Goal: Task Accomplishment & Management: Use online tool/utility

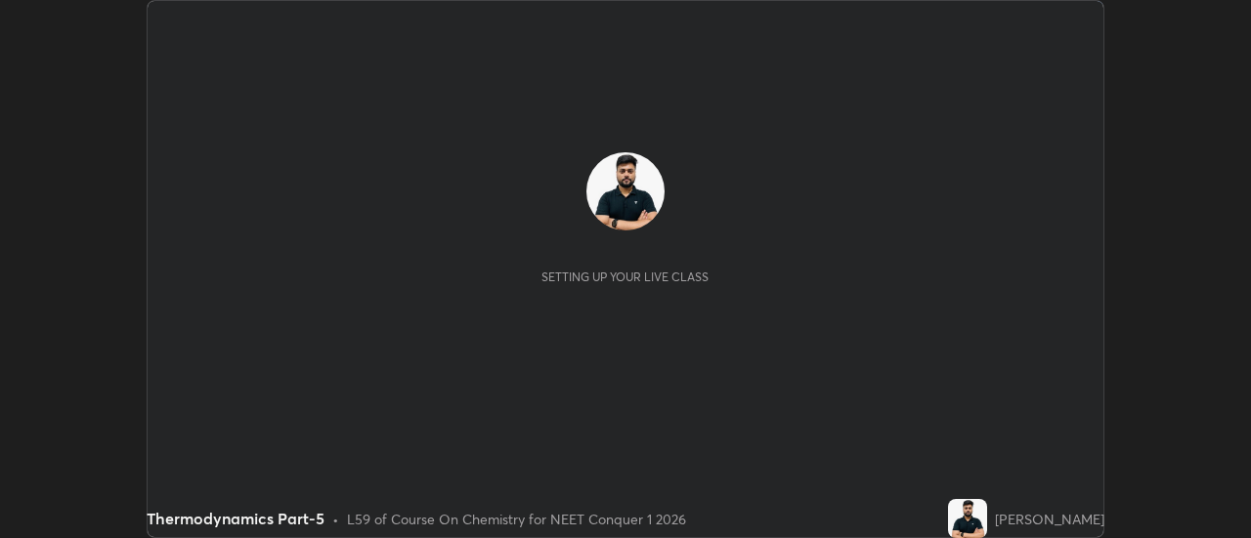
scroll to position [538, 1250]
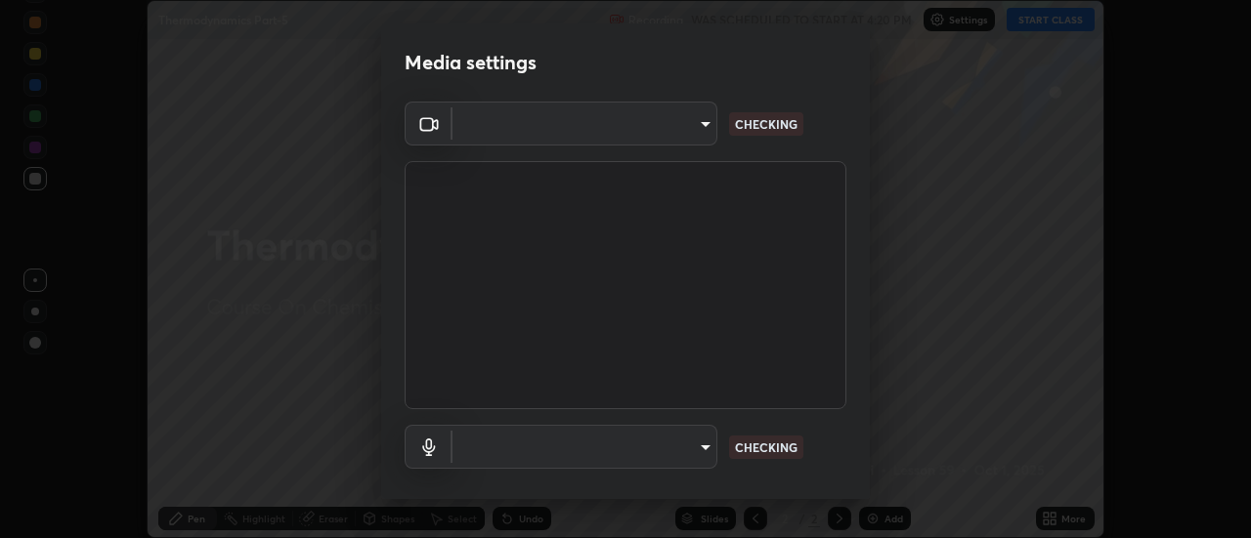
type input "e2aa400b7bb40988937289f1826270d99bb774d75893401bafd8ee5ef144e594"
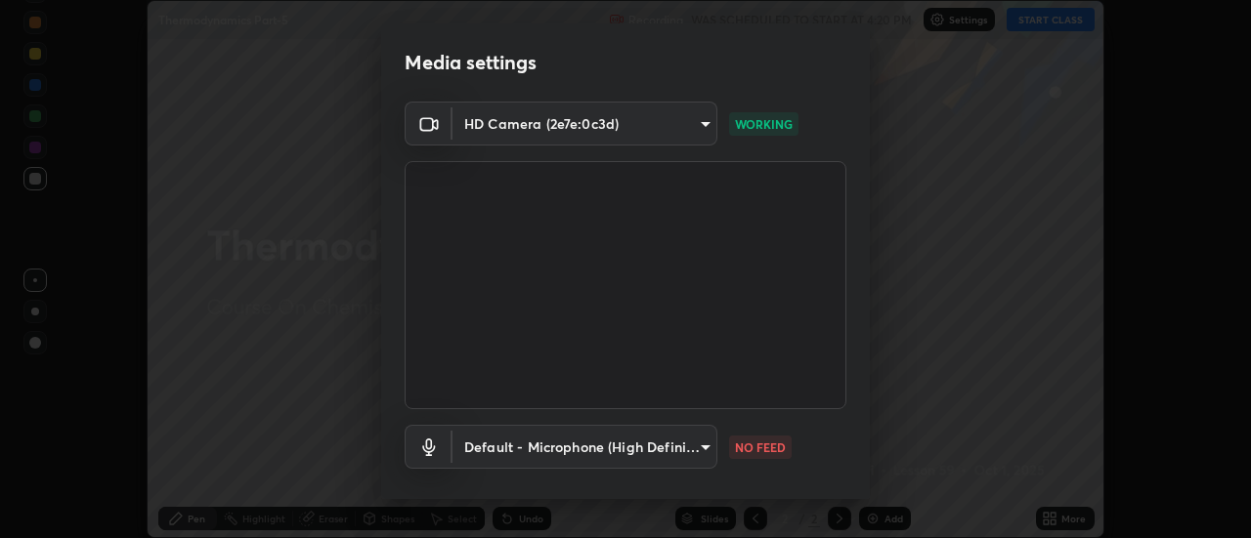
click at [580, 450] on body "Erase all Thermodynamics Part-5 Recording WAS SCHEDULED TO START AT 4:20 PM Set…" at bounding box center [625, 269] width 1251 height 538
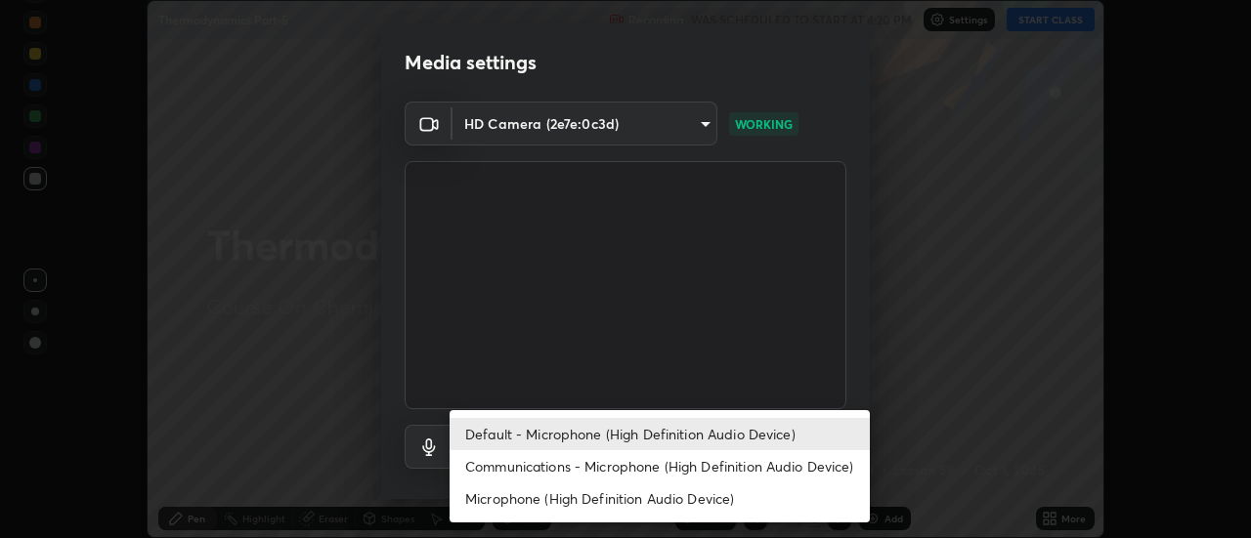
click at [517, 468] on li "Communications - Microphone (High Definition Audio Device)" at bounding box center [659, 466] width 420 height 32
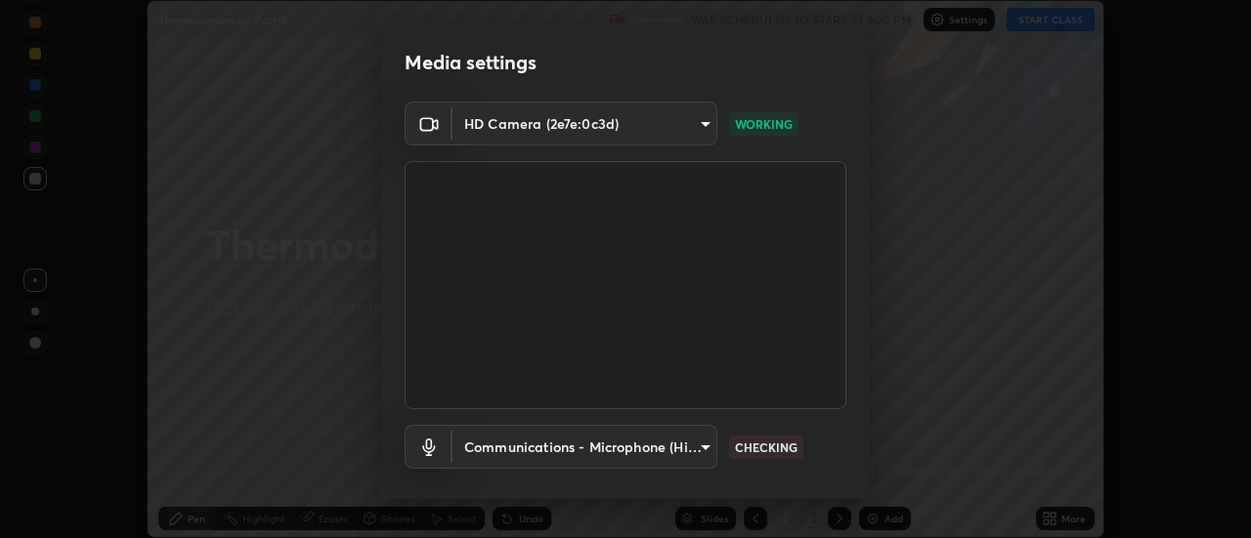
click at [525, 447] on body "Erase all Thermodynamics Part-5 Recording WAS SCHEDULED TO START AT 4:20 PM Set…" at bounding box center [625, 269] width 1251 height 538
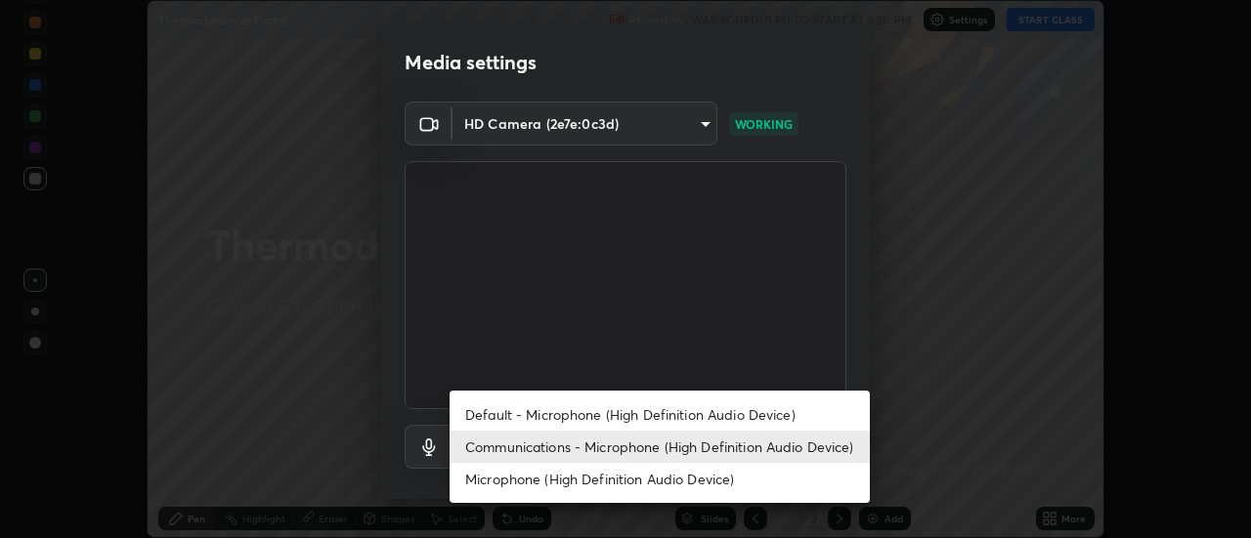
click at [506, 409] on li "Default - Microphone (High Definition Audio Device)" at bounding box center [659, 415] width 420 height 32
type input "default"
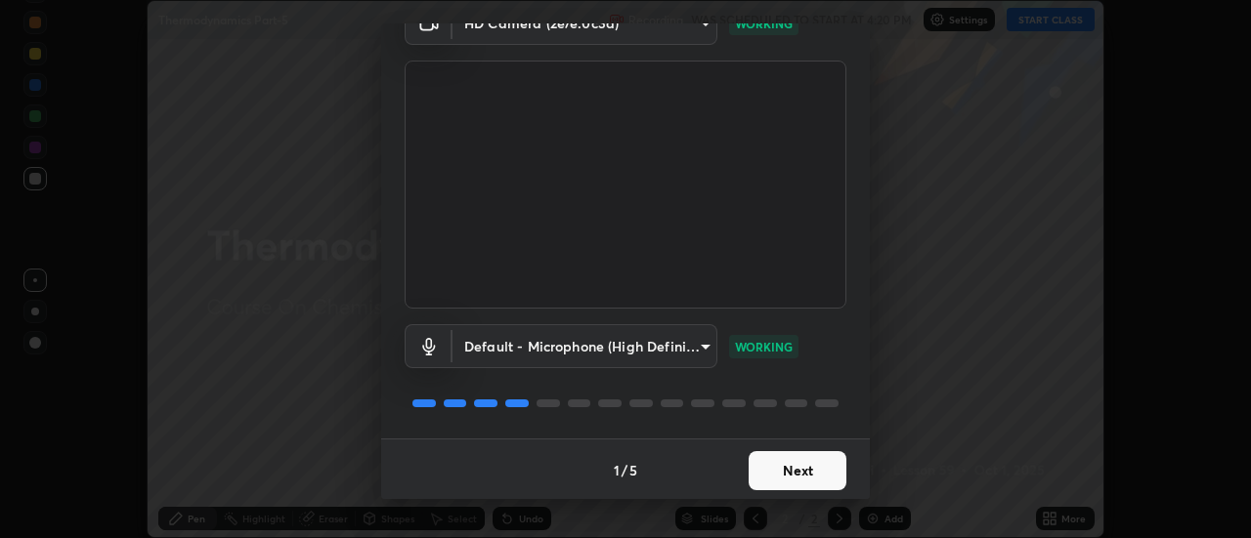
scroll to position [103, 0]
click at [825, 480] on button "Next" at bounding box center [797, 468] width 98 height 39
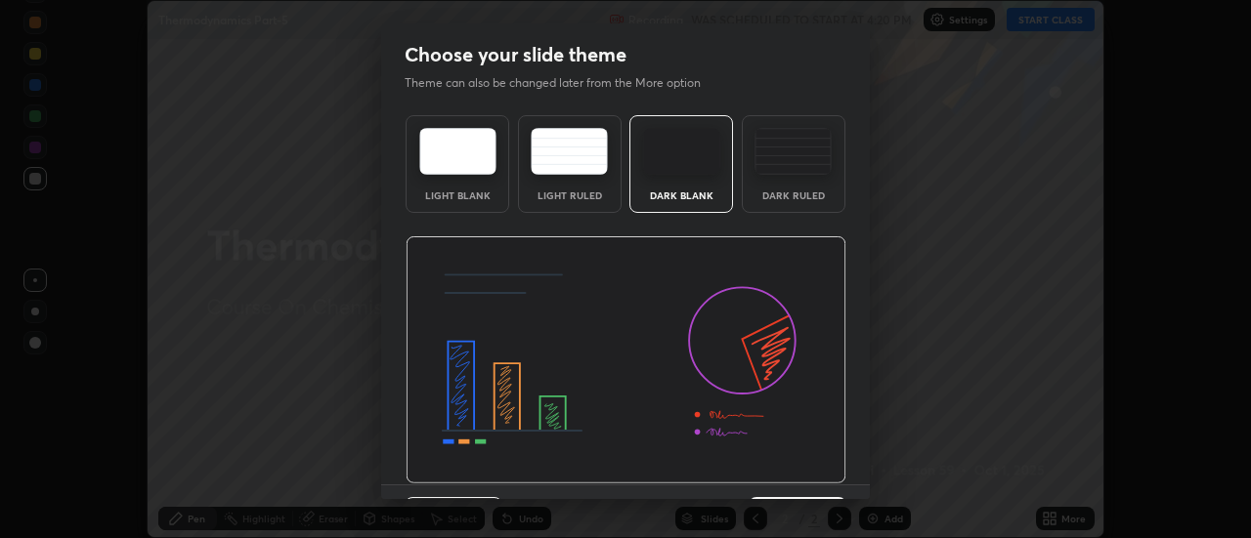
click at [837, 480] on img at bounding box center [626, 360] width 441 height 248
click at [833, 485] on div "Previous 3 / 5 Next" at bounding box center [625, 516] width 489 height 63
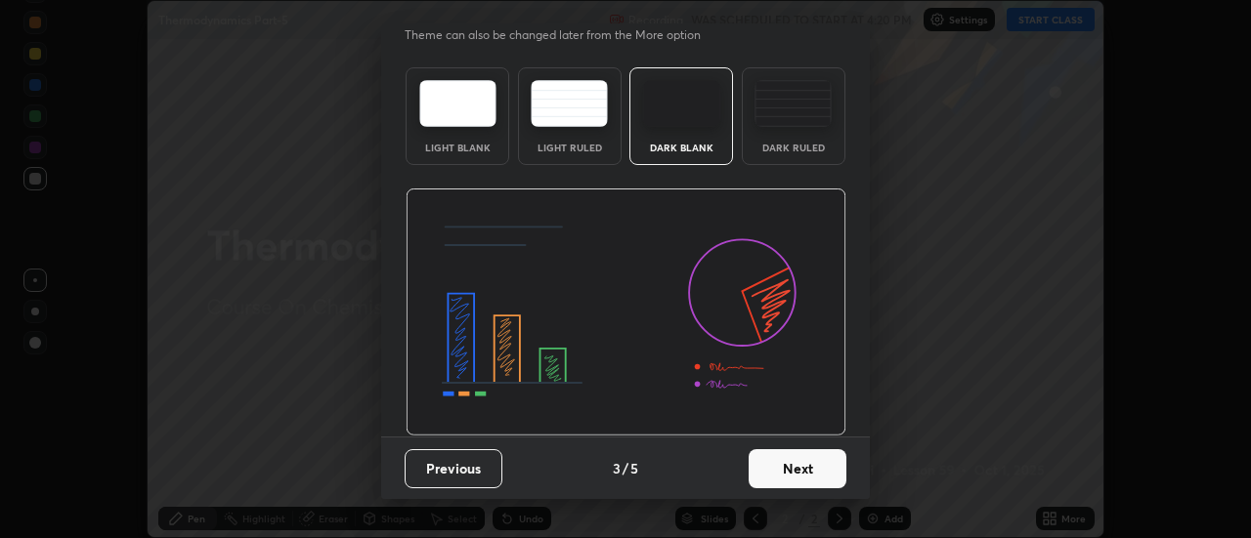
click at [834, 473] on button "Next" at bounding box center [797, 468] width 98 height 39
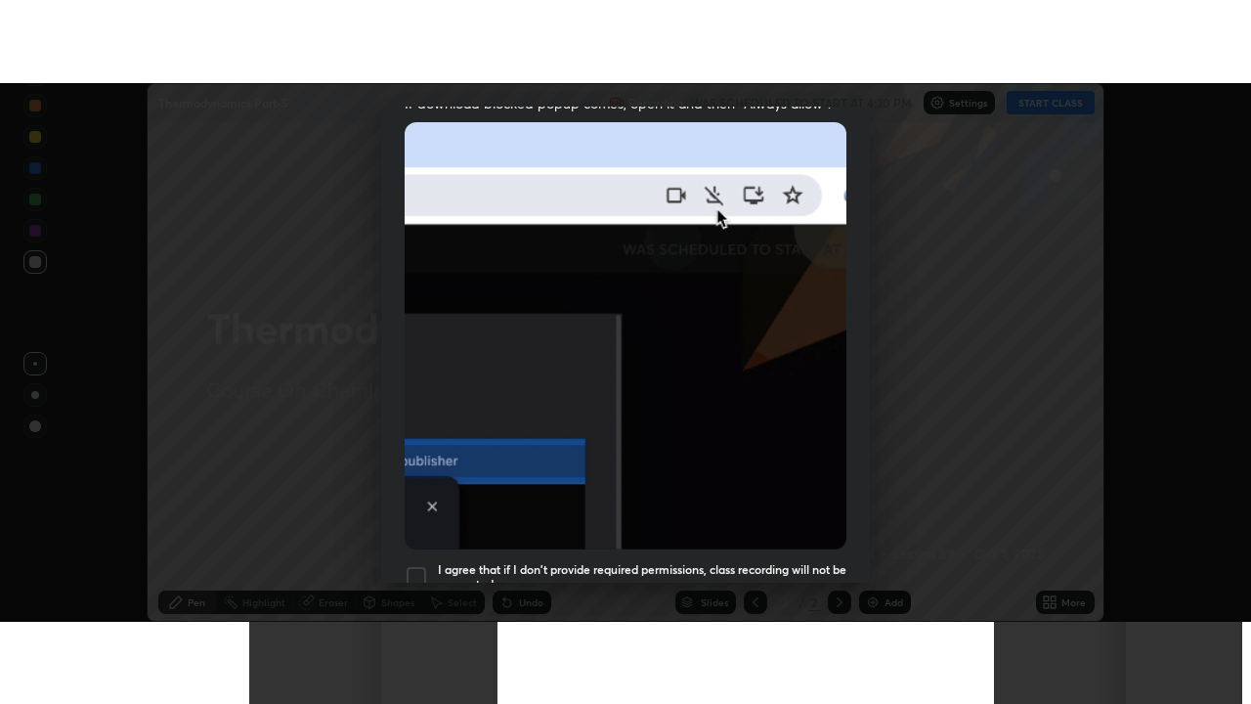
scroll to position [501, 0]
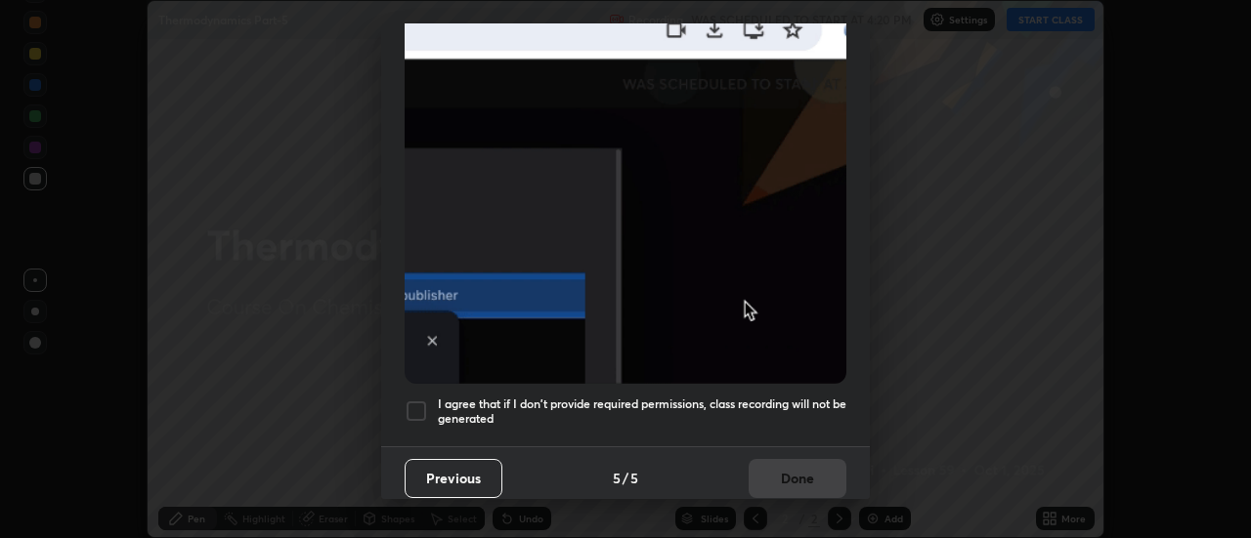
click at [413, 412] on div at bounding box center [416, 411] width 23 height 23
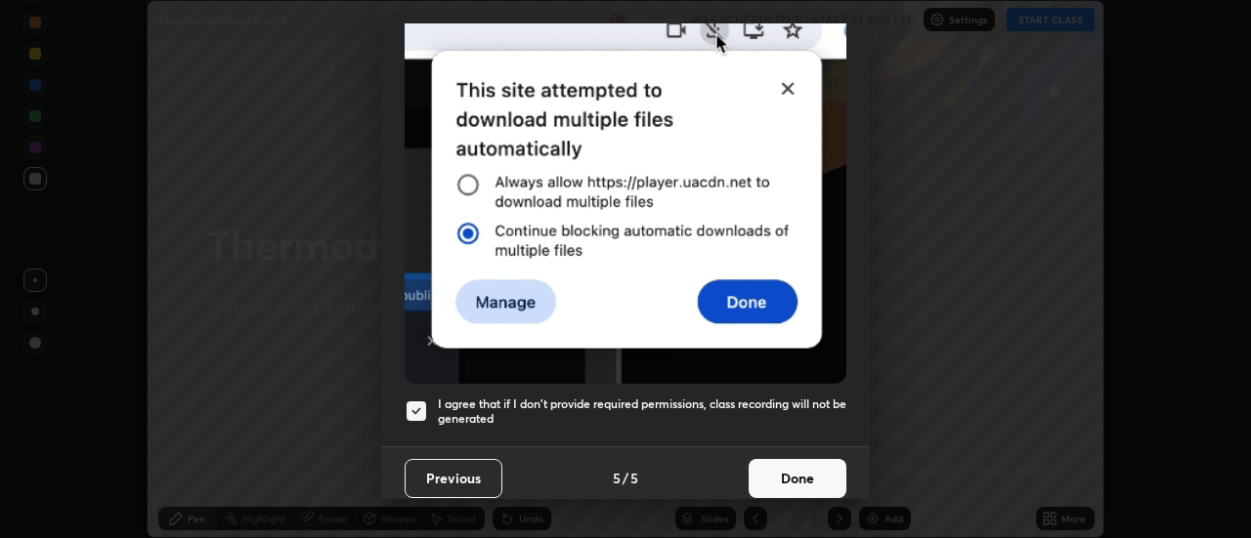
click at [779, 478] on button "Done" at bounding box center [797, 478] width 98 height 39
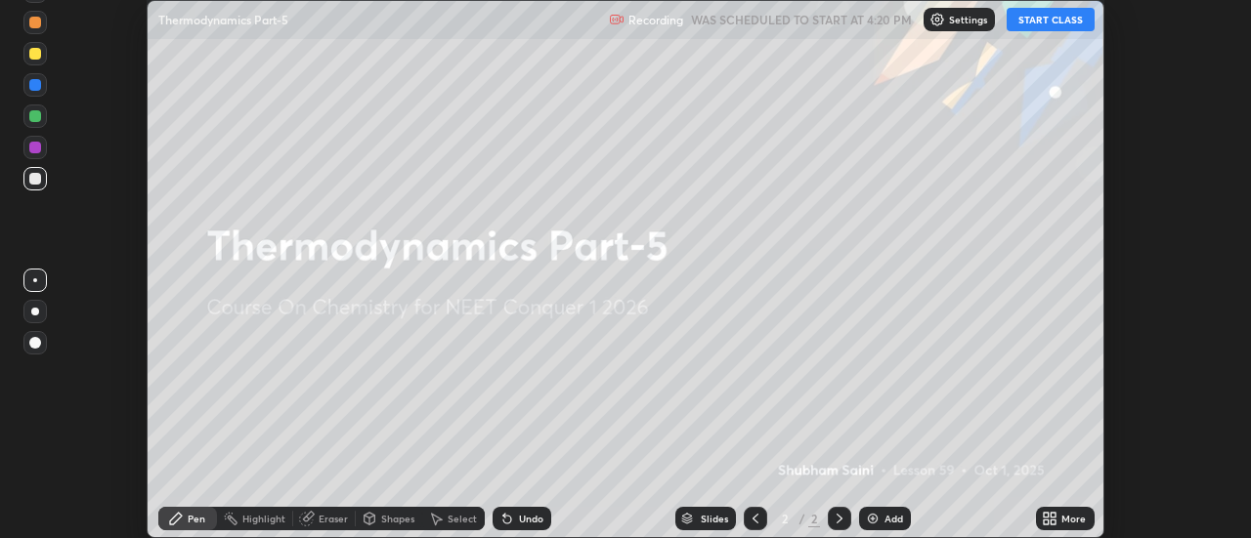
click at [1052, 523] on icon at bounding box center [1053, 522] width 5 height 5
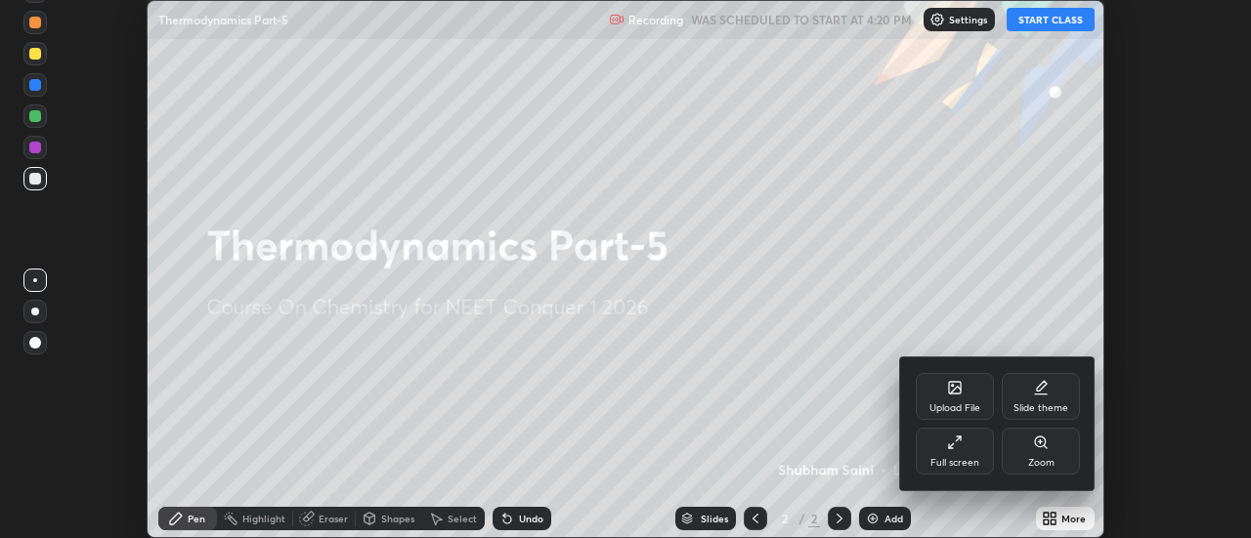
click at [955, 467] on div "Full screen" at bounding box center [954, 463] width 49 height 10
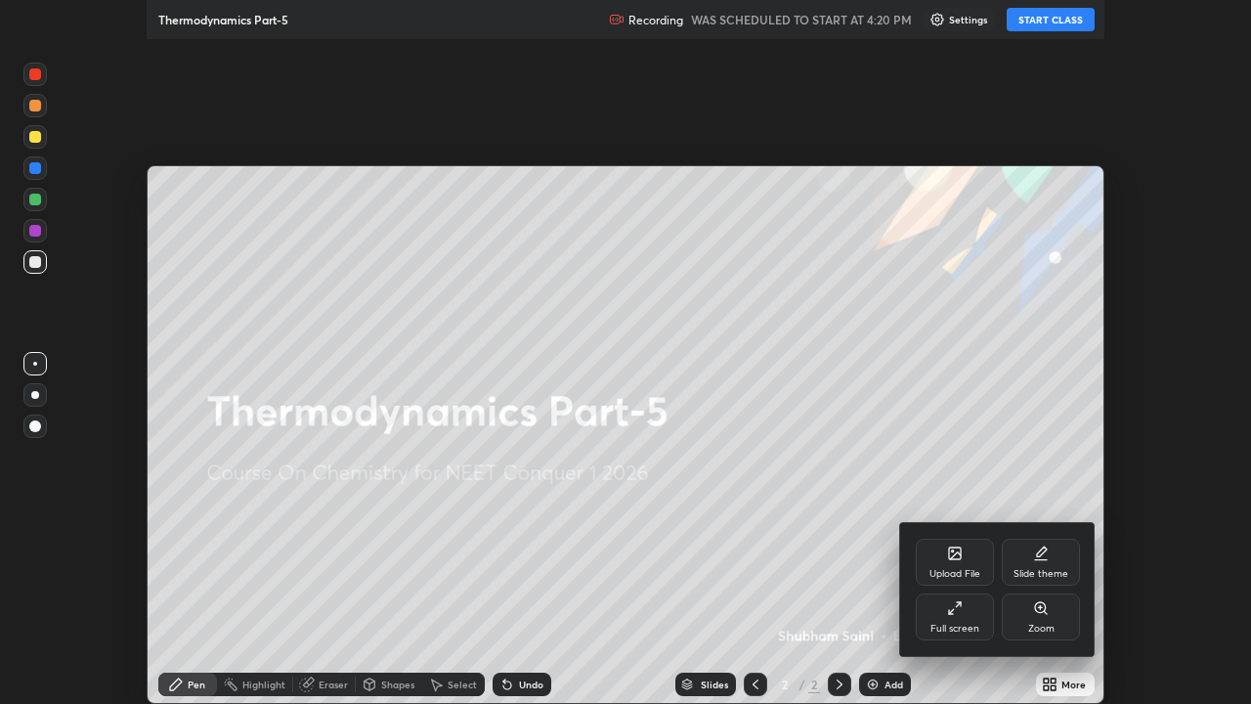
scroll to position [704, 1251]
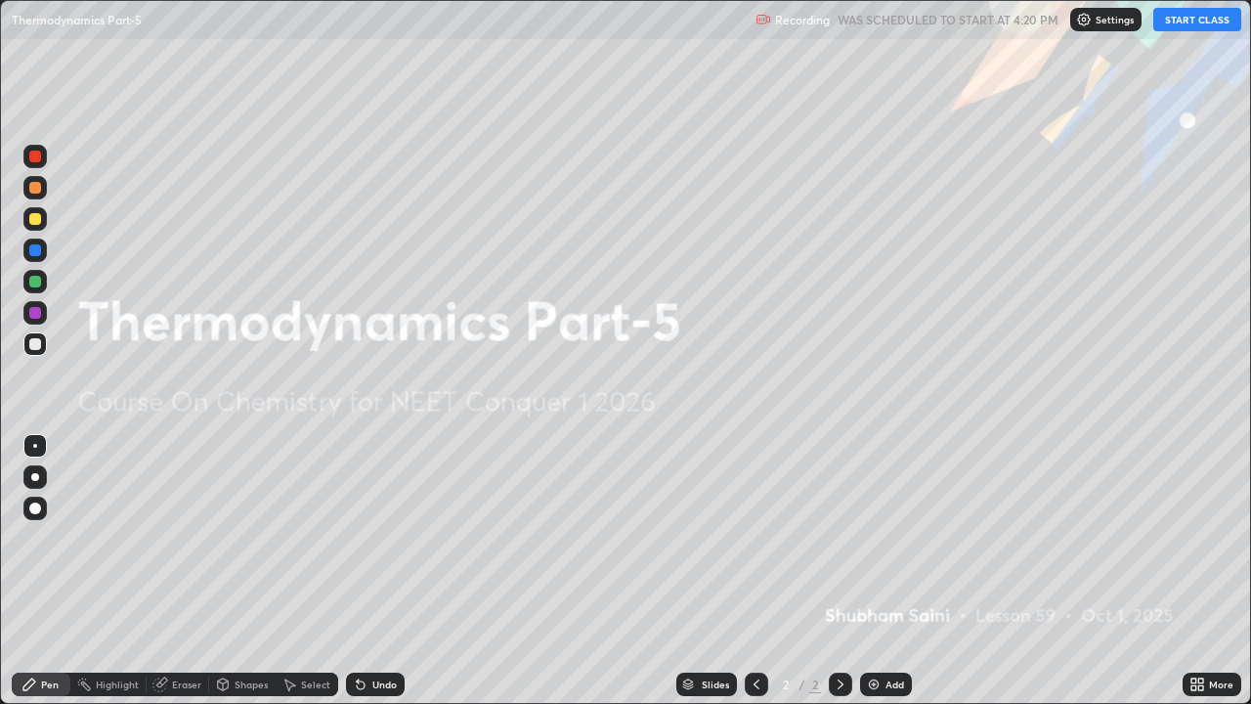
click at [1192, 22] on button "START CLASS" at bounding box center [1197, 19] width 88 height 23
click at [889, 537] on div "Add" at bounding box center [894, 684] width 19 height 10
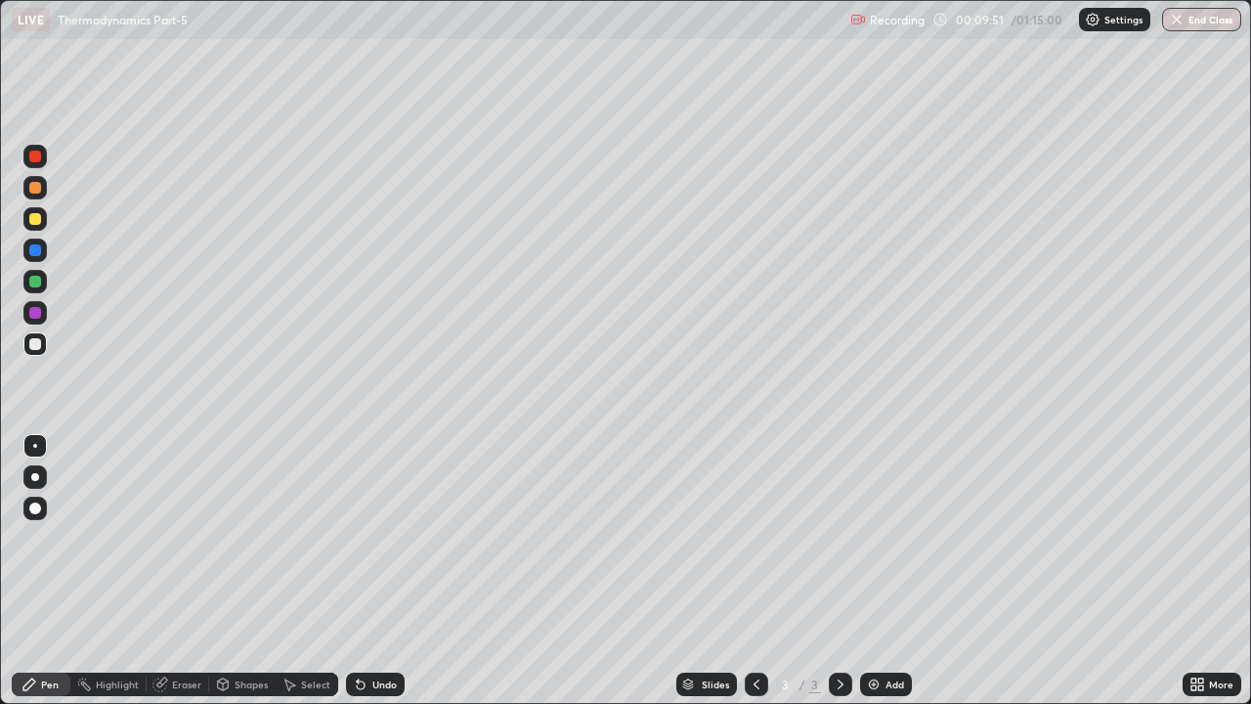
click at [28, 486] on div at bounding box center [34, 476] width 23 height 23
click at [36, 189] on div at bounding box center [35, 188] width 12 height 12
click at [37, 215] on div at bounding box center [35, 219] width 12 height 12
click at [189, 537] on div "Eraser" at bounding box center [186, 684] width 29 height 10
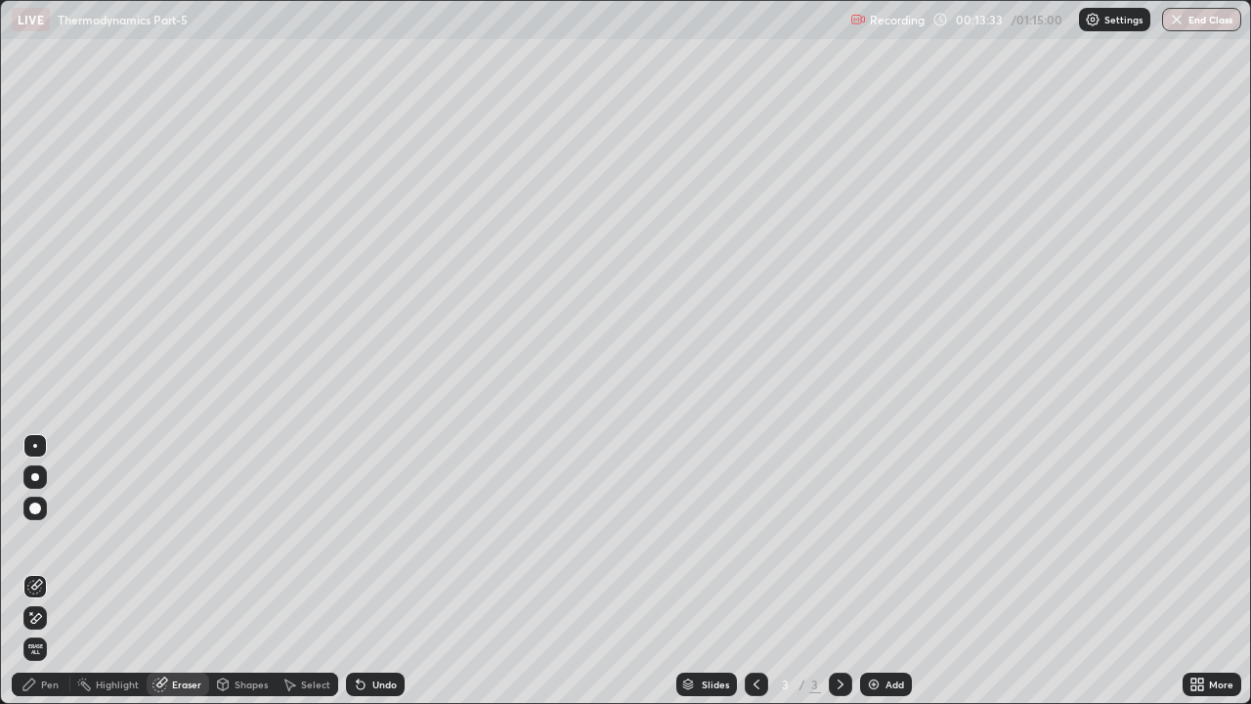
click at [32, 537] on icon at bounding box center [31, 613] width 2 height 2
click at [31, 537] on icon at bounding box center [29, 684] width 16 height 16
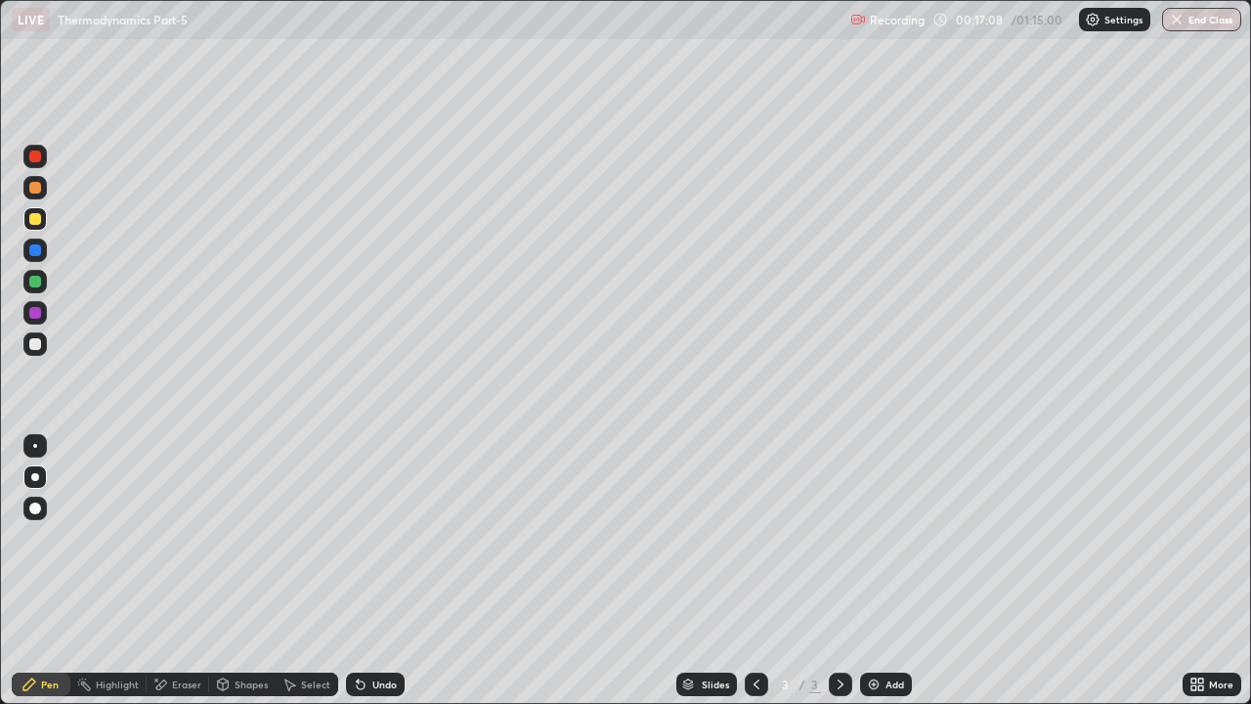
click at [883, 537] on div "Add" at bounding box center [886, 683] width 52 height 23
click at [42, 188] on div at bounding box center [34, 187] width 23 height 23
click at [393, 537] on div "Undo" at bounding box center [384, 684] width 24 height 10
click at [377, 537] on div "Undo" at bounding box center [384, 684] width 24 height 10
click at [384, 537] on div "Undo" at bounding box center [384, 684] width 24 height 10
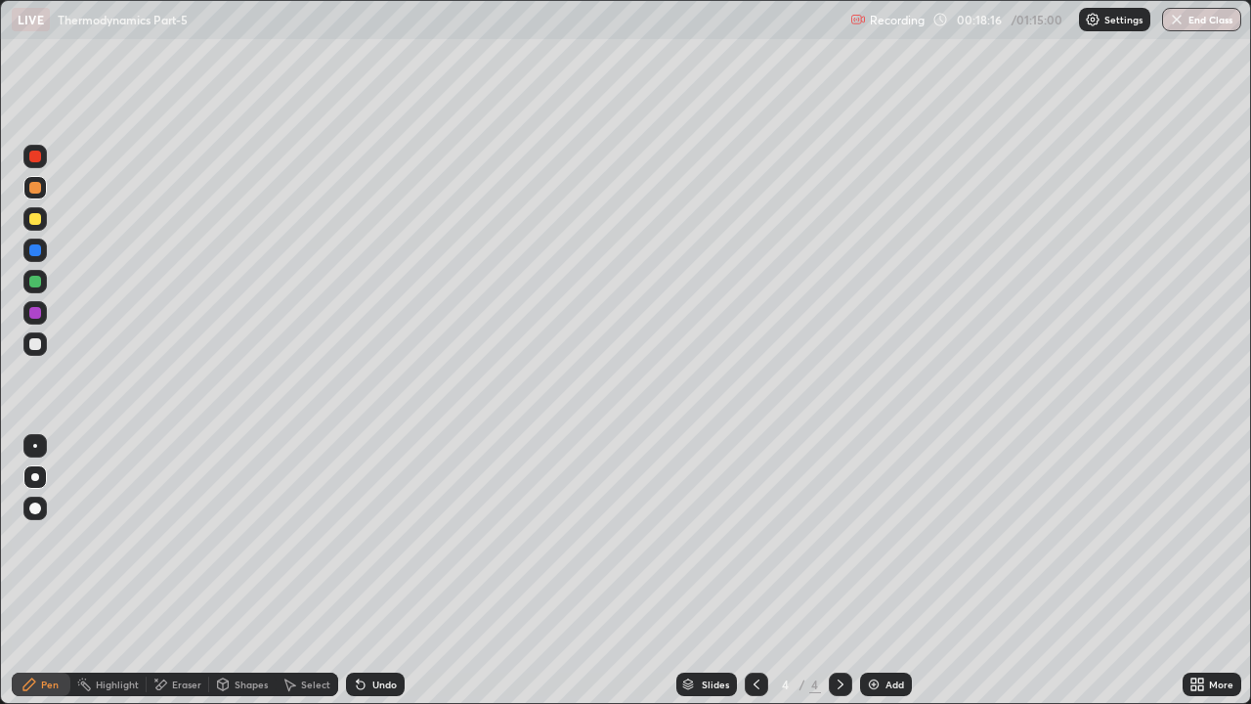
click at [390, 537] on div "Undo" at bounding box center [384, 684] width 24 height 10
click at [391, 537] on div "Undo" at bounding box center [384, 684] width 24 height 10
click at [386, 537] on div "Undo" at bounding box center [375, 683] width 59 height 23
click at [401, 537] on div "Undo" at bounding box center [375, 683] width 59 height 23
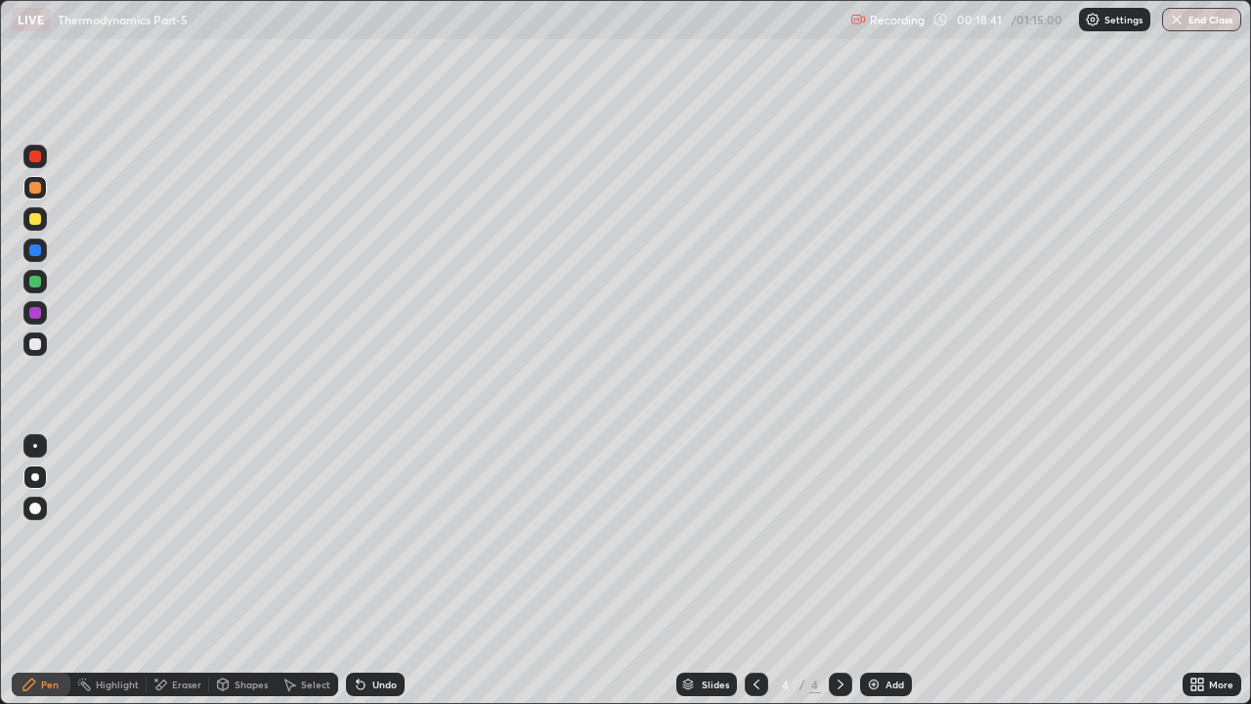
click at [389, 537] on div "Undo" at bounding box center [375, 683] width 59 height 23
click at [394, 537] on div "Undo" at bounding box center [384, 684] width 24 height 10
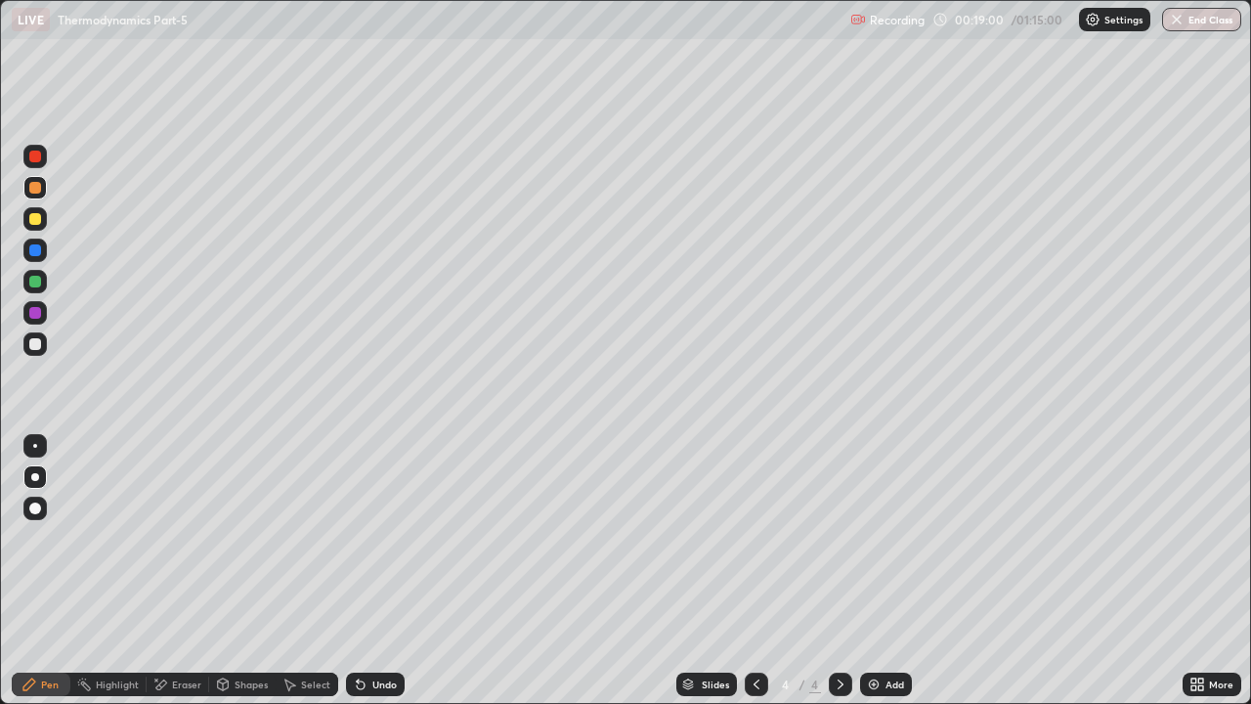
click at [382, 537] on div "Undo" at bounding box center [384, 684] width 24 height 10
click at [383, 537] on div "Undo" at bounding box center [384, 684] width 24 height 10
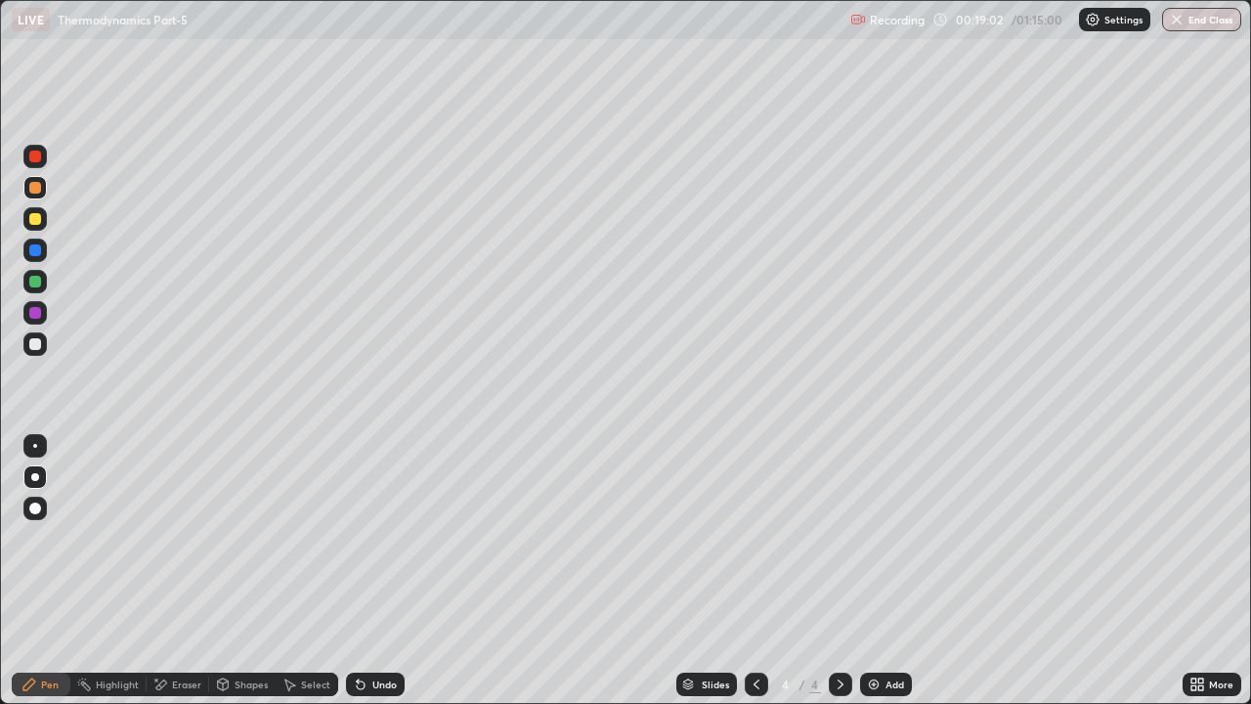
click at [383, 537] on div "Undo" at bounding box center [375, 683] width 59 height 23
click at [384, 537] on div "Undo" at bounding box center [384, 684] width 24 height 10
click at [386, 537] on div "Undo" at bounding box center [384, 684] width 24 height 10
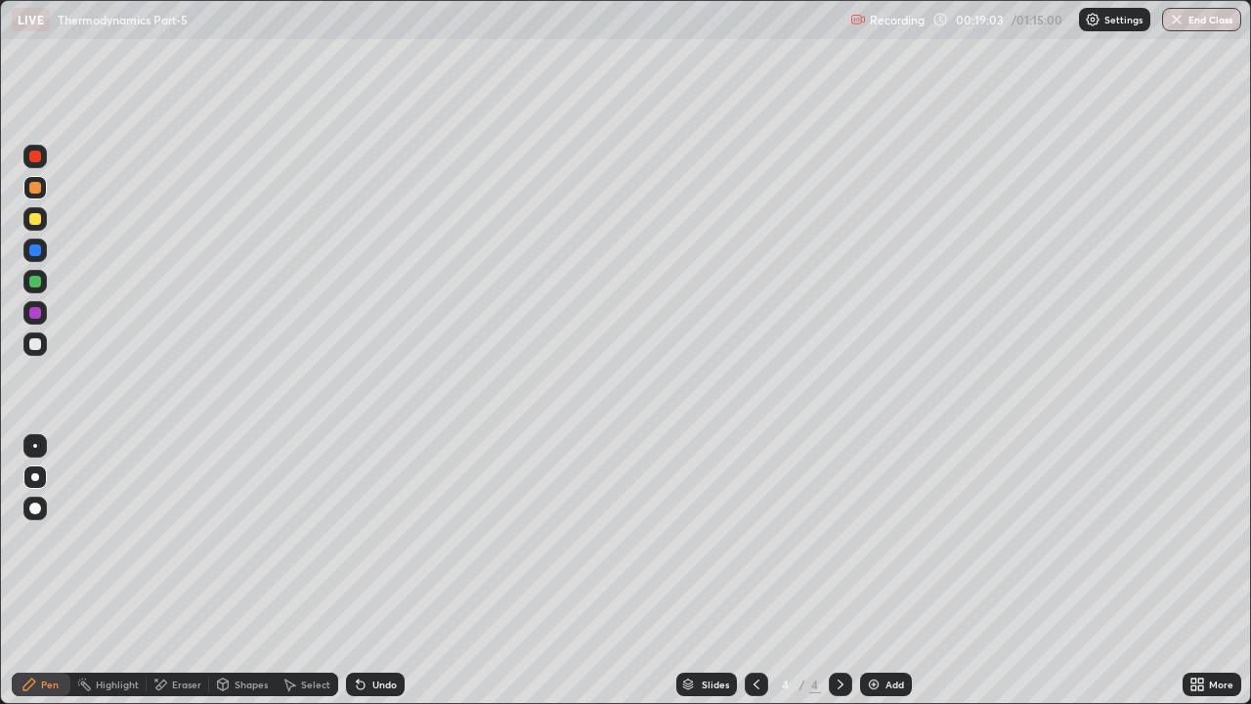
click at [392, 537] on div "Undo" at bounding box center [384, 684] width 24 height 10
click at [382, 537] on div "Undo" at bounding box center [384, 684] width 24 height 10
click at [177, 537] on div "Eraser" at bounding box center [186, 684] width 29 height 10
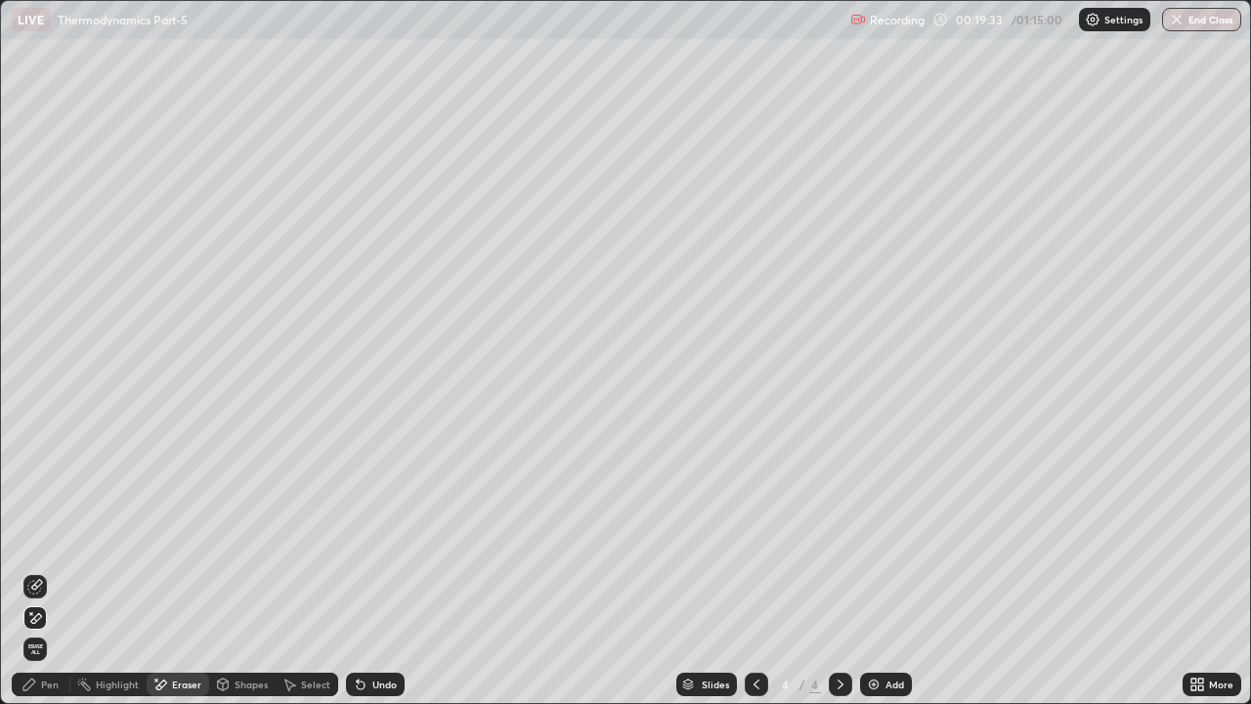
click at [51, 537] on div "Pen" at bounding box center [41, 683] width 59 height 23
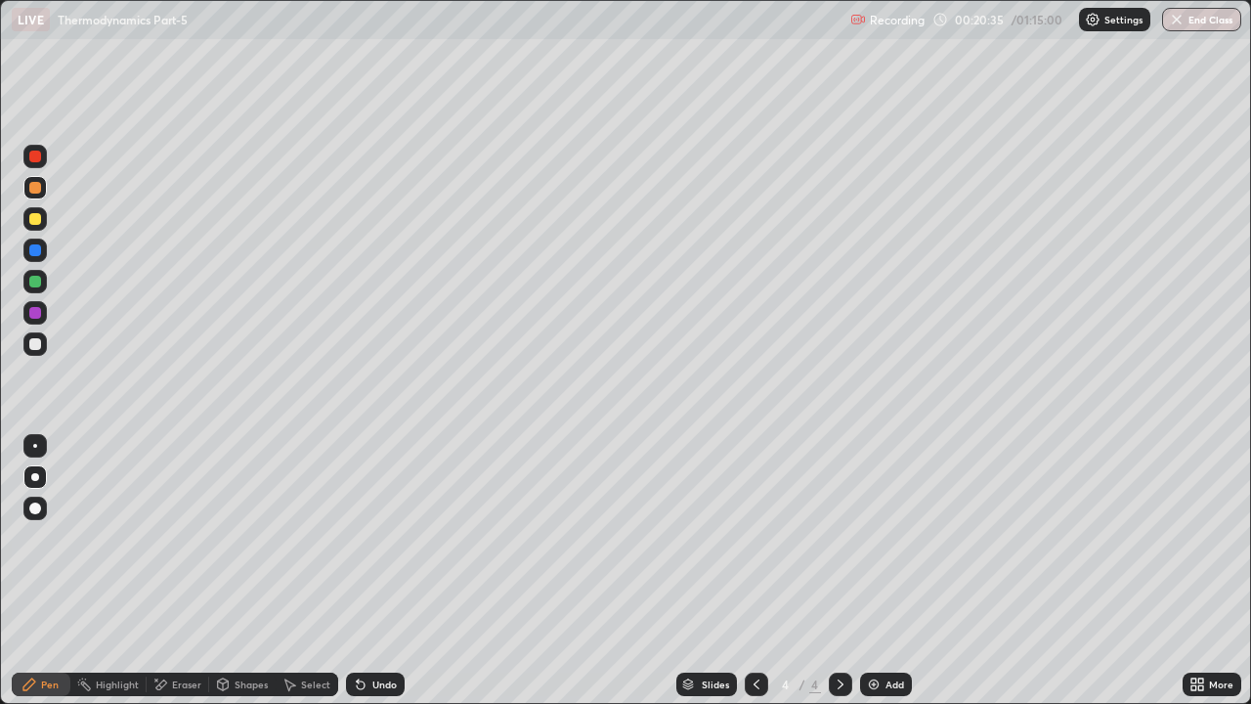
click at [182, 537] on div "Eraser" at bounding box center [186, 684] width 29 height 10
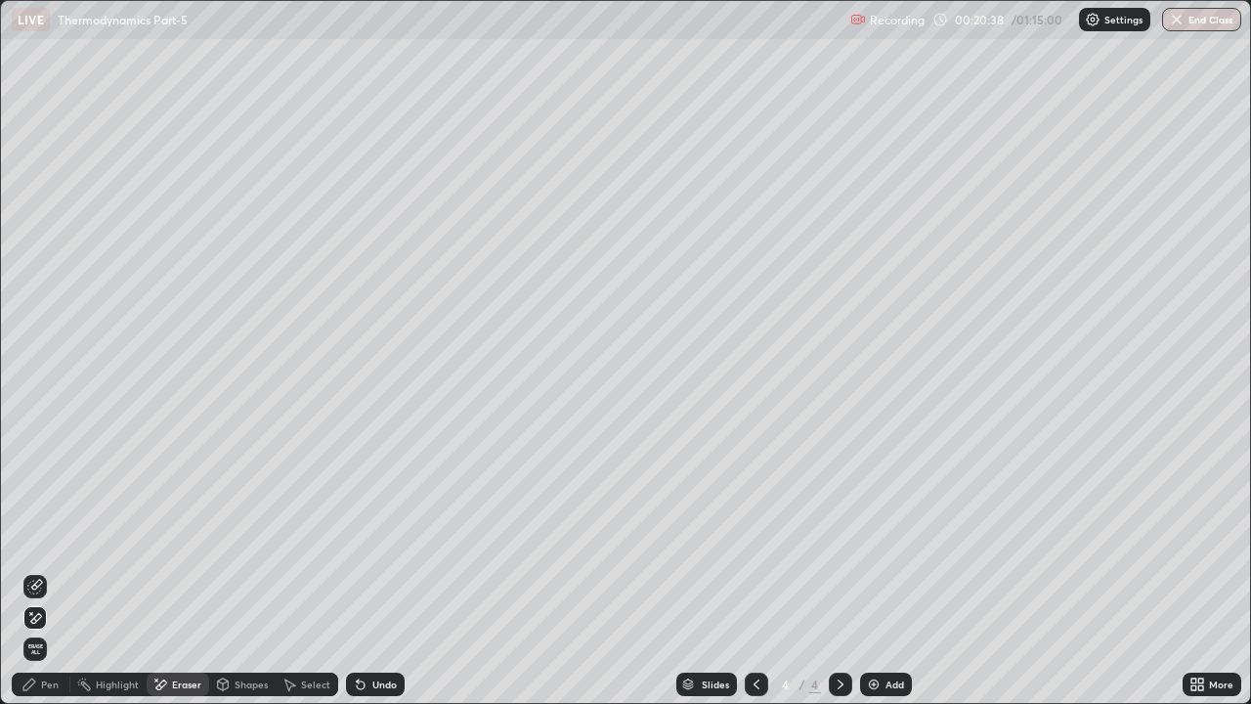
click at [35, 537] on div "Pen" at bounding box center [41, 683] width 59 height 23
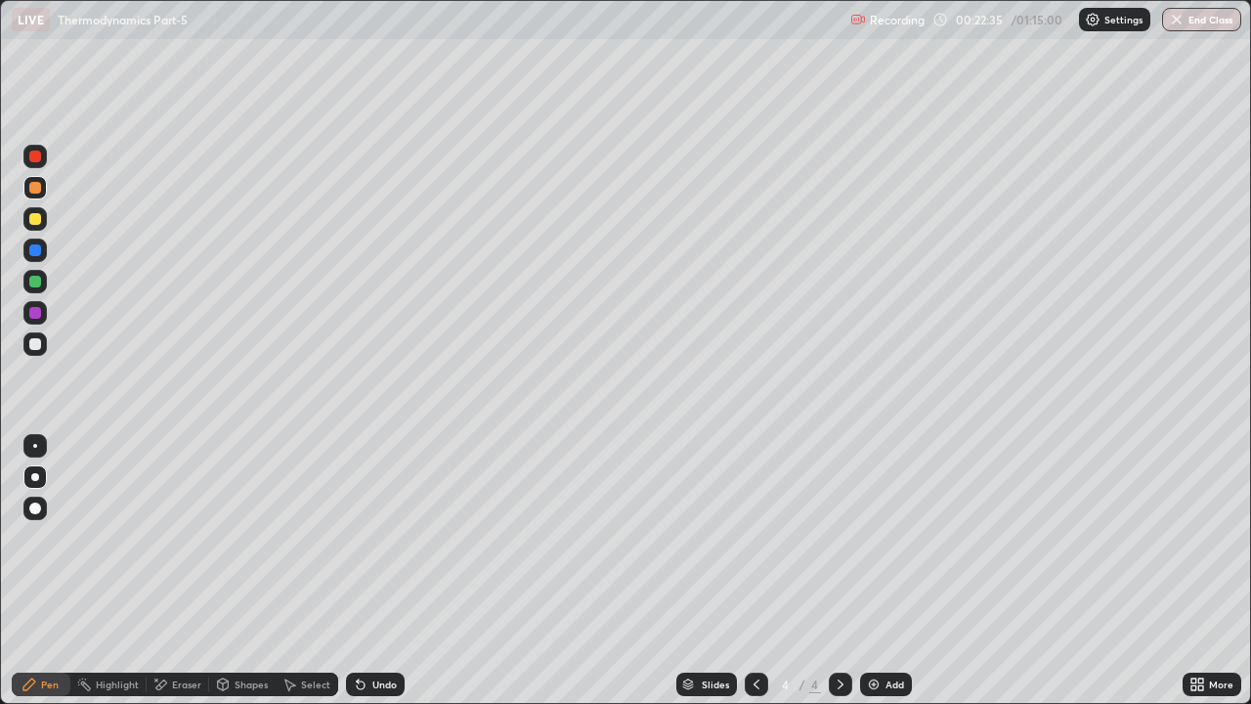
click at [383, 537] on div "Undo" at bounding box center [384, 684] width 24 height 10
click at [382, 537] on div "Undo" at bounding box center [384, 684] width 24 height 10
click at [383, 537] on div "Undo" at bounding box center [384, 684] width 24 height 10
click at [387, 537] on div "Undo" at bounding box center [384, 684] width 24 height 10
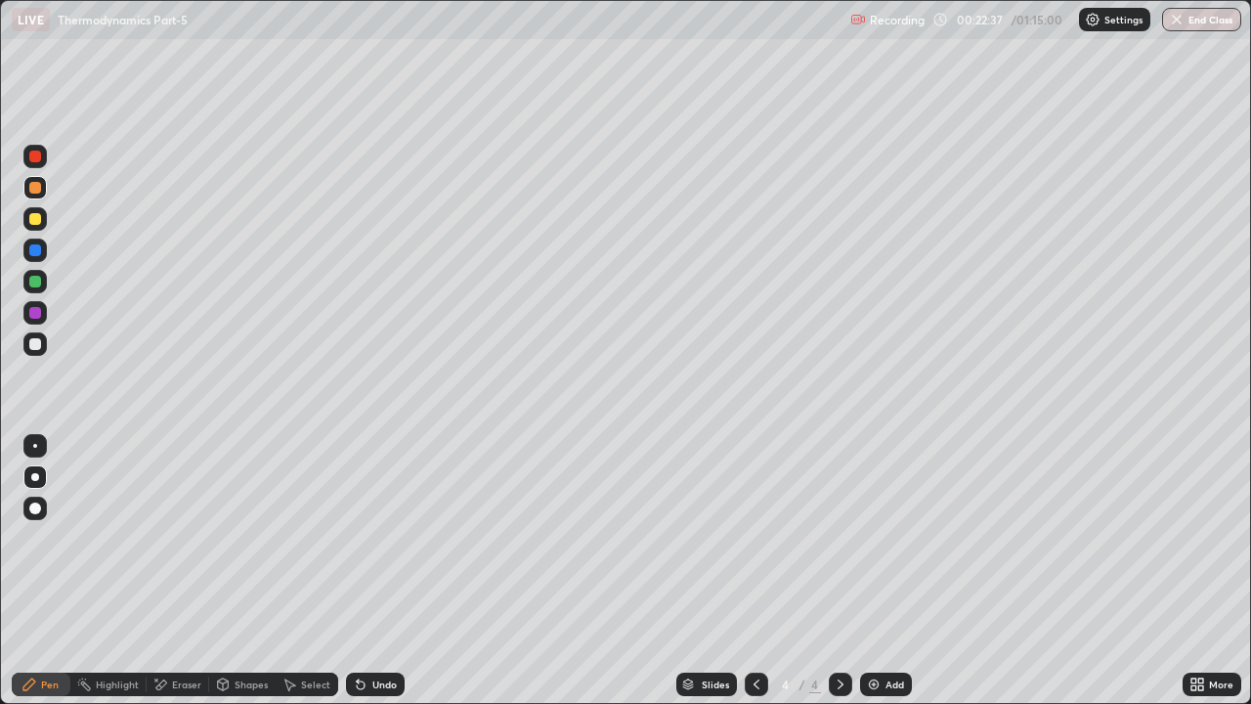
click at [395, 537] on div "Undo" at bounding box center [375, 683] width 59 height 23
click at [885, 537] on div "Add" at bounding box center [894, 684] width 19 height 10
click at [387, 537] on div "Undo" at bounding box center [384, 684] width 24 height 10
click at [379, 537] on div "Undo" at bounding box center [384, 684] width 24 height 10
click at [381, 537] on div "Undo" at bounding box center [384, 684] width 24 height 10
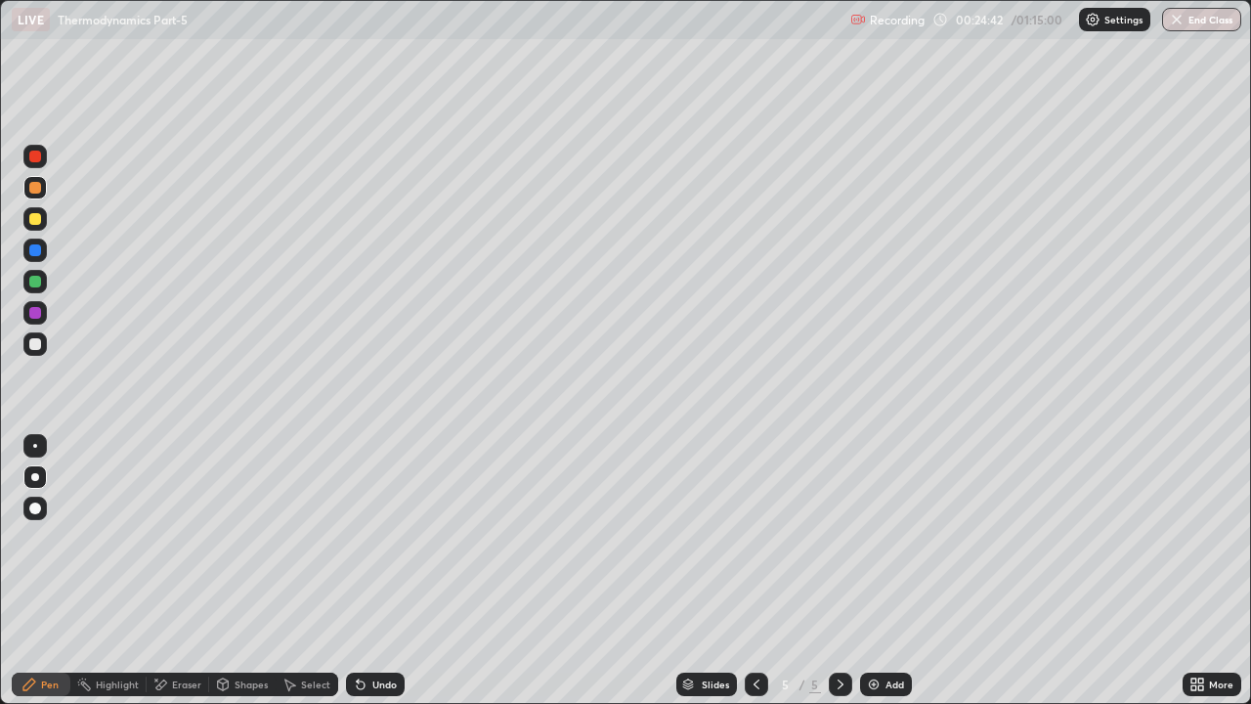
click at [397, 537] on div "Undo" at bounding box center [375, 683] width 59 height 23
click at [394, 537] on div "Undo" at bounding box center [384, 684] width 24 height 10
click at [385, 537] on div "Undo" at bounding box center [384, 684] width 24 height 10
click at [881, 537] on div "Add" at bounding box center [886, 683] width 52 height 23
click at [756, 537] on icon at bounding box center [756, 684] width 6 height 10
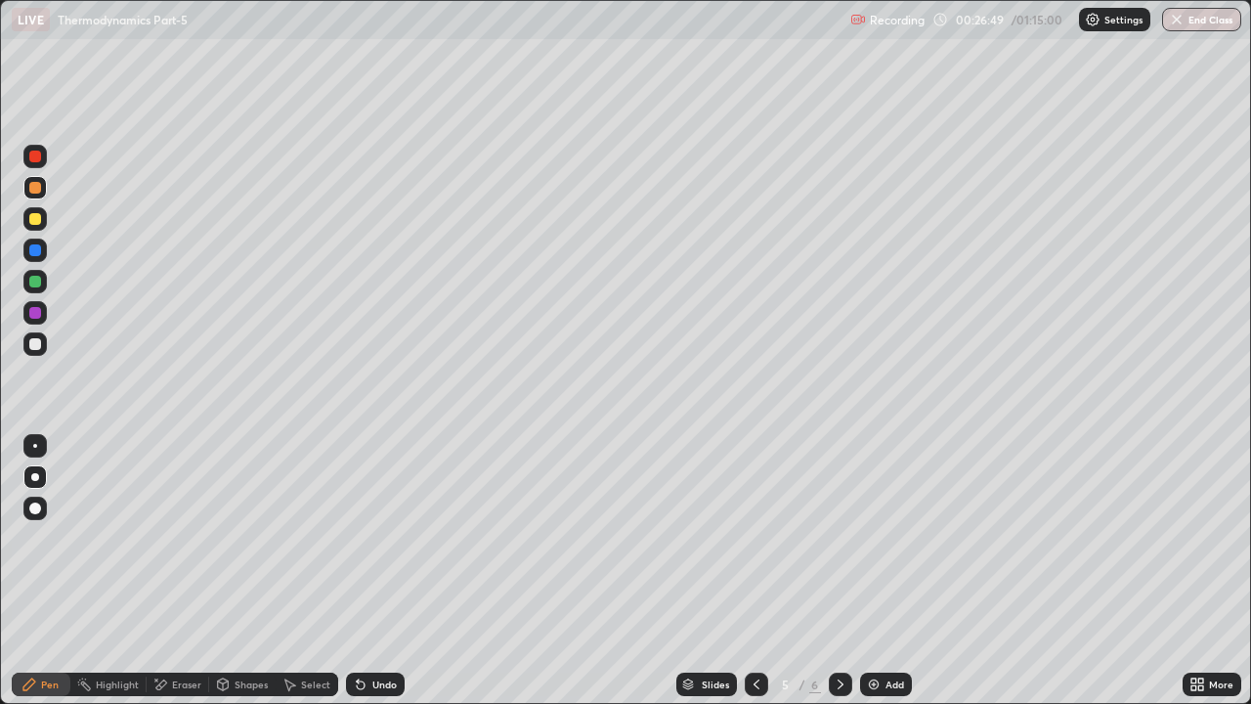
click at [32, 163] on div at bounding box center [34, 156] width 23 height 23
click at [35, 311] on div at bounding box center [35, 313] width 12 height 12
click at [837, 537] on icon at bounding box center [840, 684] width 6 height 10
click at [886, 537] on div "Add" at bounding box center [894, 684] width 19 height 10
click at [35, 189] on div at bounding box center [35, 188] width 12 height 12
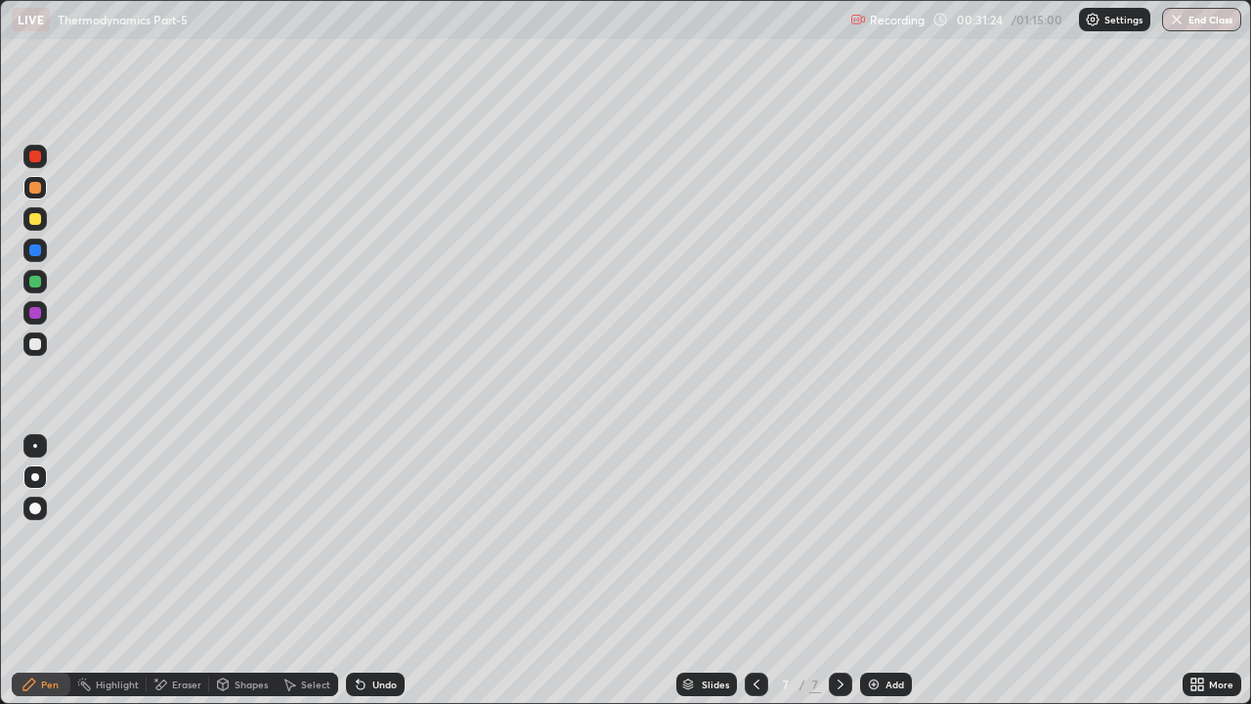
click at [225, 537] on icon at bounding box center [223, 684] width 11 height 12
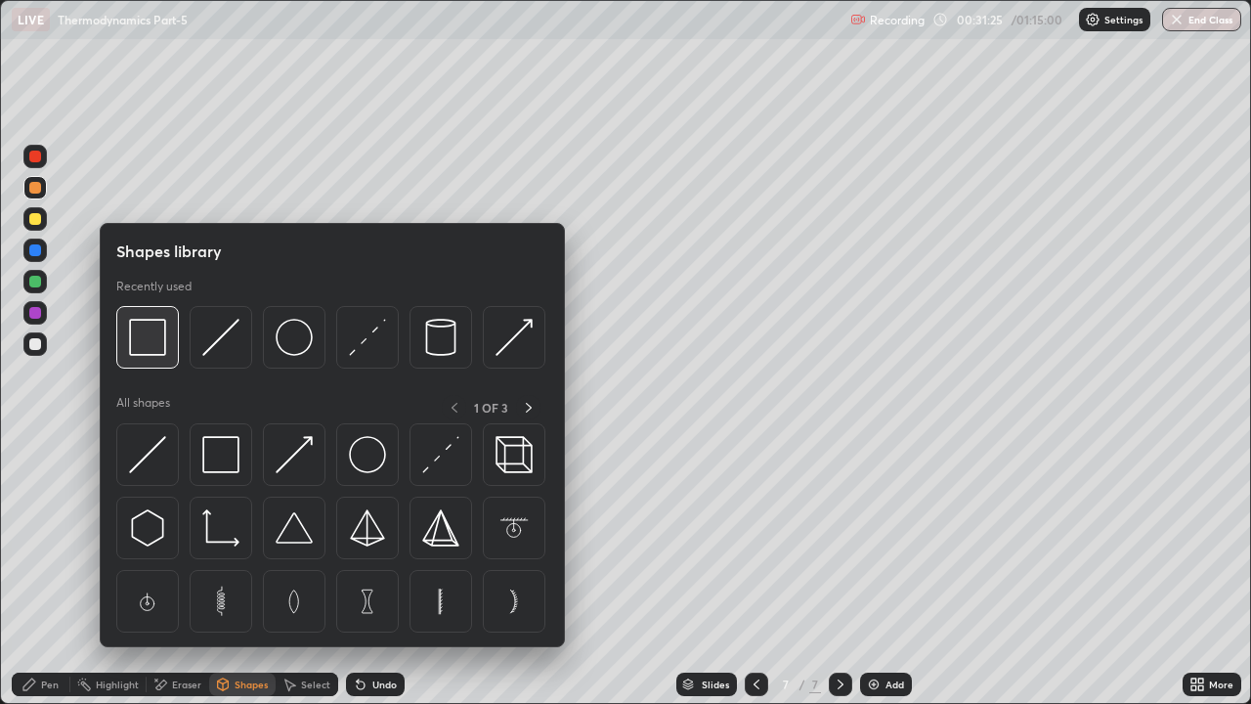
click at [154, 344] on img at bounding box center [147, 337] width 37 height 37
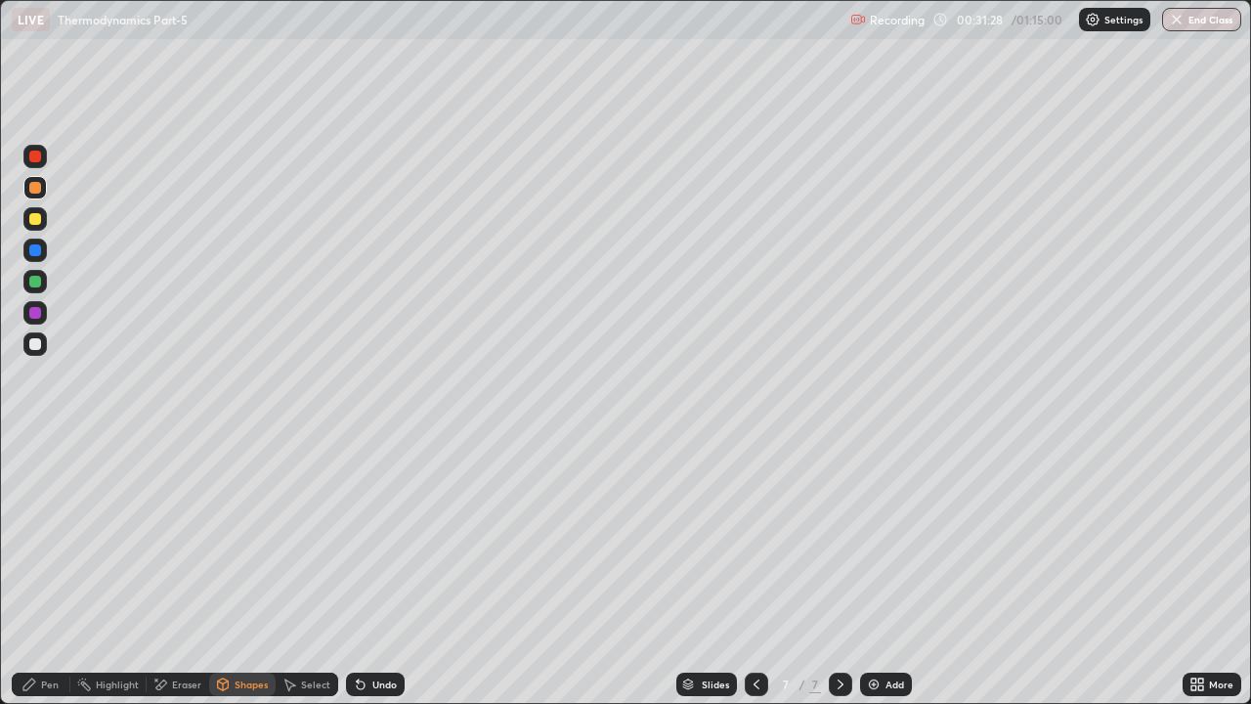
click at [38, 537] on div "Pen" at bounding box center [41, 683] width 59 height 23
click at [177, 537] on div "Eraser" at bounding box center [186, 684] width 29 height 10
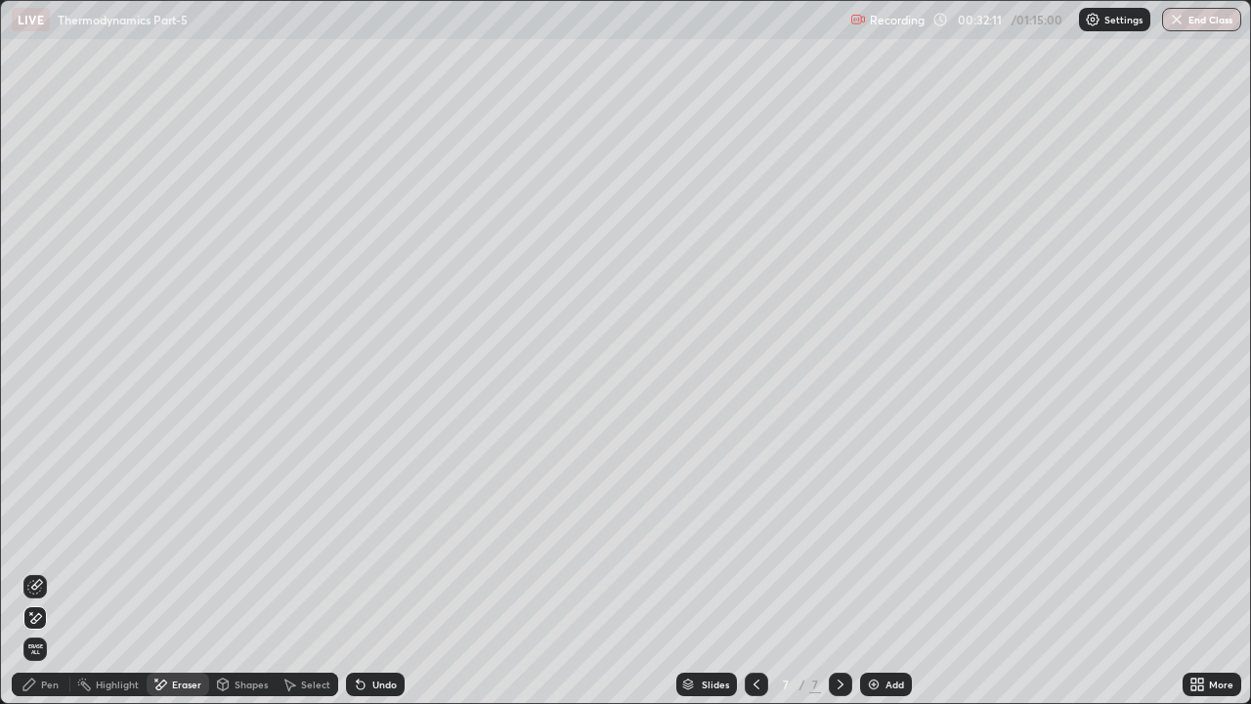
click at [60, 537] on div "Pen" at bounding box center [41, 683] width 59 height 23
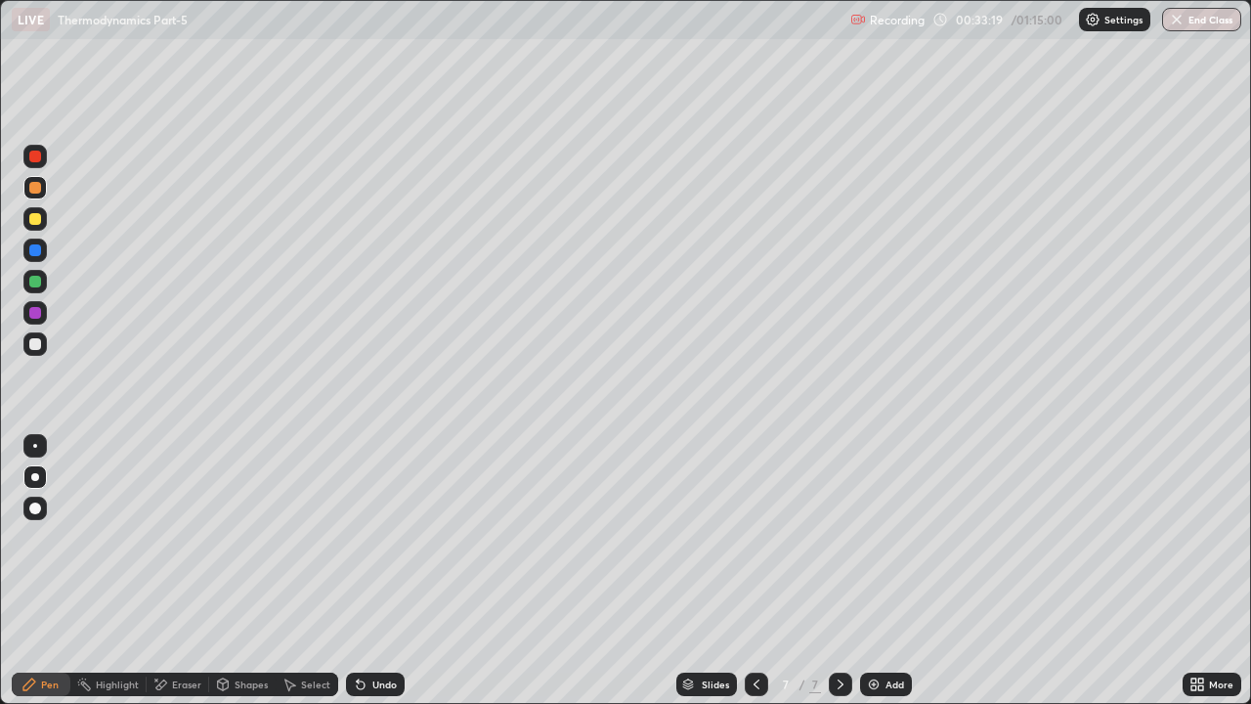
click at [882, 537] on div "Add" at bounding box center [886, 683] width 52 height 23
click at [252, 537] on div "Shapes" at bounding box center [251, 684] width 33 height 10
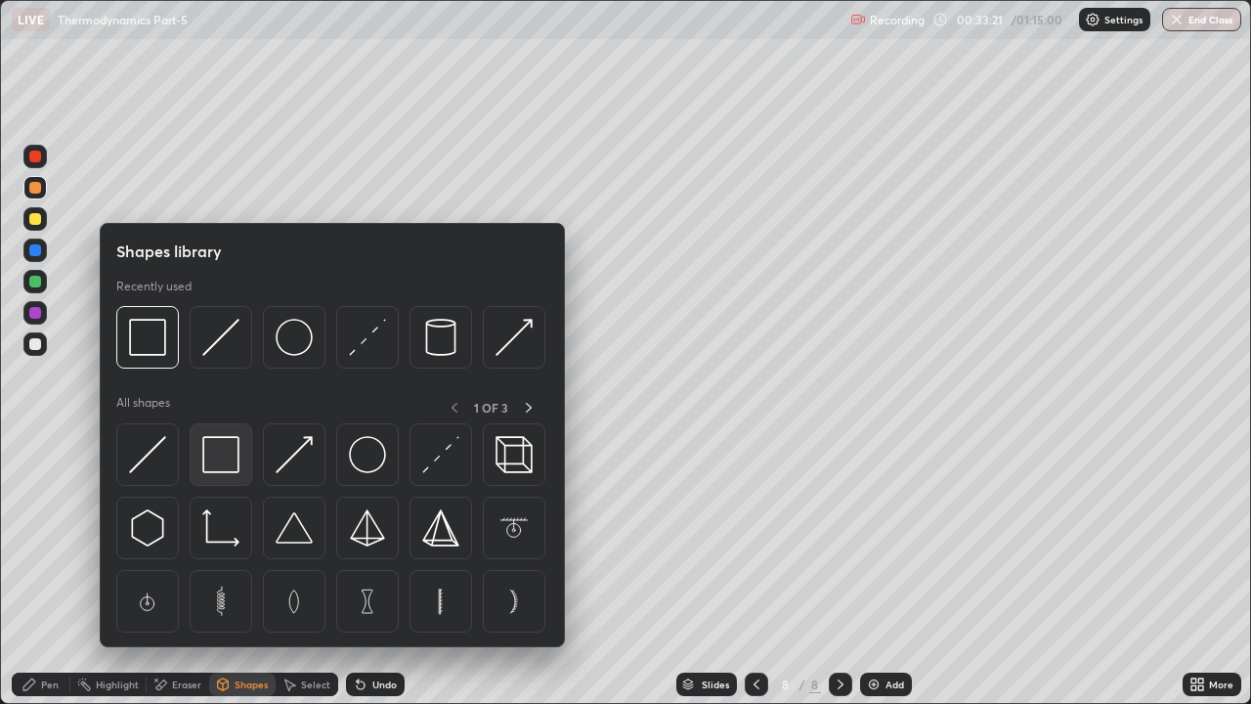
click at [229, 457] on img at bounding box center [220, 454] width 37 height 37
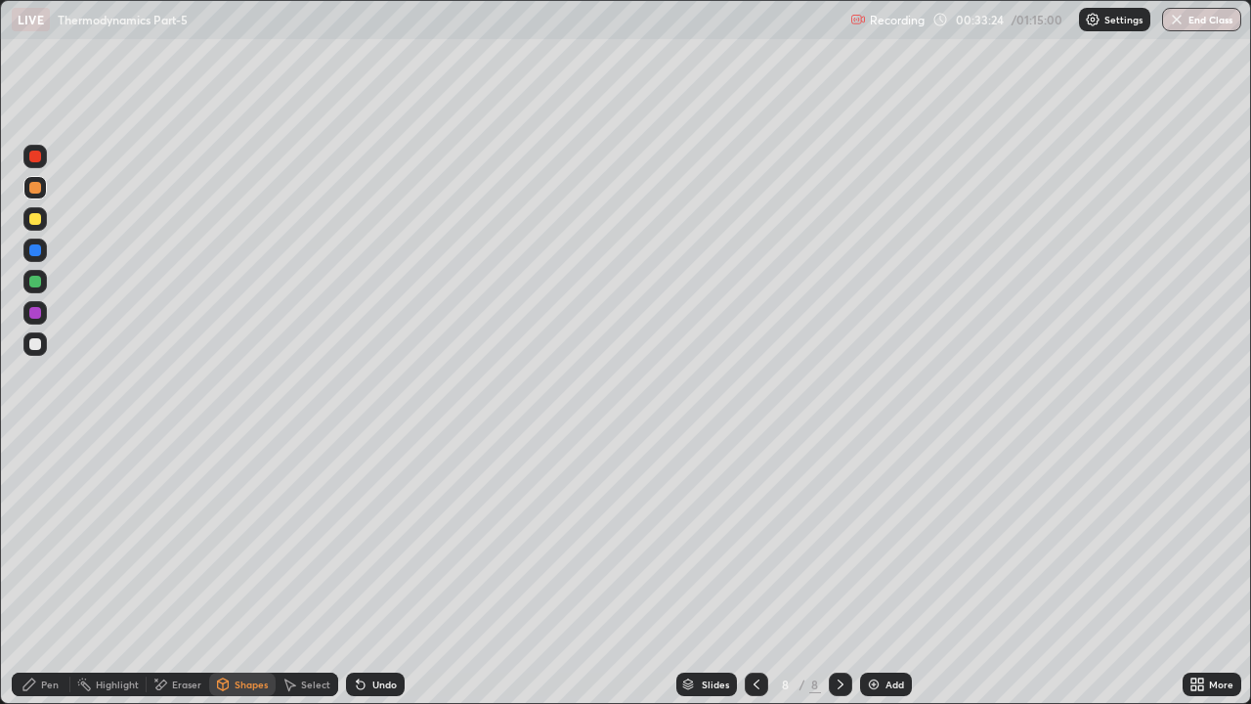
click at [235, 537] on div "Shapes" at bounding box center [242, 683] width 66 height 23
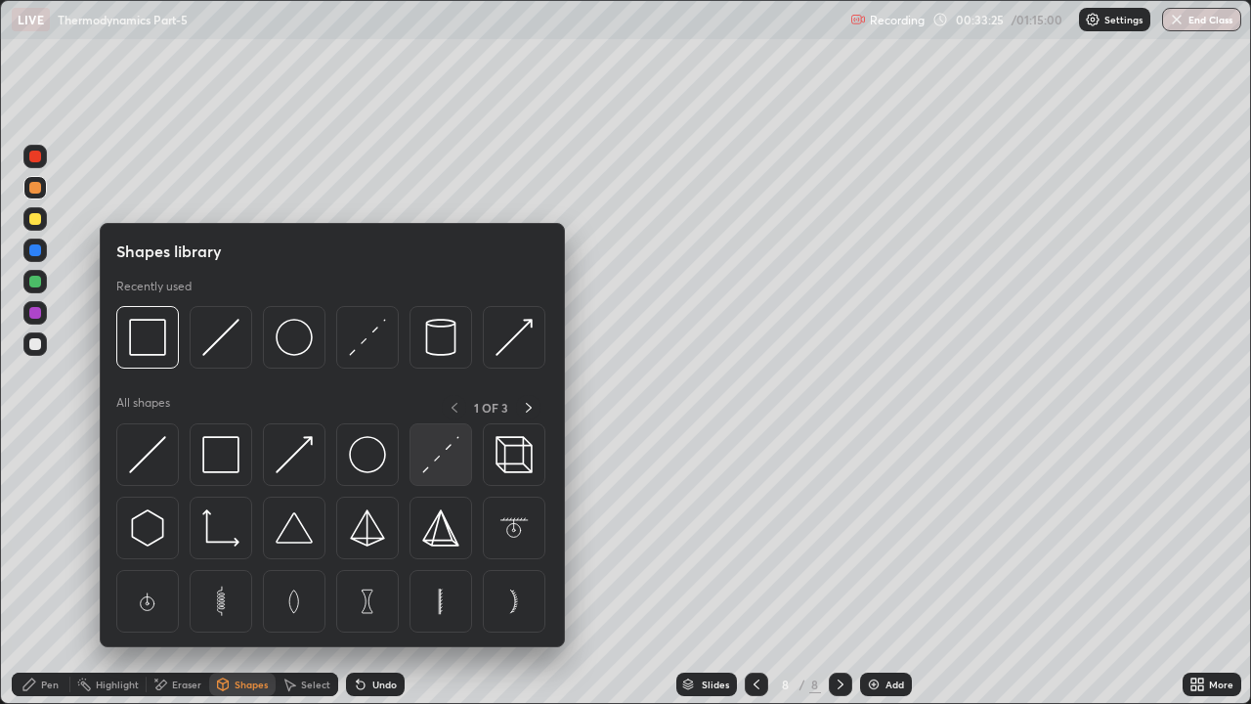
click at [431, 450] on img at bounding box center [440, 454] width 37 height 37
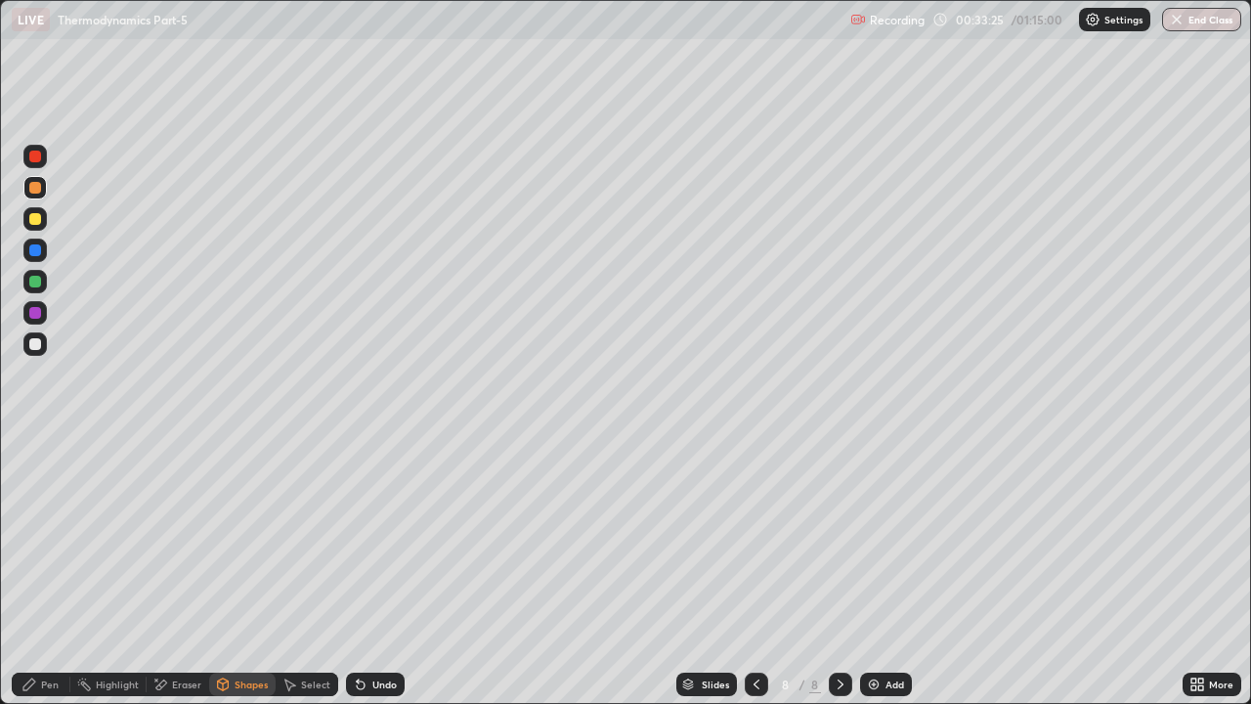
click at [27, 351] on div at bounding box center [34, 343] width 23 height 23
click at [237, 537] on div "Shapes" at bounding box center [251, 684] width 33 height 10
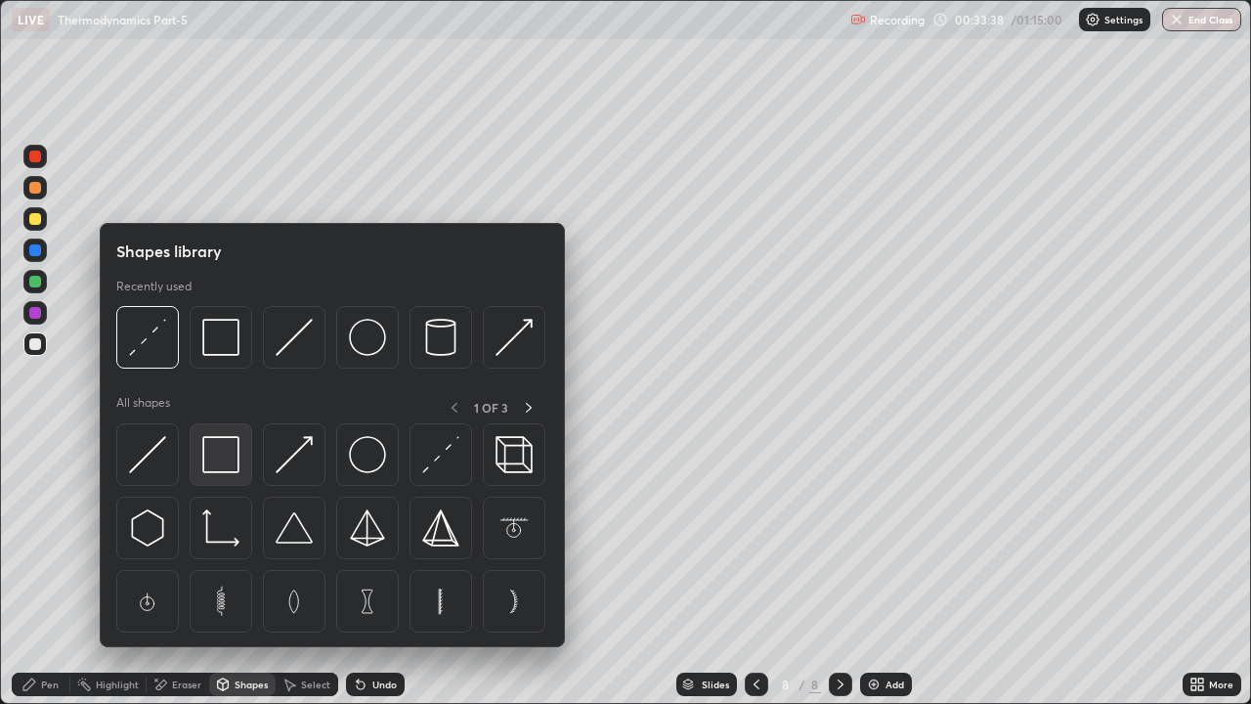
click at [220, 455] on img at bounding box center [220, 454] width 37 height 37
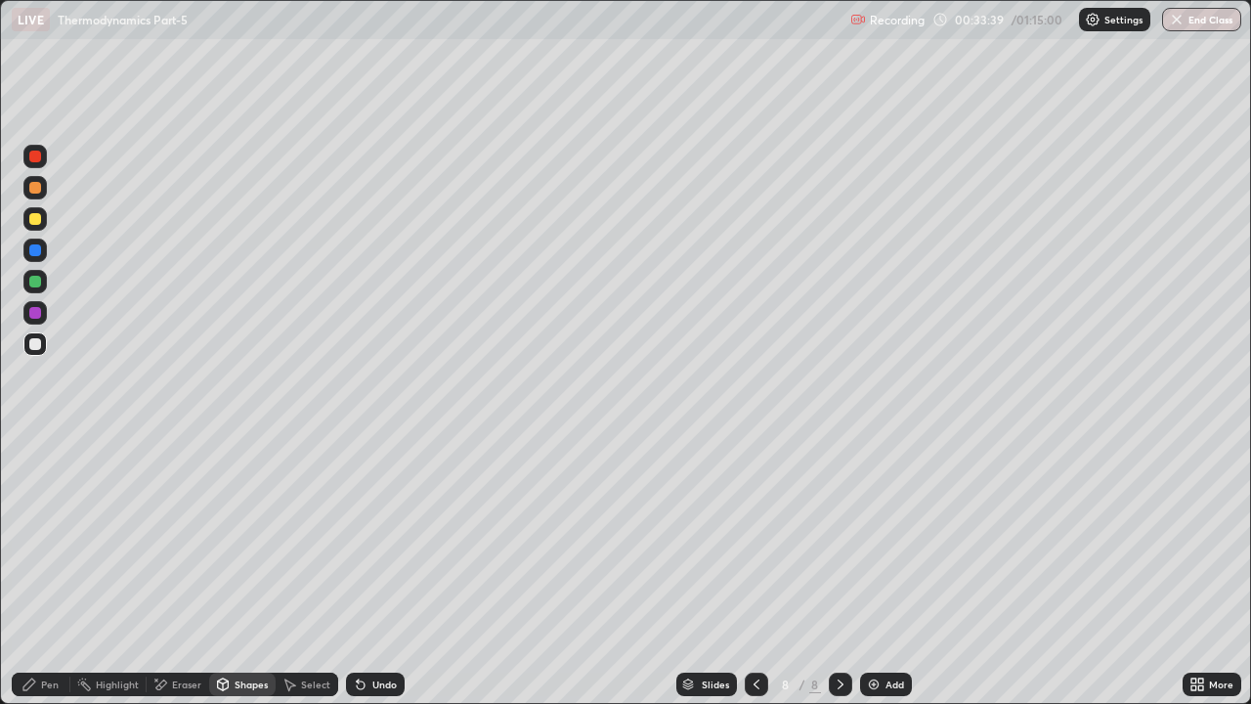
click at [36, 254] on div at bounding box center [35, 250] width 12 height 12
click at [38, 537] on div "Pen" at bounding box center [41, 683] width 59 height 23
click at [389, 537] on div "Undo" at bounding box center [384, 684] width 24 height 10
click at [375, 537] on div "Undo" at bounding box center [384, 684] width 24 height 10
click at [36, 284] on div at bounding box center [35, 282] width 12 height 12
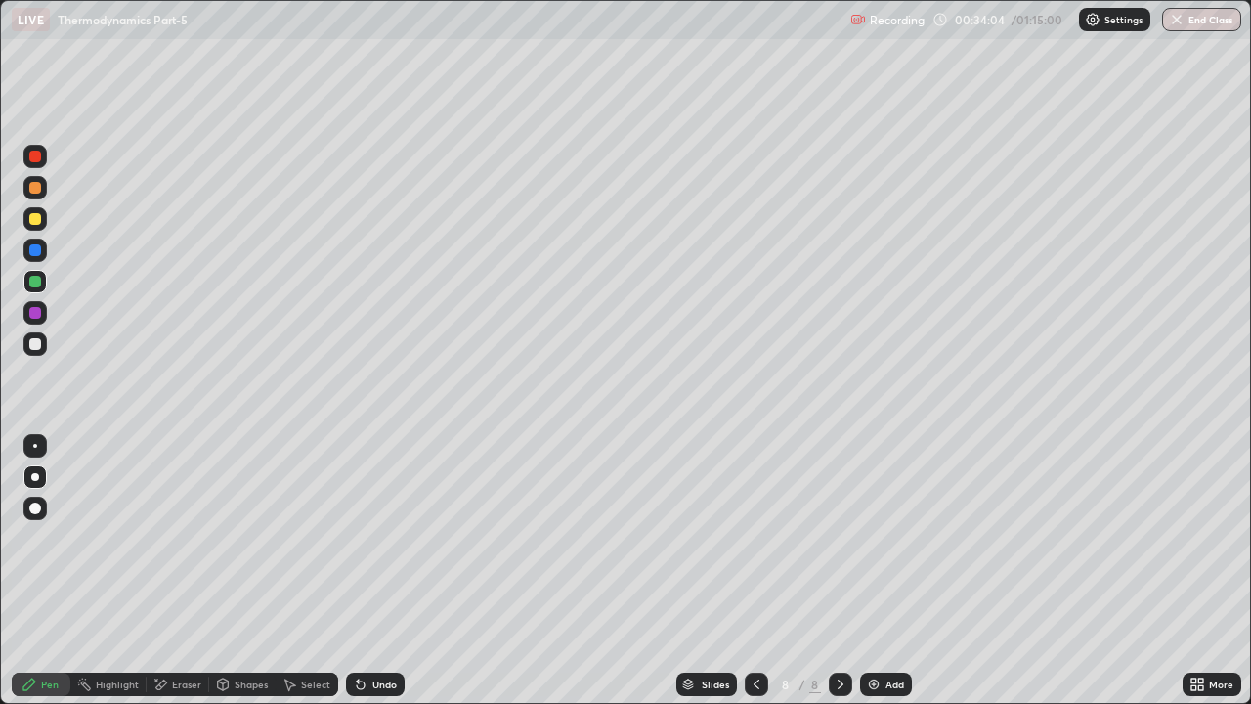
click at [393, 537] on div "Undo" at bounding box center [384, 684] width 24 height 10
click at [35, 220] on div at bounding box center [35, 219] width 12 height 12
click at [872, 537] on img at bounding box center [874, 684] width 16 height 16
click at [36, 189] on div at bounding box center [35, 188] width 12 height 12
click at [381, 537] on div "Undo" at bounding box center [375, 683] width 59 height 23
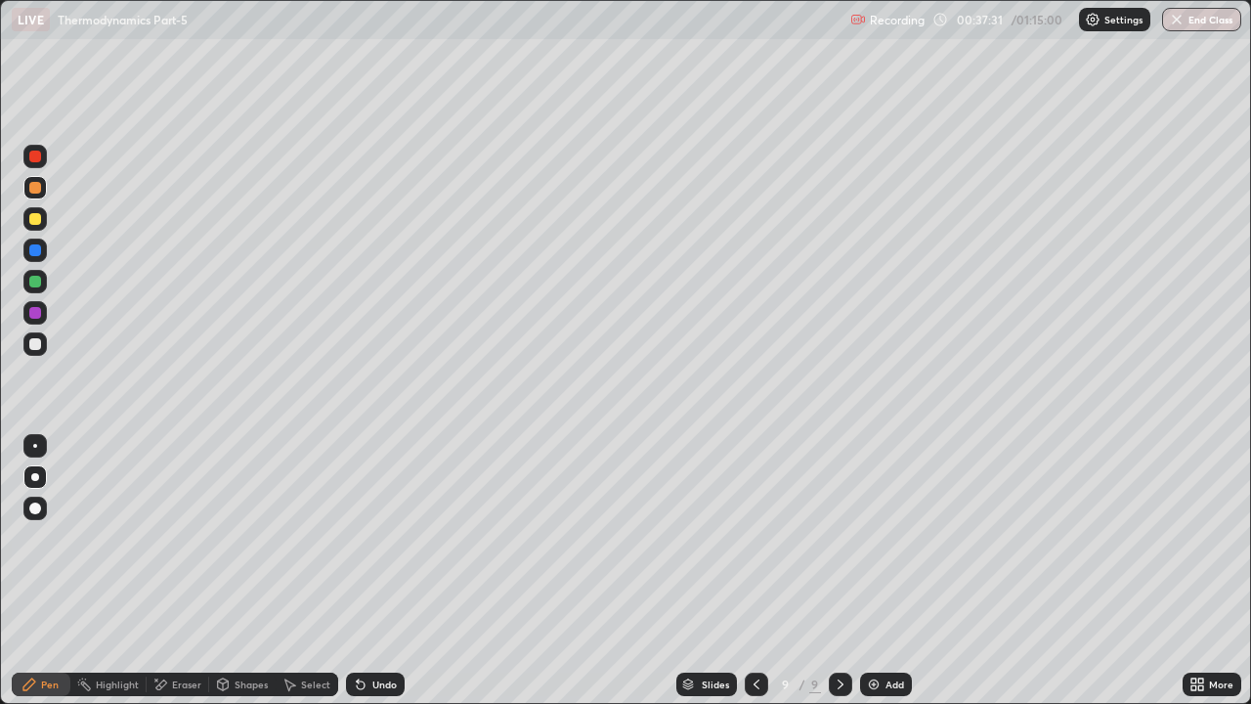
click at [384, 537] on div "Undo" at bounding box center [384, 684] width 24 height 10
click at [373, 537] on div "Undo" at bounding box center [375, 683] width 59 height 23
click at [757, 537] on icon at bounding box center [756, 684] width 16 height 16
click at [755, 537] on icon at bounding box center [756, 684] width 16 height 16
click at [838, 537] on icon at bounding box center [841, 684] width 16 height 16
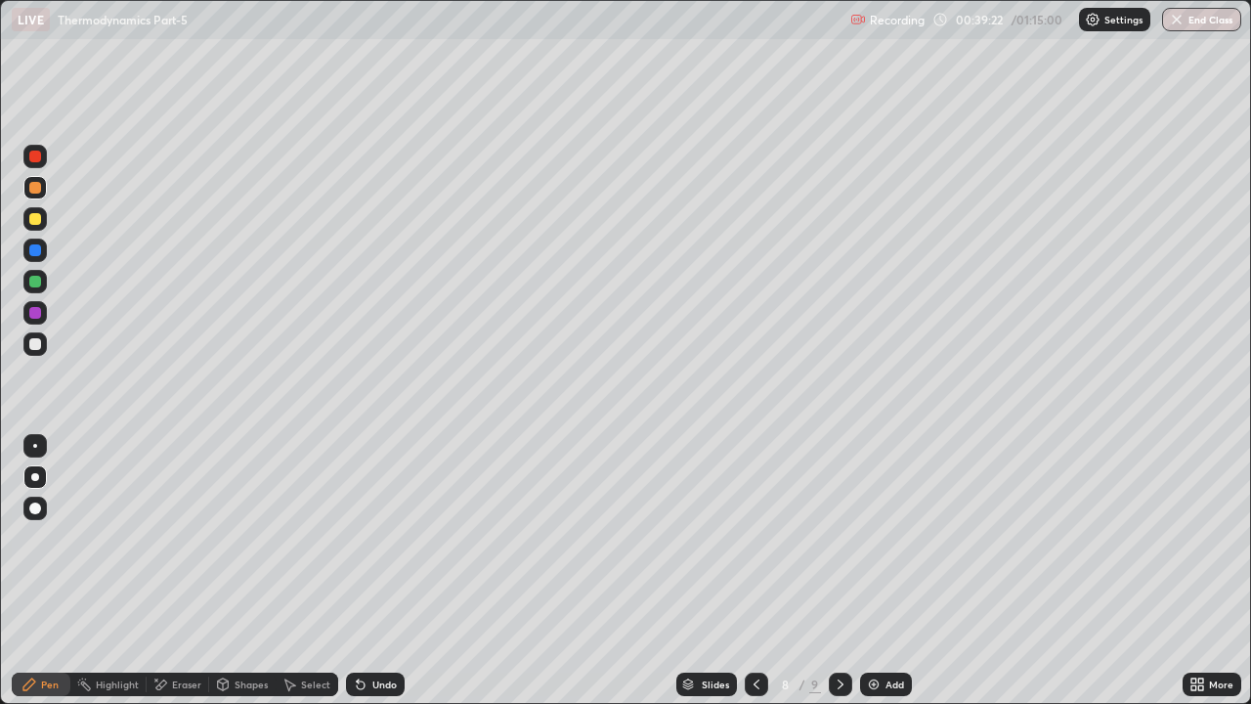
click at [838, 537] on icon at bounding box center [841, 684] width 16 height 16
click at [37, 219] on div at bounding box center [35, 219] width 12 height 12
click at [31, 353] on div at bounding box center [34, 343] width 23 height 23
click at [32, 280] on div at bounding box center [35, 282] width 12 height 12
click at [394, 537] on div "Undo" at bounding box center [384, 684] width 24 height 10
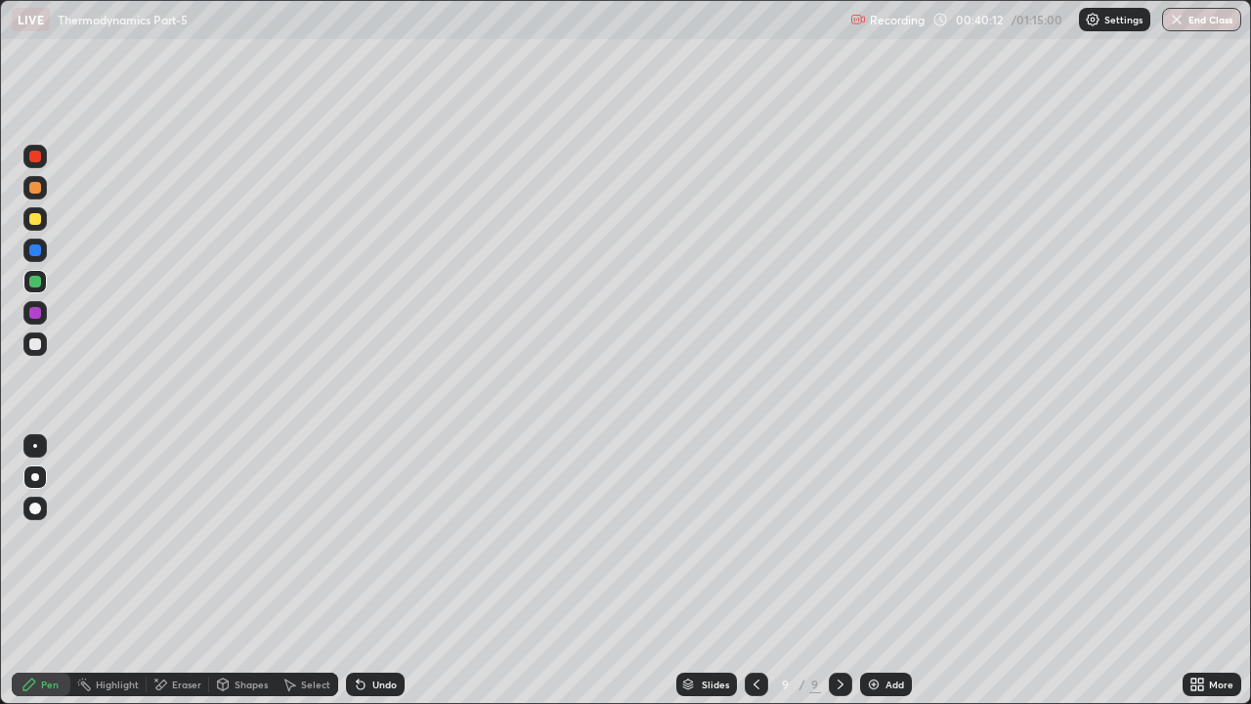
click at [386, 537] on div "Undo" at bounding box center [384, 684] width 24 height 10
click at [384, 537] on div "Undo" at bounding box center [384, 684] width 24 height 10
click at [381, 537] on div "Undo" at bounding box center [384, 684] width 24 height 10
click at [380, 537] on div "Undo" at bounding box center [384, 684] width 24 height 10
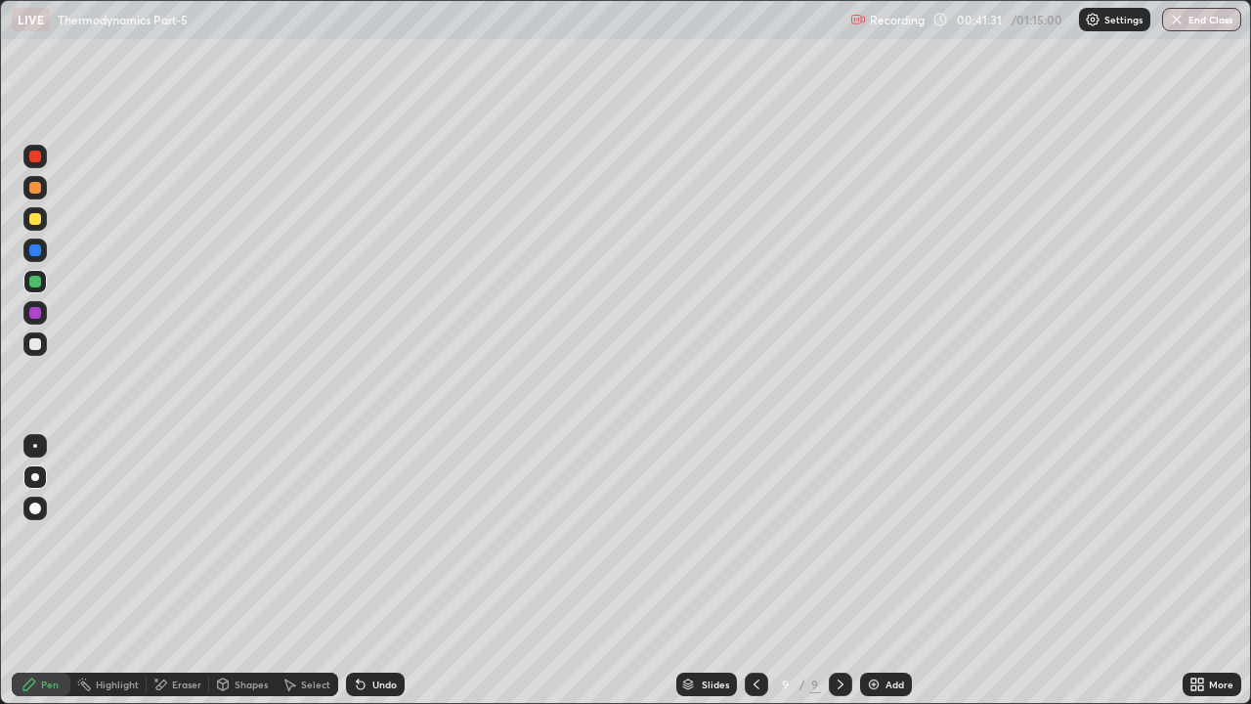
click at [242, 537] on div "Shapes" at bounding box center [242, 683] width 66 height 23
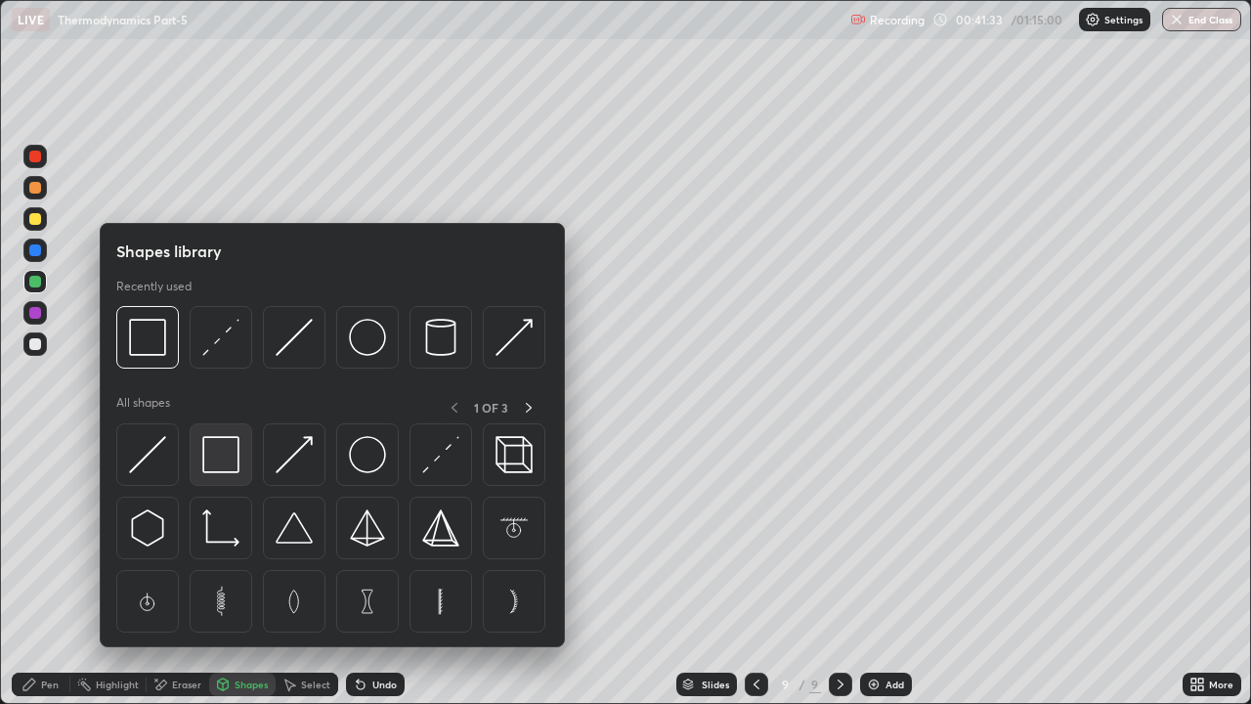
click at [229, 457] on img at bounding box center [220, 454] width 37 height 37
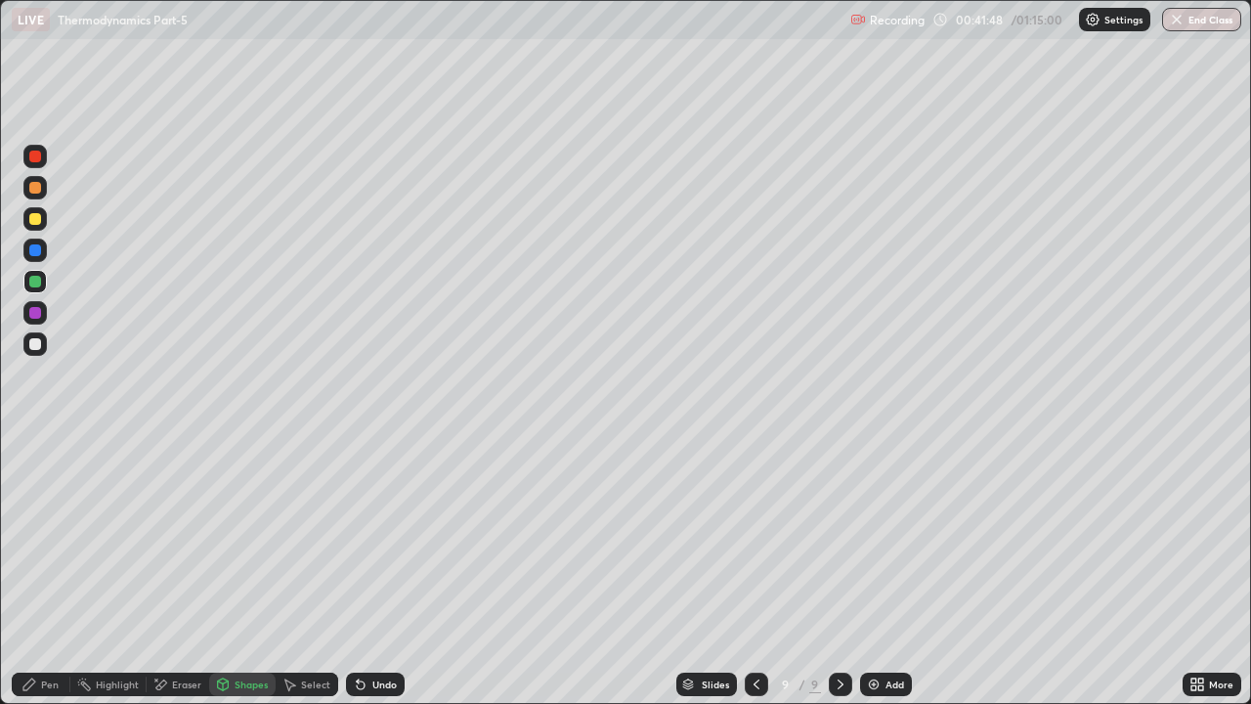
click at [34, 345] on div at bounding box center [35, 344] width 12 height 12
click at [388, 537] on div "Undo" at bounding box center [375, 683] width 59 height 23
click at [42, 537] on div "Pen" at bounding box center [50, 684] width 18 height 10
click at [896, 537] on div "Add" at bounding box center [886, 683] width 52 height 23
click at [756, 537] on icon at bounding box center [756, 684] width 16 height 16
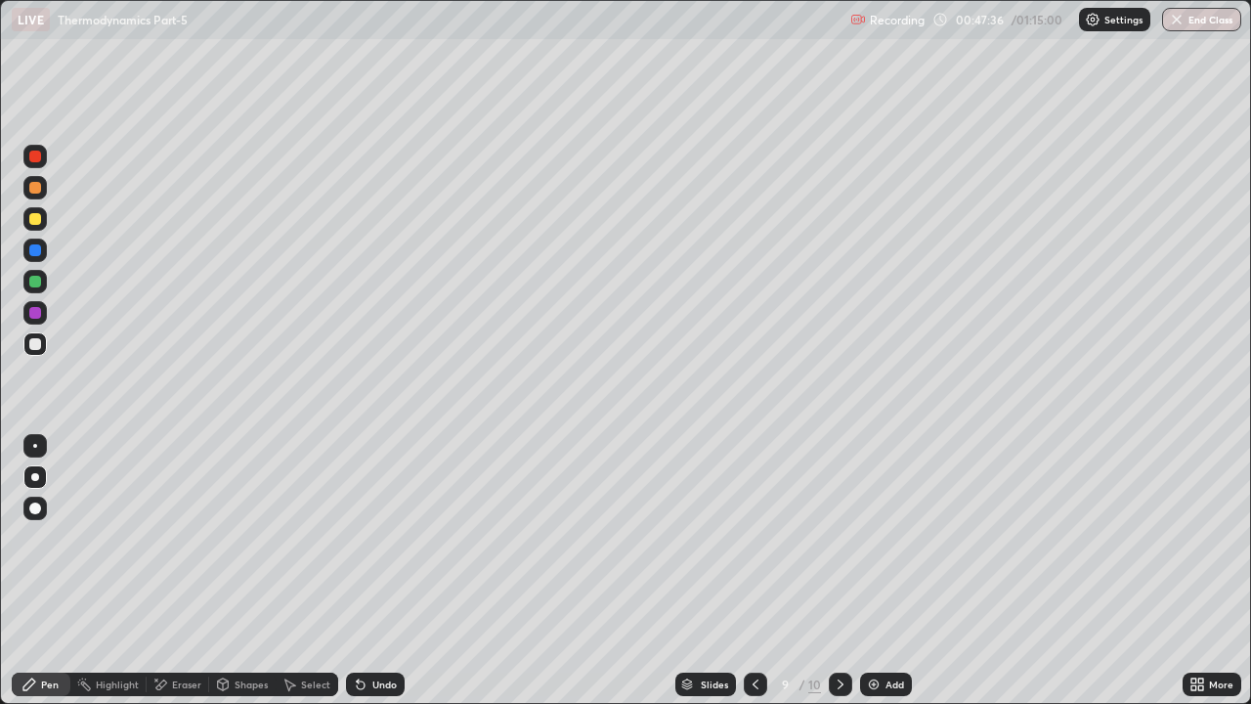
click at [891, 537] on div "Add" at bounding box center [894, 684] width 19 height 10
click at [837, 537] on icon at bounding box center [841, 684] width 16 height 16
click at [754, 537] on icon at bounding box center [756, 684] width 16 height 16
click at [835, 537] on div at bounding box center [840, 683] width 23 height 23
click at [757, 537] on icon at bounding box center [756, 684] width 16 height 16
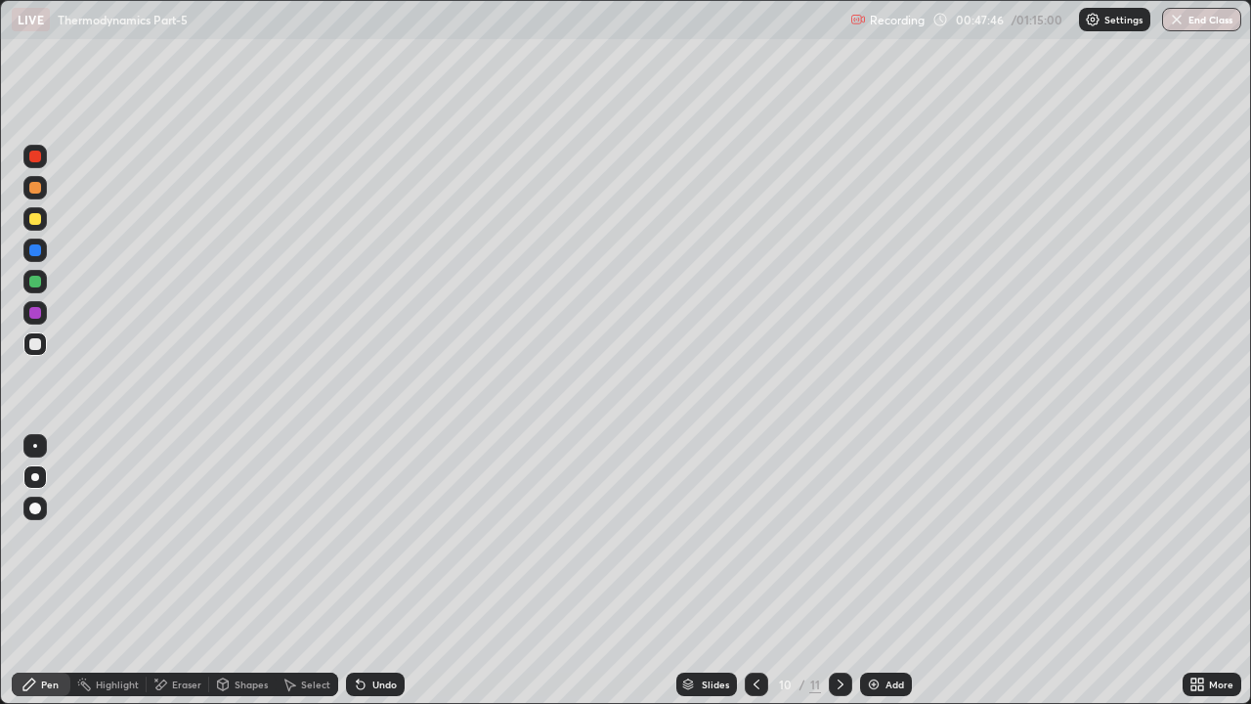
click at [28, 219] on div at bounding box center [34, 218] width 23 height 23
click at [247, 537] on div "Shapes" at bounding box center [242, 683] width 66 height 23
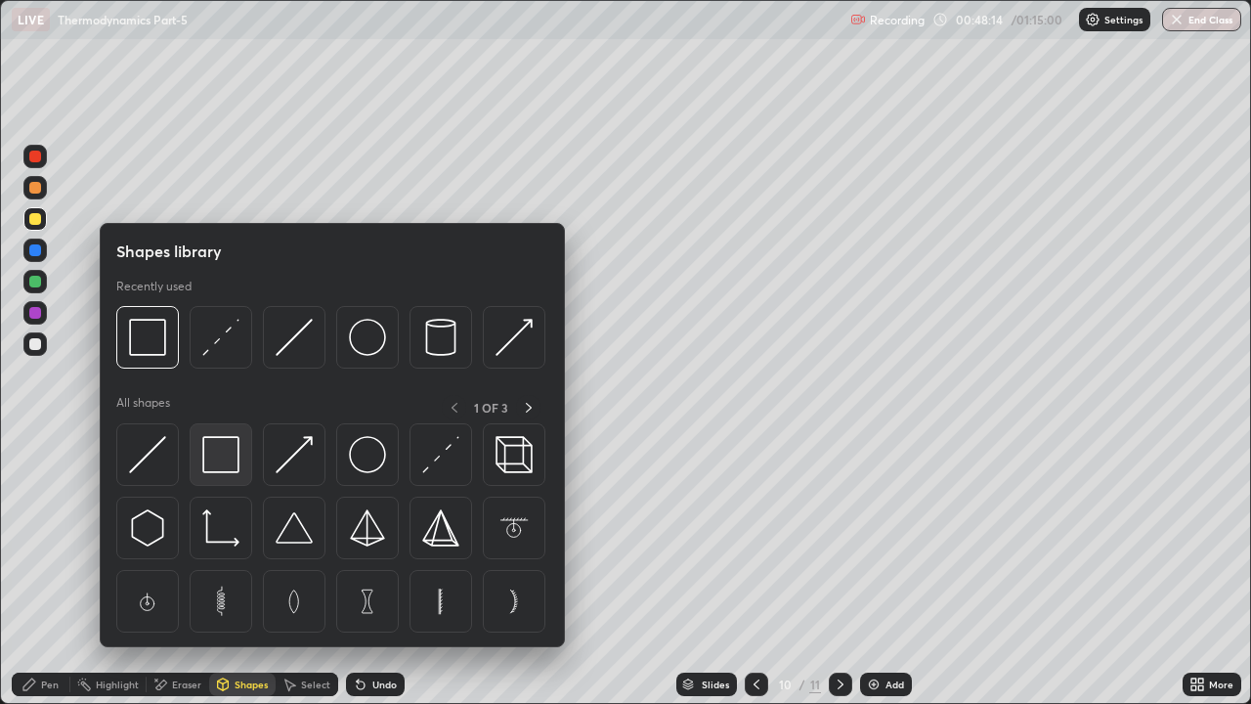
click at [226, 448] on img at bounding box center [220, 454] width 37 height 37
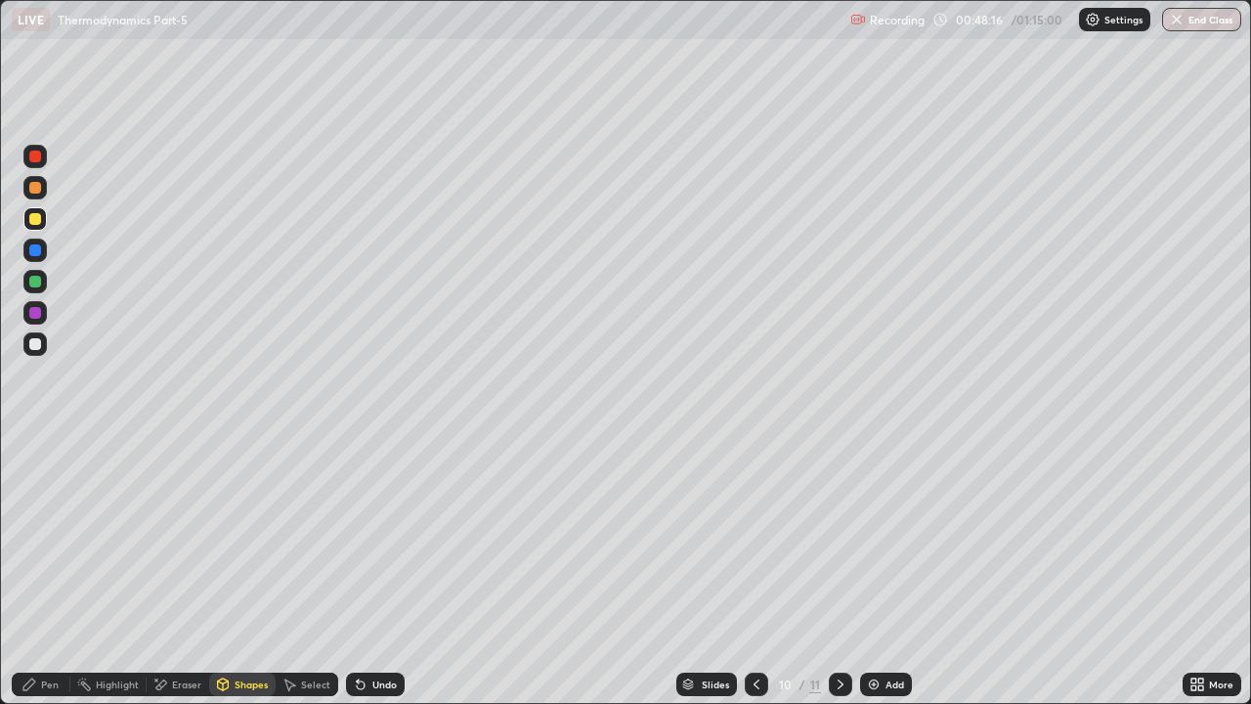
click at [40, 537] on div "Pen" at bounding box center [41, 683] width 59 height 23
click at [372, 537] on div "Undo" at bounding box center [384, 684] width 24 height 10
click at [380, 537] on div "Undo" at bounding box center [384, 684] width 24 height 10
click at [386, 537] on div "Undo" at bounding box center [384, 684] width 24 height 10
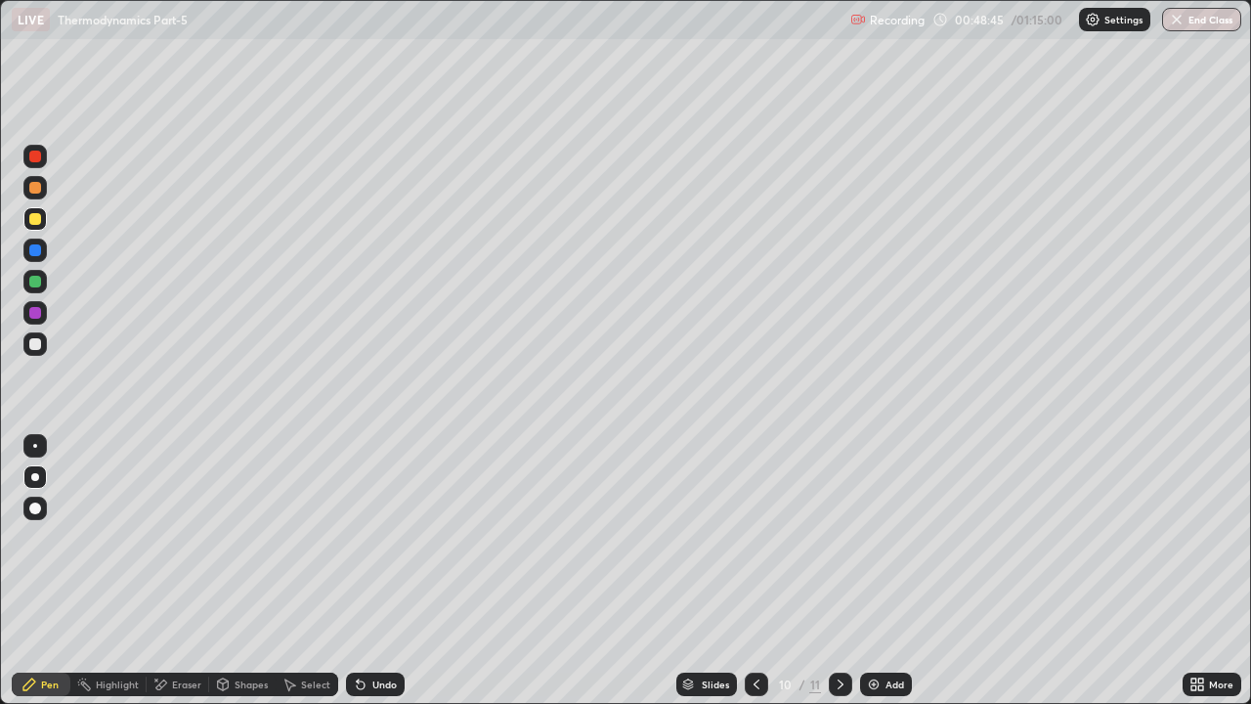
click at [388, 537] on div "Undo" at bounding box center [384, 684] width 24 height 10
click at [378, 537] on div "Undo" at bounding box center [375, 683] width 59 height 23
click at [30, 340] on div at bounding box center [35, 344] width 12 height 12
click at [390, 537] on div "Undo" at bounding box center [384, 684] width 24 height 10
click at [392, 537] on div "Undo" at bounding box center [375, 683] width 59 height 23
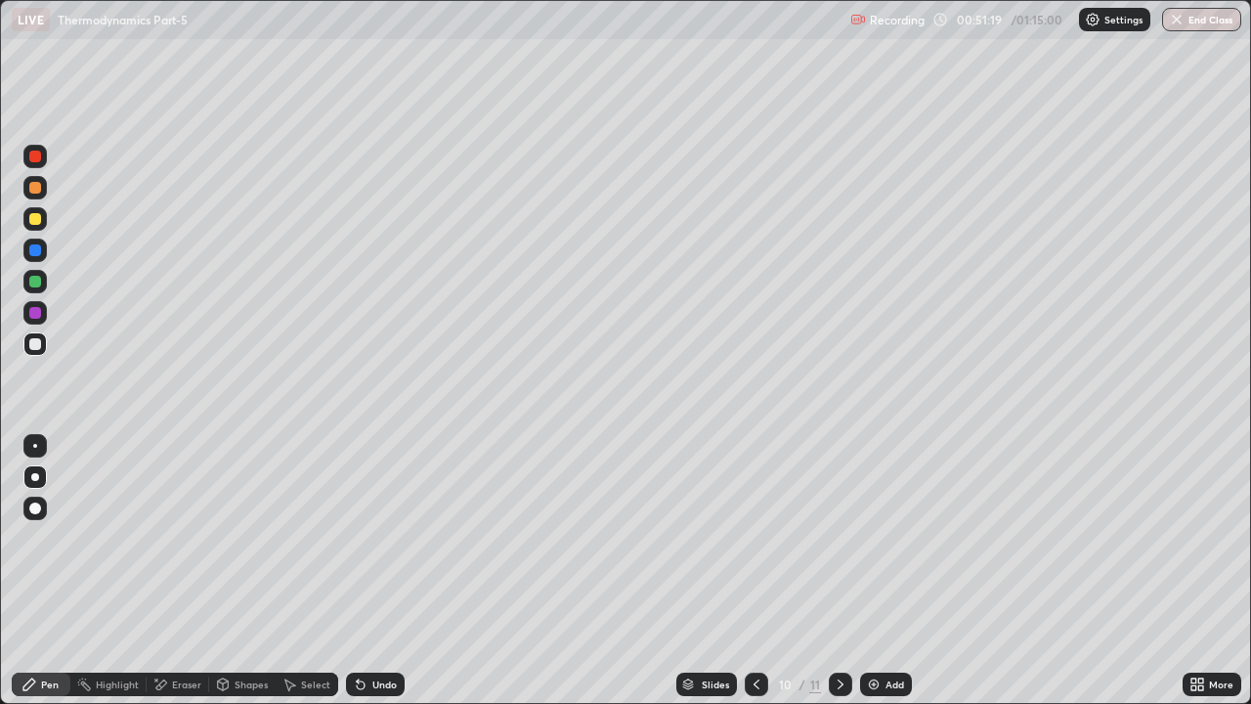
click at [31, 156] on div at bounding box center [35, 156] width 12 height 12
click at [167, 537] on div "Eraser" at bounding box center [178, 683] width 63 height 23
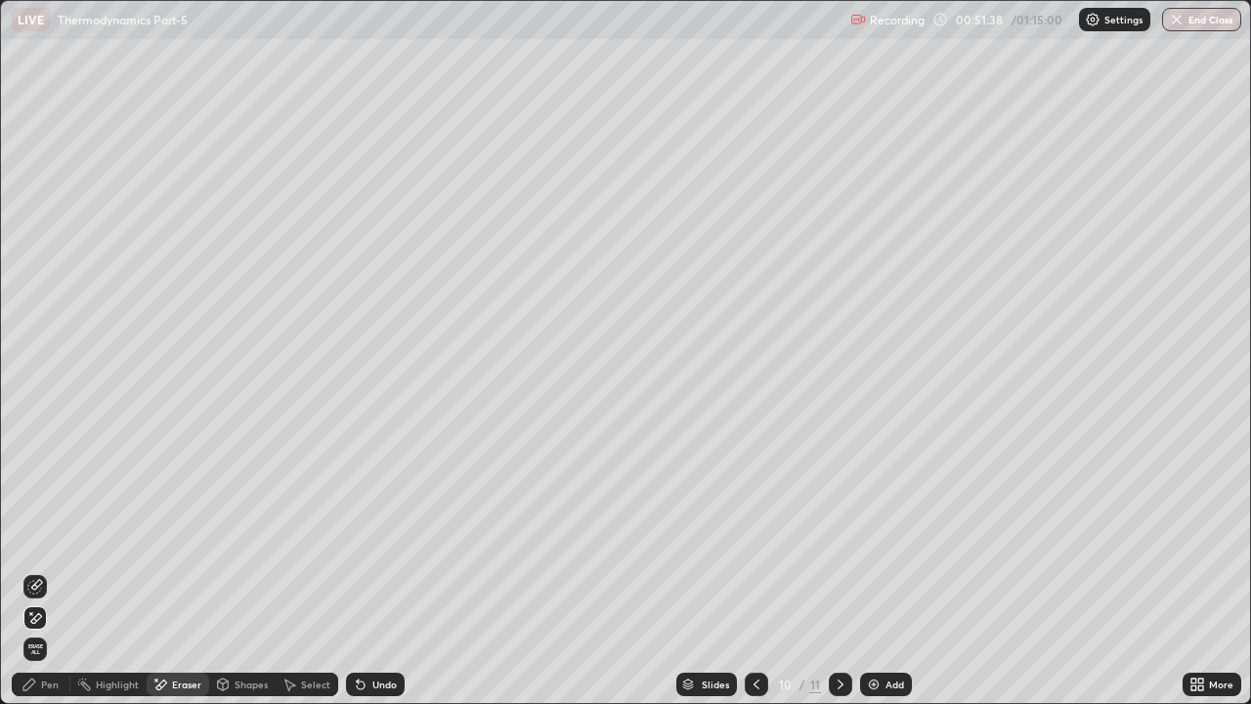
click at [50, 537] on div "Pen" at bounding box center [50, 684] width 18 height 10
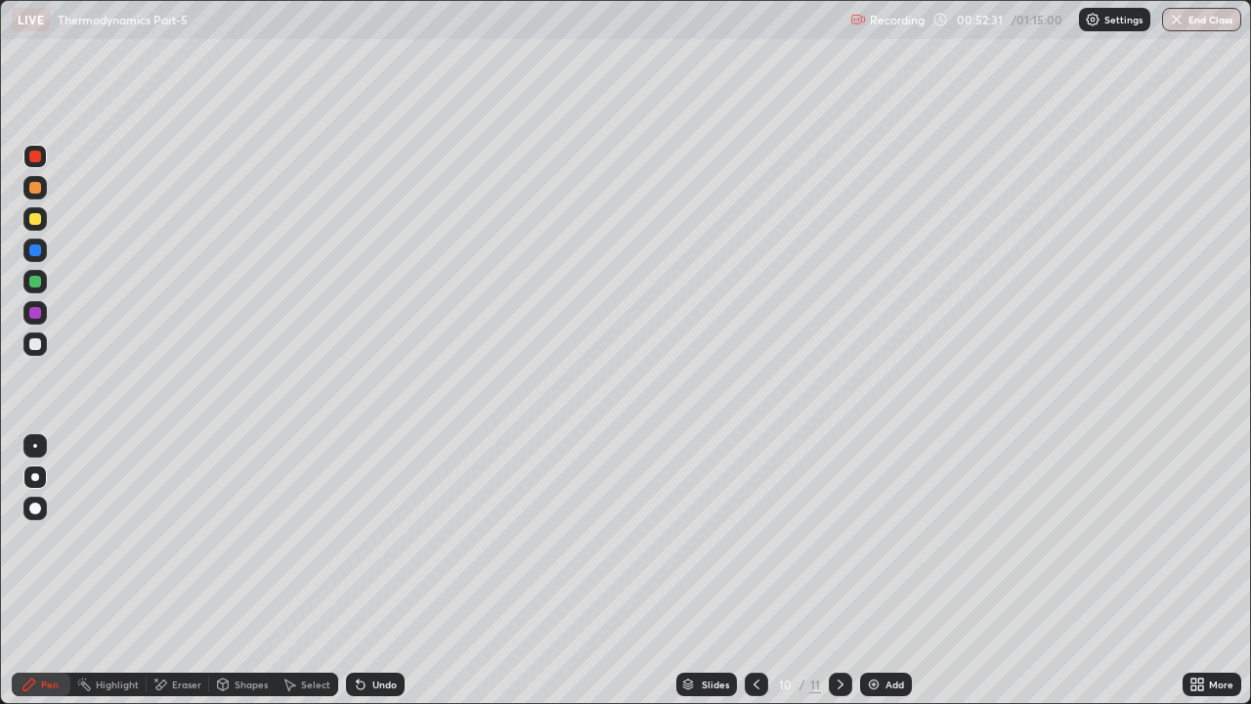
click at [381, 537] on div "Undo" at bounding box center [375, 683] width 59 height 23
click at [372, 537] on div "Undo" at bounding box center [384, 684] width 24 height 10
click at [379, 537] on div "Undo" at bounding box center [375, 683] width 59 height 23
click at [382, 537] on div "Undo" at bounding box center [384, 684] width 24 height 10
click at [385, 537] on div "Undo" at bounding box center [384, 684] width 24 height 10
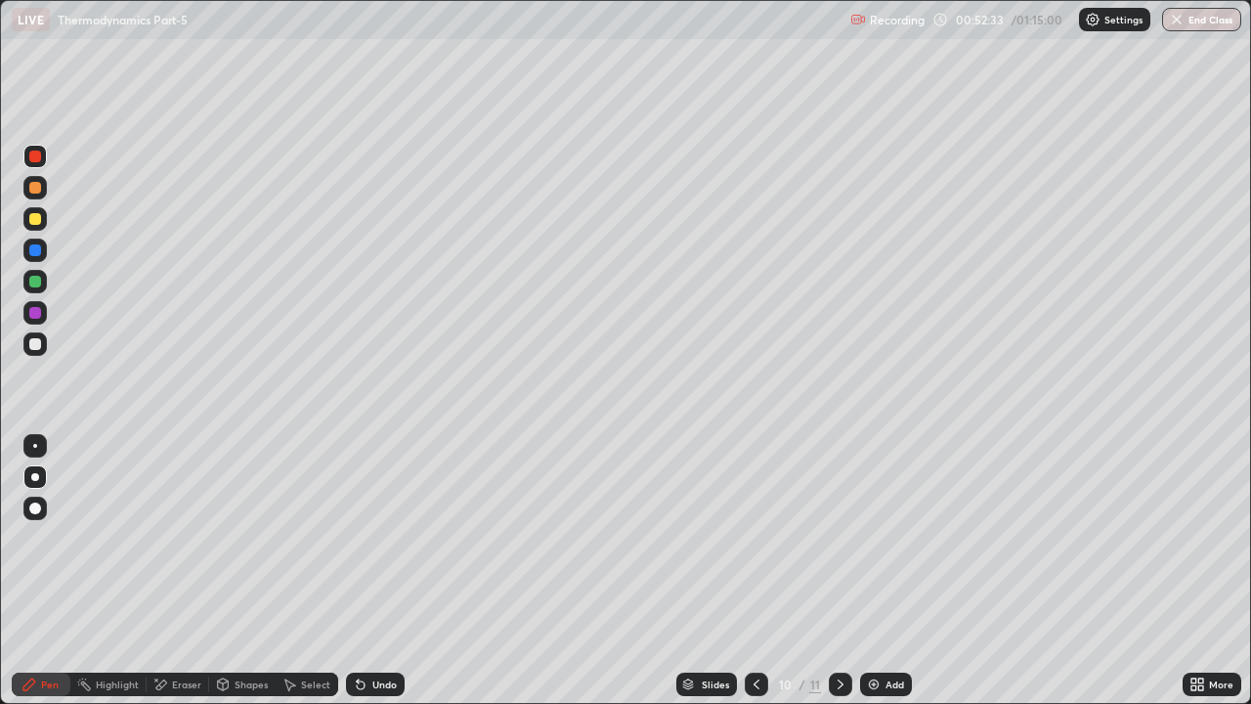
click at [838, 537] on icon at bounding box center [841, 684] width 16 height 16
click at [754, 537] on icon at bounding box center [756, 684] width 16 height 16
click at [875, 537] on img at bounding box center [874, 684] width 16 height 16
click at [379, 537] on div "Undo" at bounding box center [384, 684] width 24 height 10
click at [251, 537] on div "Shapes" at bounding box center [251, 684] width 33 height 10
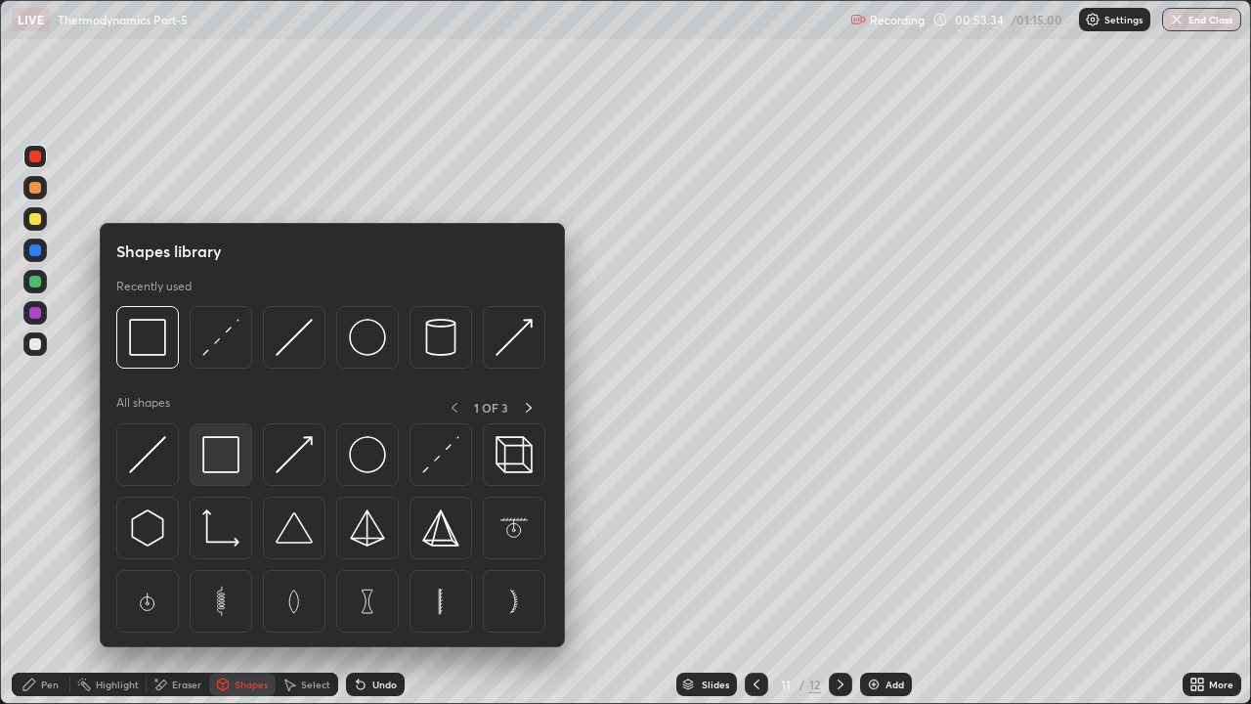
click at [231, 457] on img at bounding box center [220, 454] width 37 height 37
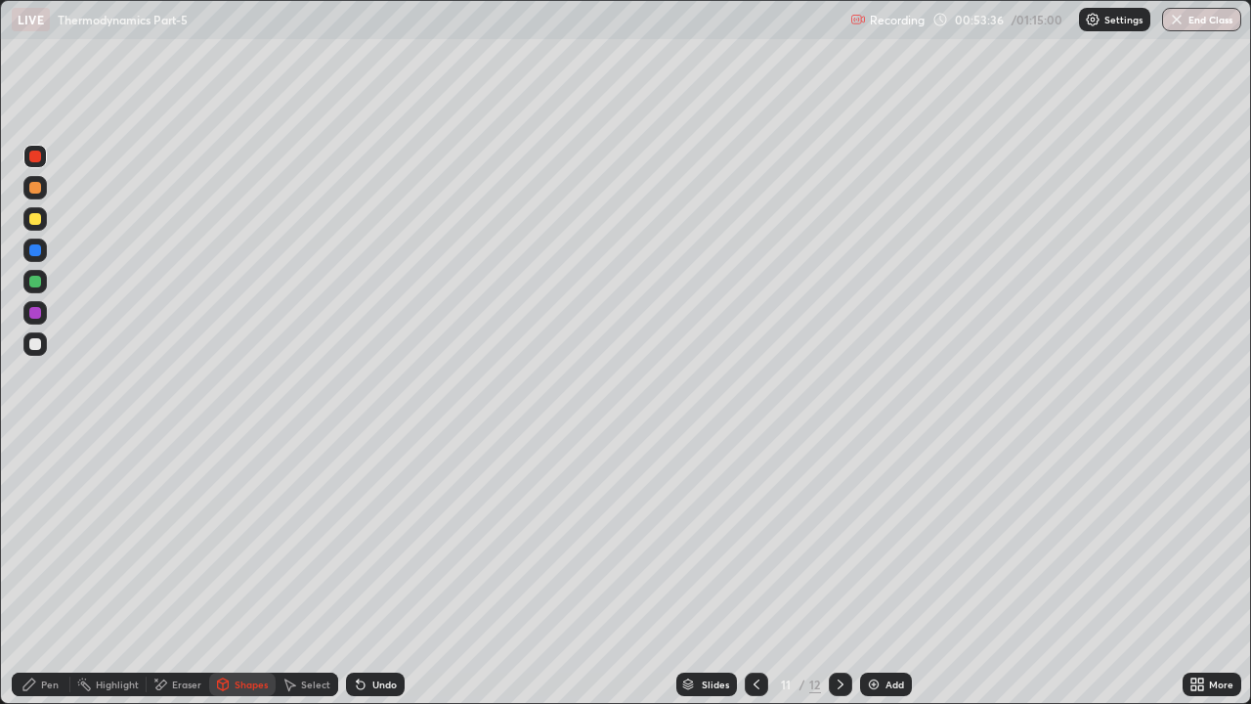
click at [41, 537] on div "Pen" at bounding box center [50, 684] width 18 height 10
click at [751, 537] on icon at bounding box center [756, 684] width 16 height 16
click at [754, 537] on icon at bounding box center [756, 684] width 16 height 16
click at [838, 537] on icon at bounding box center [841, 684] width 16 height 16
click at [839, 537] on icon at bounding box center [840, 684] width 6 height 10
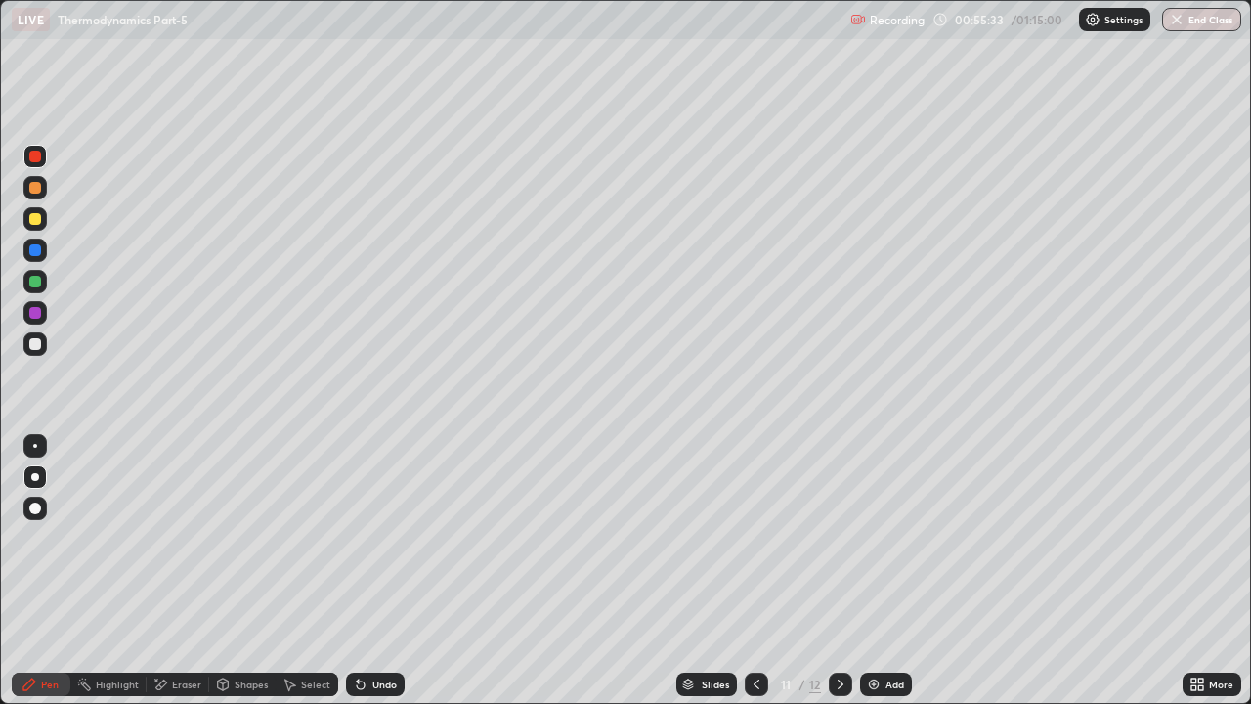
click at [836, 537] on icon at bounding box center [841, 684] width 16 height 16
click at [838, 537] on icon at bounding box center [840, 684] width 6 height 10
click at [882, 537] on div "Add" at bounding box center [886, 683] width 52 height 23
click at [33, 221] on div at bounding box center [35, 219] width 12 height 12
click at [38, 348] on div at bounding box center [35, 344] width 12 height 12
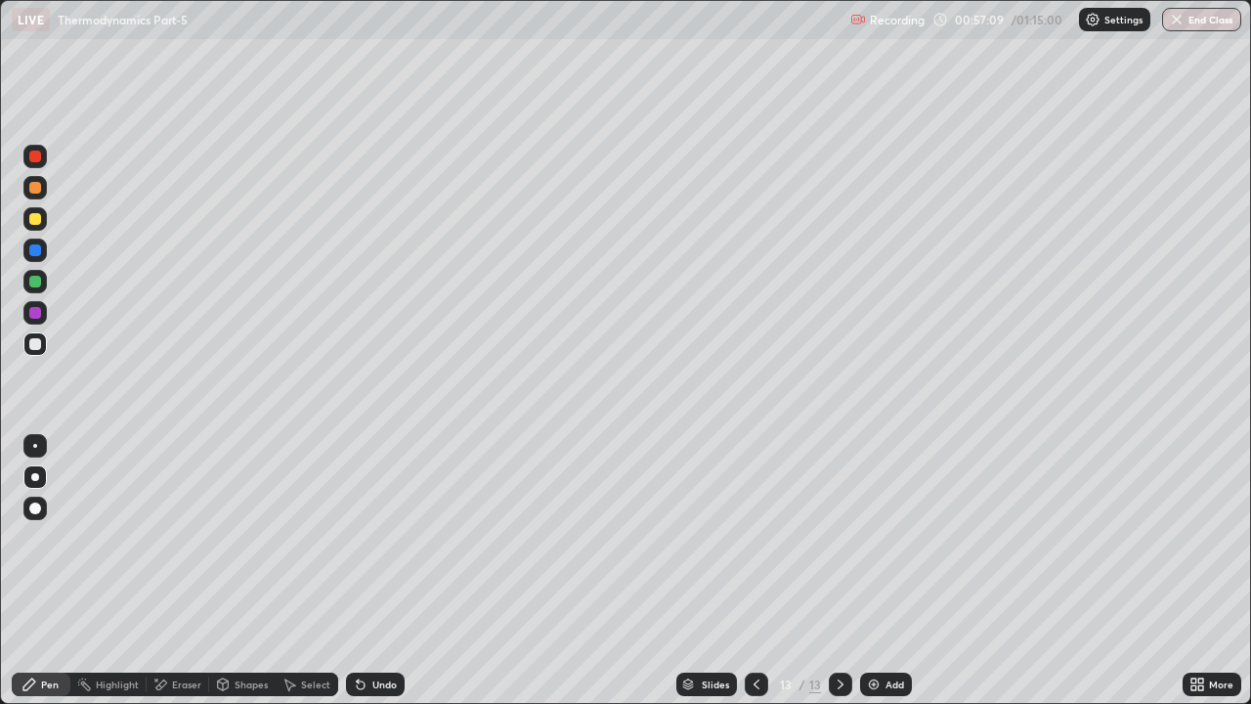
click at [393, 537] on div "Undo" at bounding box center [384, 684] width 24 height 10
click at [394, 537] on div "Undo" at bounding box center [375, 683] width 59 height 23
click at [391, 537] on div "Undo" at bounding box center [375, 683] width 59 height 23
click at [37, 283] on div at bounding box center [35, 282] width 12 height 12
click at [384, 537] on div "Undo" at bounding box center [375, 683] width 59 height 23
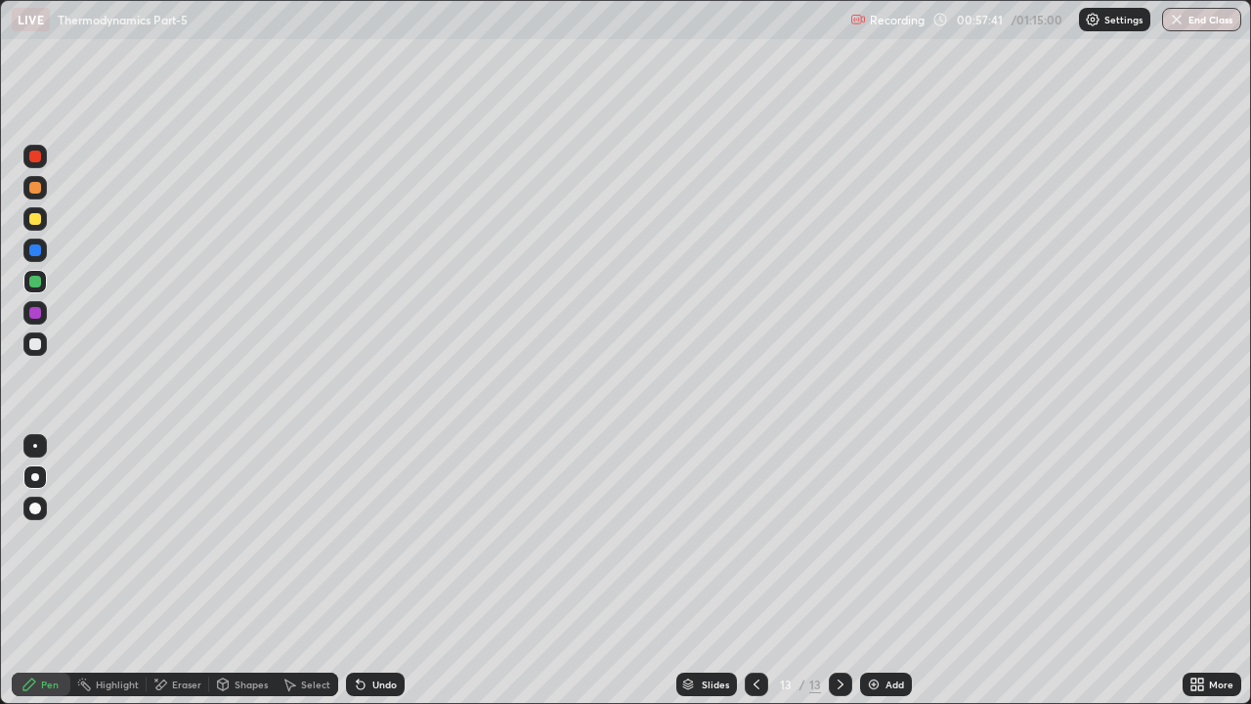
click at [182, 537] on div "Eraser" at bounding box center [178, 683] width 63 height 23
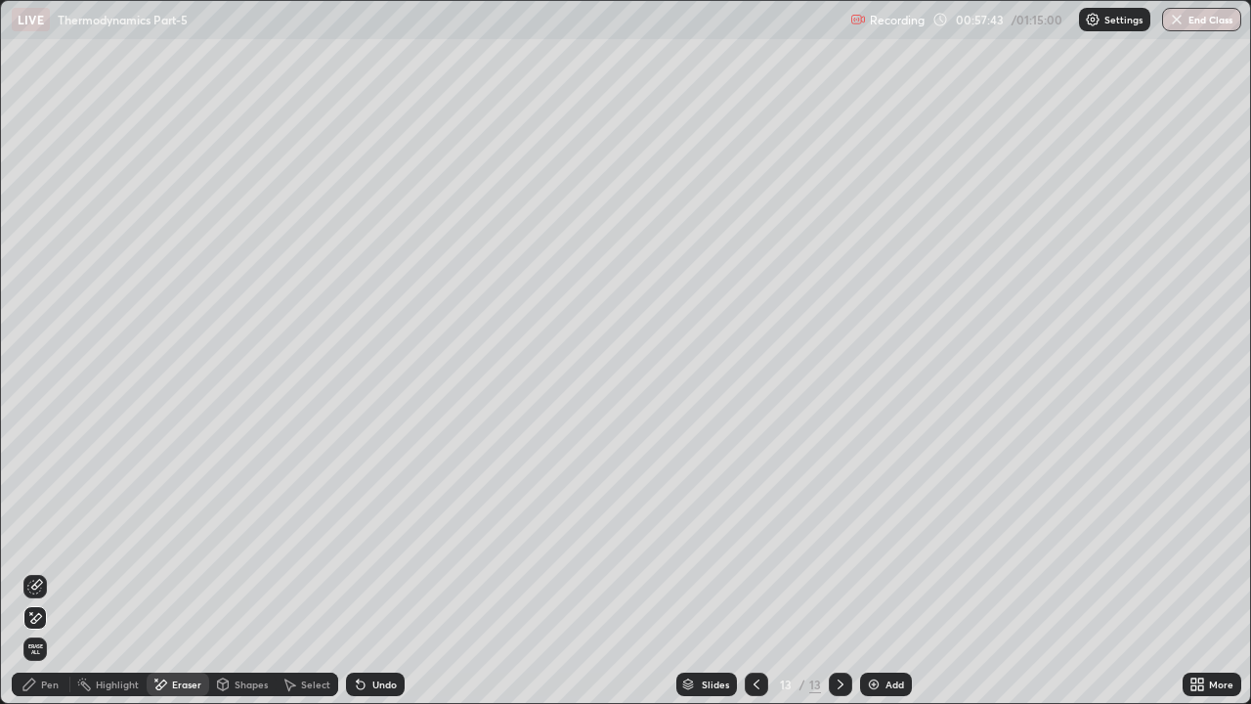
click at [41, 537] on div "Pen" at bounding box center [41, 683] width 59 height 23
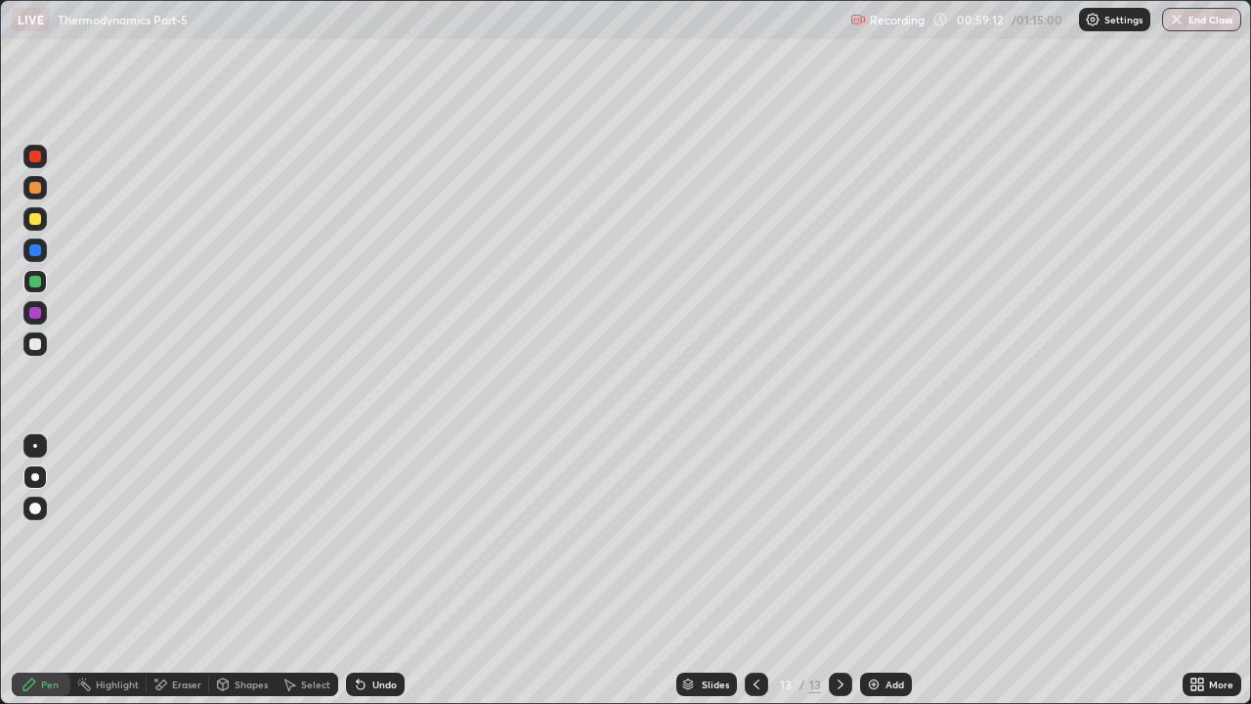
click at [877, 537] on img at bounding box center [874, 684] width 16 height 16
click at [33, 222] on div at bounding box center [35, 219] width 12 height 12
click at [45, 348] on div at bounding box center [34, 343] width 23 height 23
click at [376, 537] on div "Undo" at bounding box center [384, 684] width 24 height 10
click at [377, 537] on div "Undo" at bounding box center [375, 683] width 59 height 23
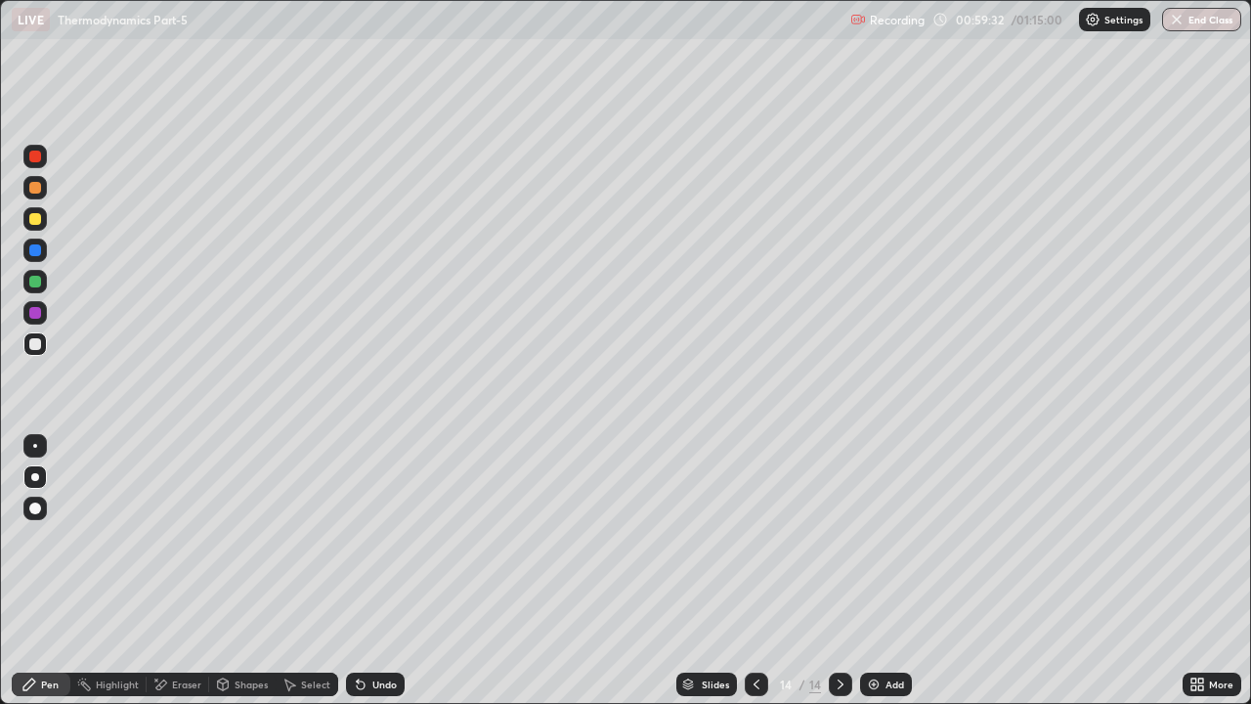
click at [384, 537] on div "Undo" at bounding box center [375, 683] width 59 height 23
click at [393, 537] on div "Undo" at bounding box center [375, 683] width 59 height 23
click at [396, 537] on div "Undo" at bounding box center [375, 683] width 59 height 23
click at [381, 537] on div "Undo" at bounding box center [384, 684] width 24 height 10
click at [388, 537] on div "Undo" at bounding box center [384, 684] width 24 height 10
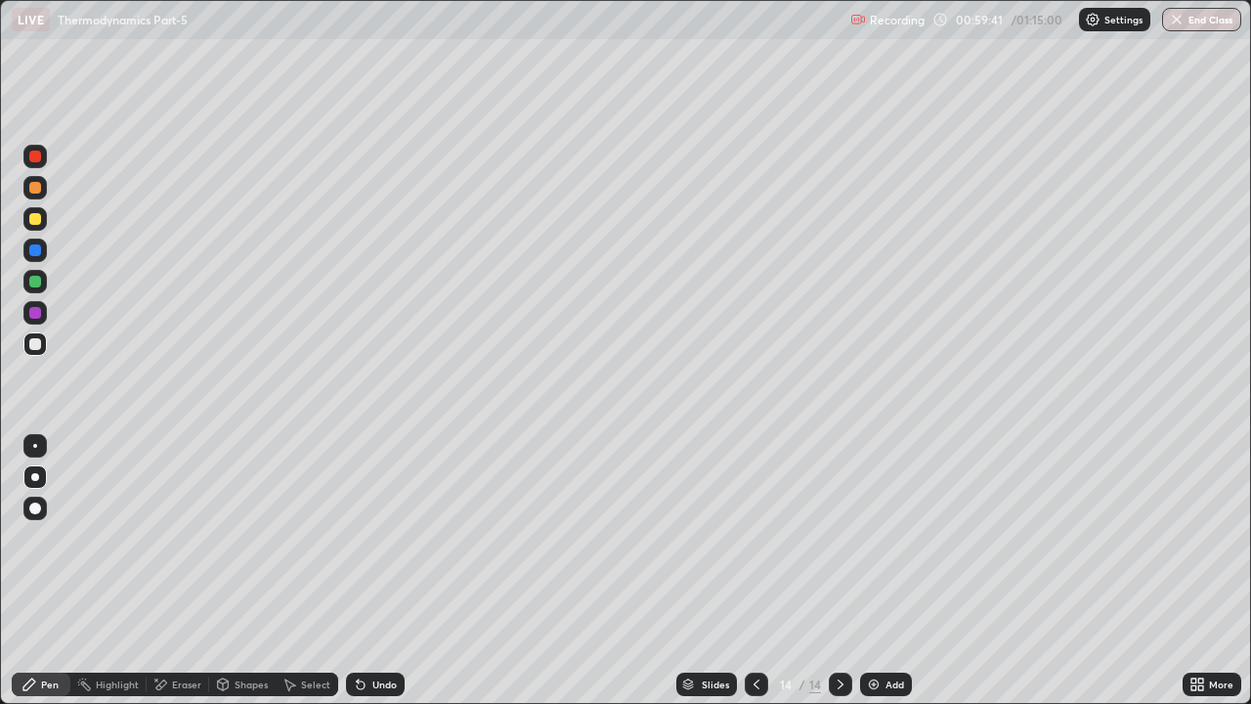
click at [389, 537] on div "Undo" at bounding box center [384, 684] width 24 height 10
click at [385, 537] on div "Undo" at bounding box center [384, 684] width 24 height 10
click at [382, 537] on div "Undo" at bounding box center [384, 684] width 24 height 10
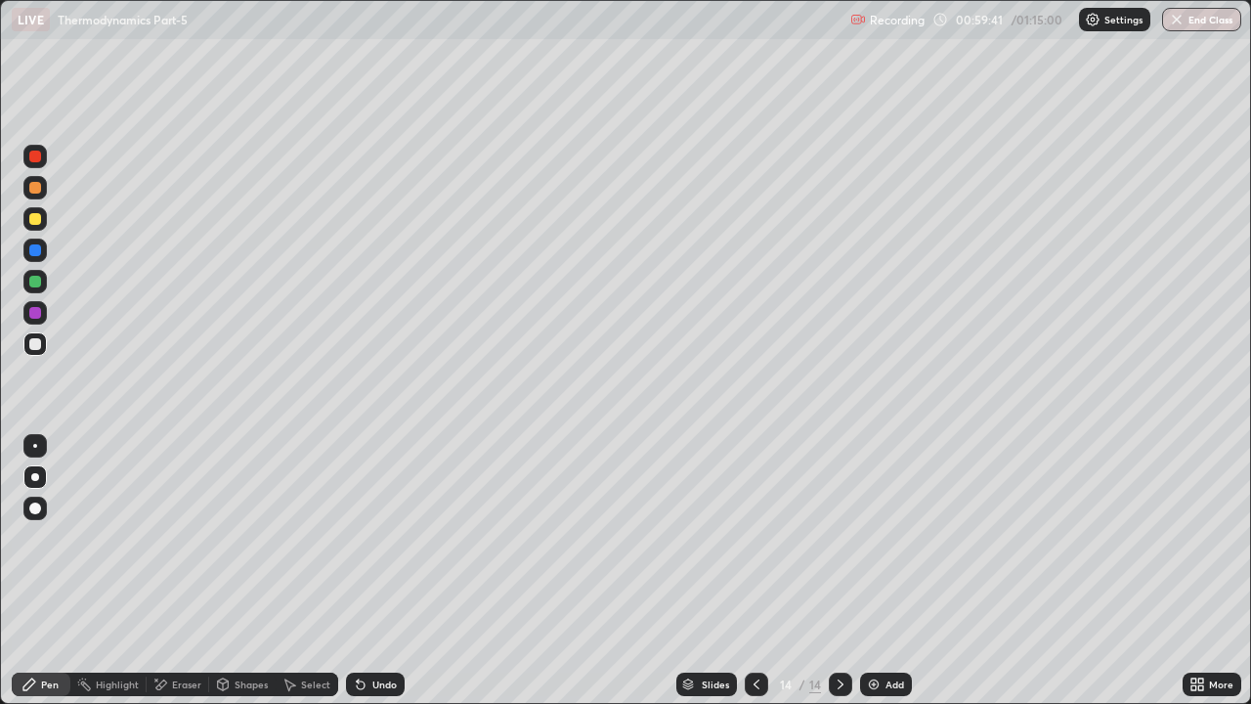
click at [377, 537] on div "Undo" at bounding box center [384, 684] width 24 height 10
click at [375, 537] on div "Undo" at bounding box center [384, 684] width 24 height 10
click at [248, 537] on div "Shapes" at bounding box center [242, 683] width 66 height 23
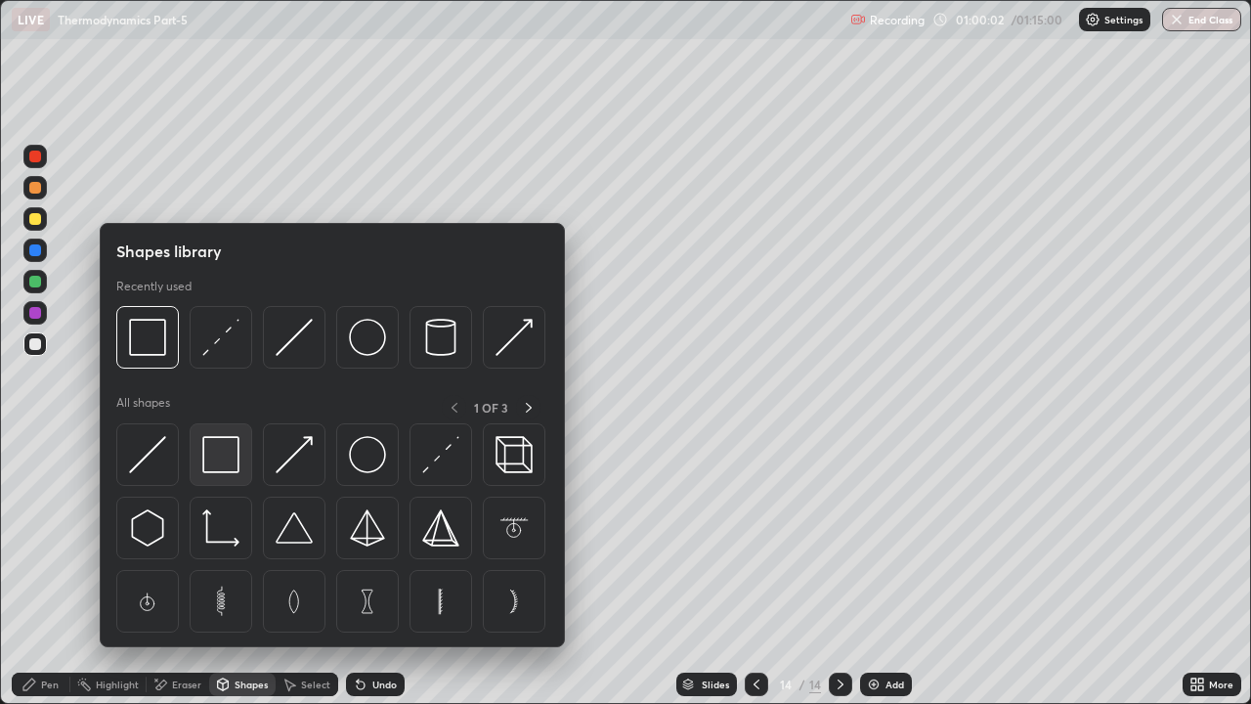
click at [233, 462] on img at bounding box center [220, 454] width 37 height 37
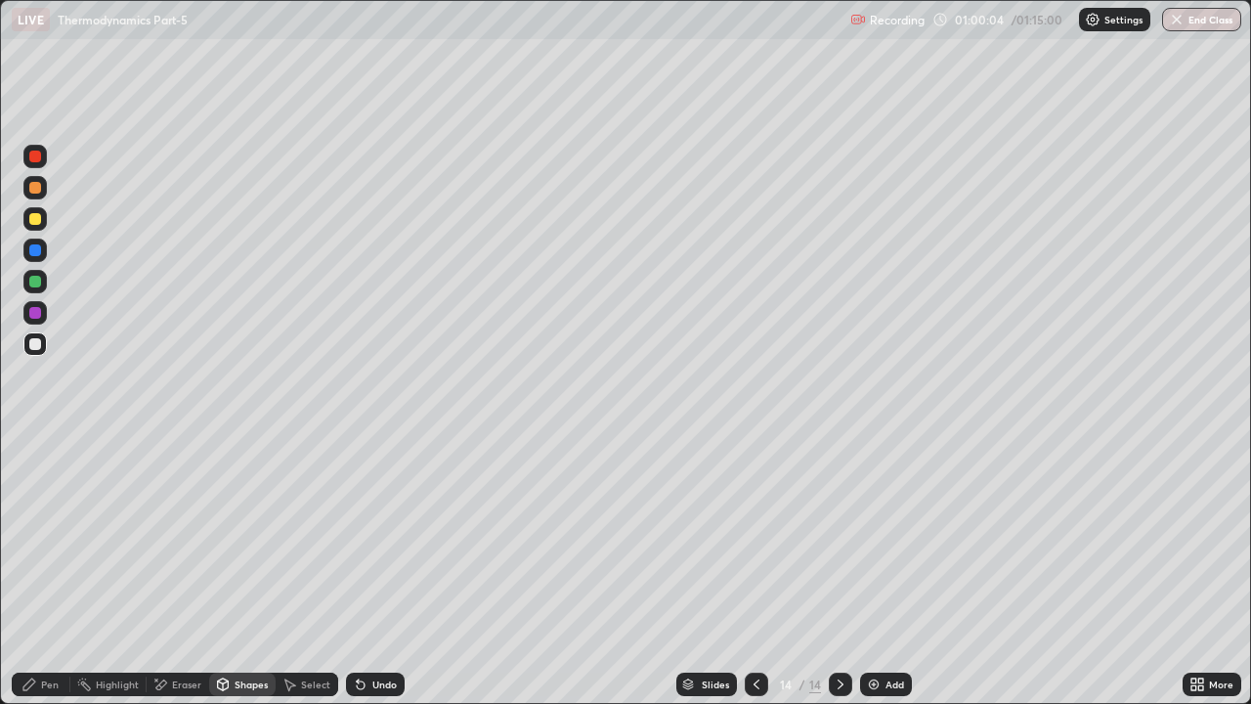
click at [38, 537] on div "Pen" at bounding box center [41, 683] width 59 height 23
click at [35, 217] on div at bounding box center [35, 219] width 12 height 12
click at [241, 537] on div "Shapes" at bounding box center [251, 684] width 33 height 10
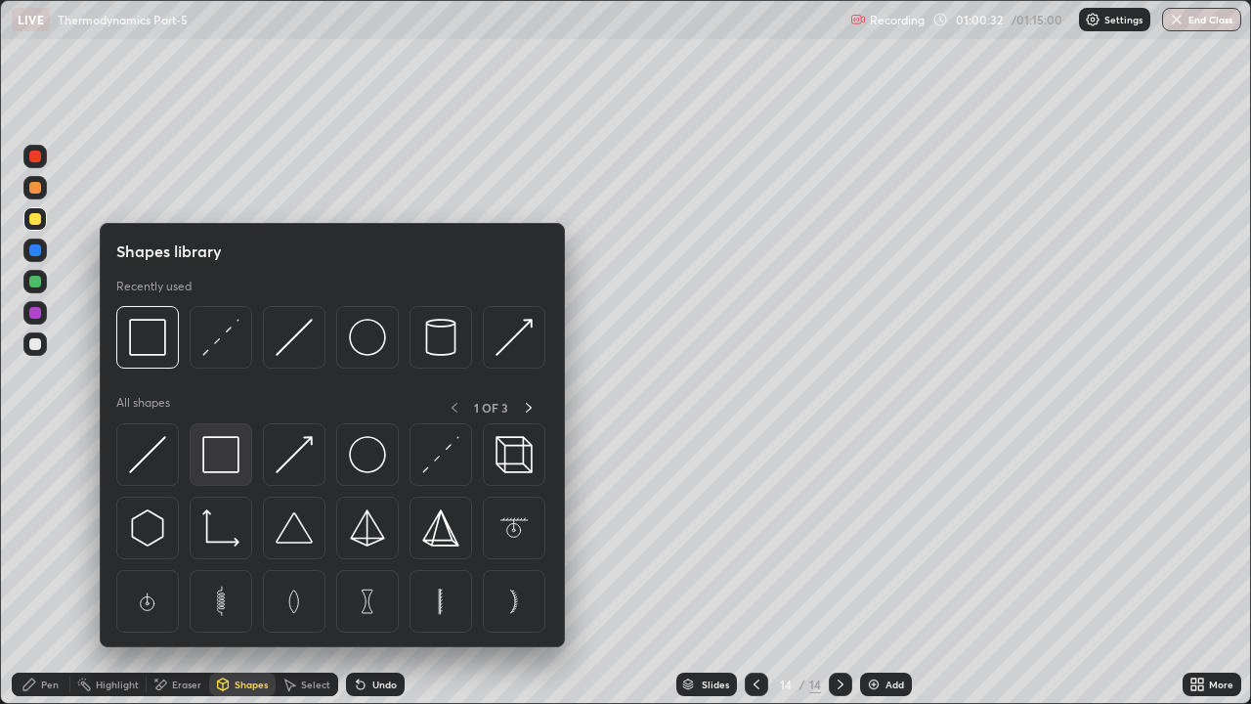
click at [228, 462] on img at bounding box center [220, 454] width 37 height 37
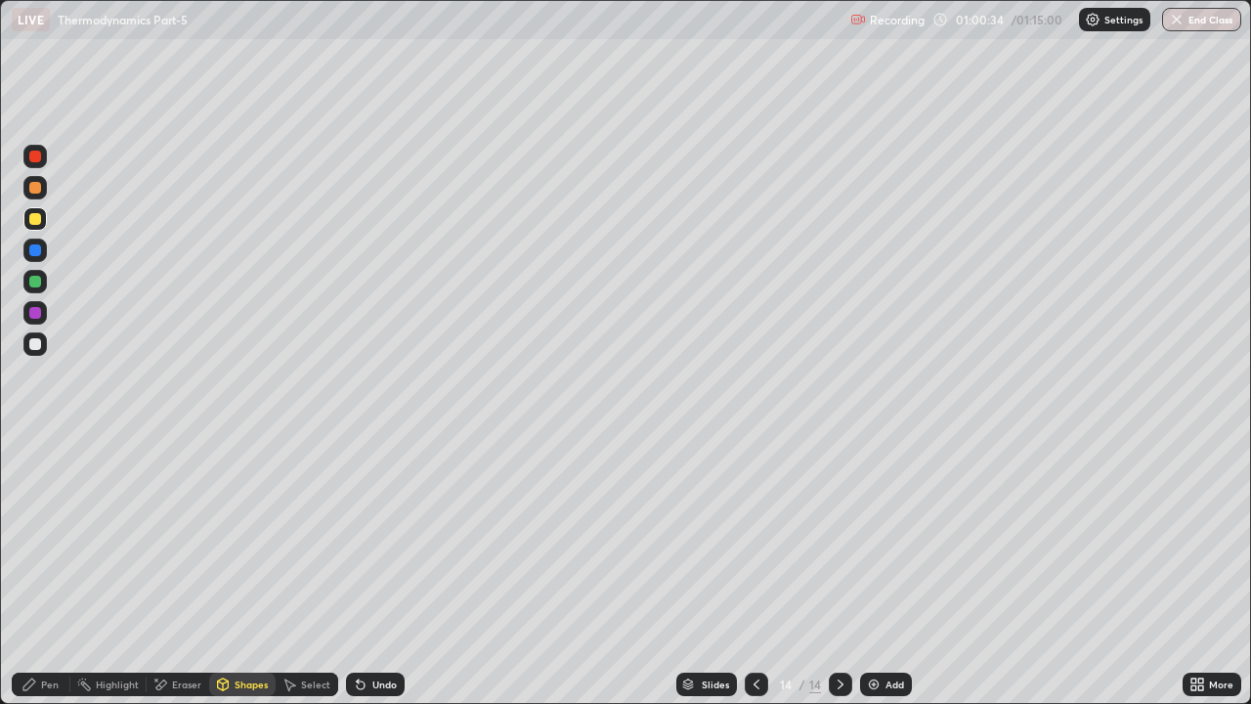
click at [51, 537] on div "Pen" at bounding box center [50, 684] width 18 height 10
click at [373, 537] on div "Undo" at bounding box center [375, 683] width 59 height 23
click at [371, 537] on div "Undo" at bounding box center [375, 683] width 59 height 23
click at [385, 537] on div "Undo" at bounding box center [384, 684] width 24 height 10
click at [387, 537] on div "Undo" at bounding box center [384, 684] width 24 height 10
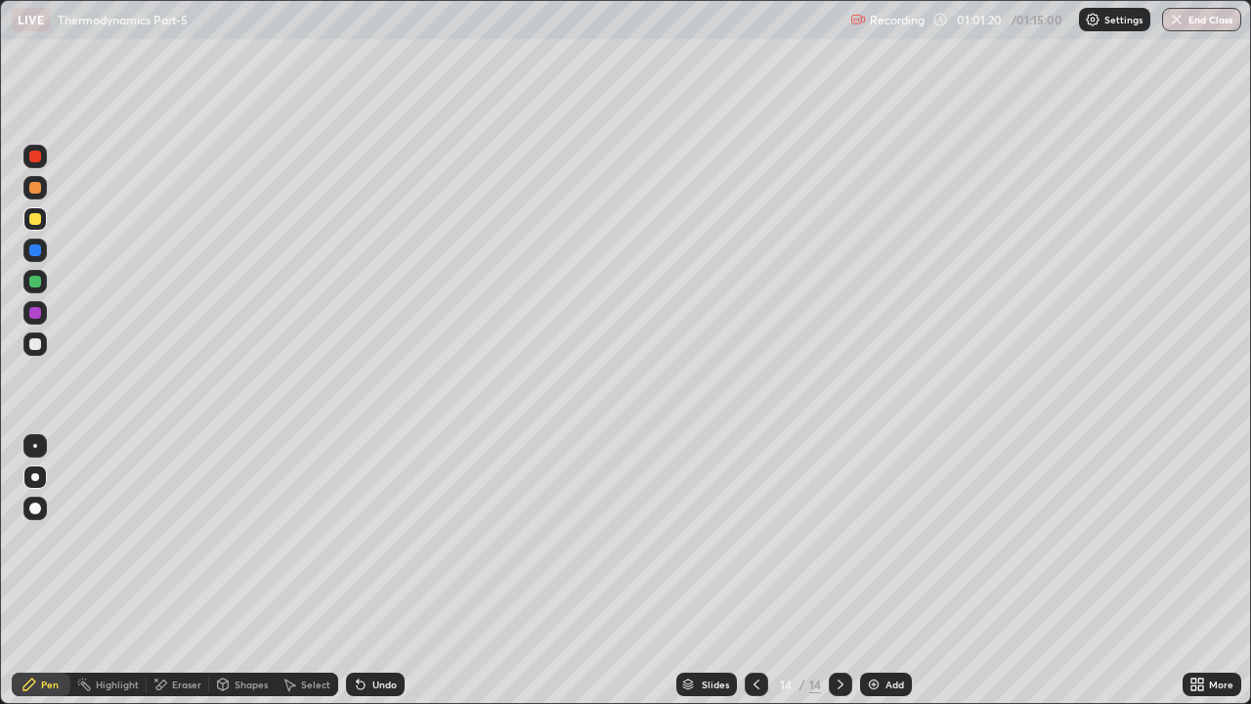
click at [373, 537] on div "Undo" at bounding box center [384, 684] width 24 height 10
click at [373, 537] on div "Undo" at bounding box center [375, 683] width 59 height 23
click at [376, 537] on div "Undo" at bounding box center [375, 683] width 59 height 23
click at [388, 537] on div "Undo" at bounding box center [384, 684] width 24 height 10
click at [244, 537] on div "Shapes" at bounding box center [251, 684] width 33 height 10
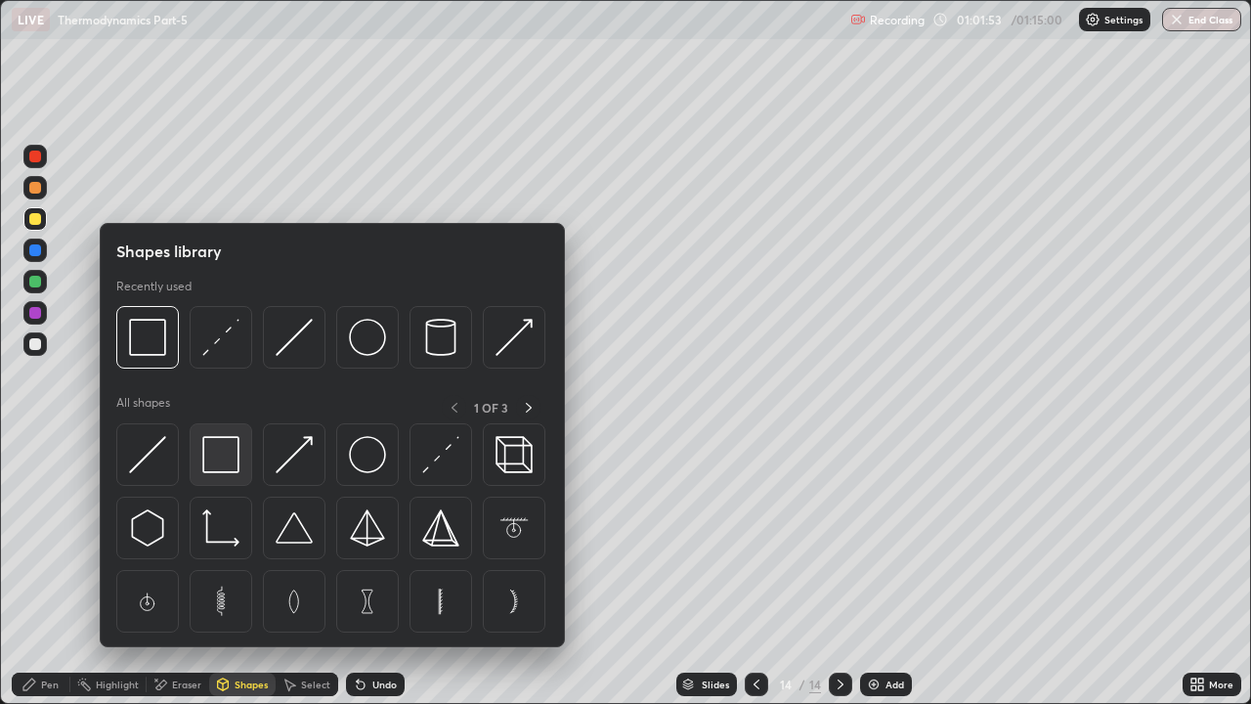
click at [216, 456] on img at bounding box center [220, 454] width 37 height 37
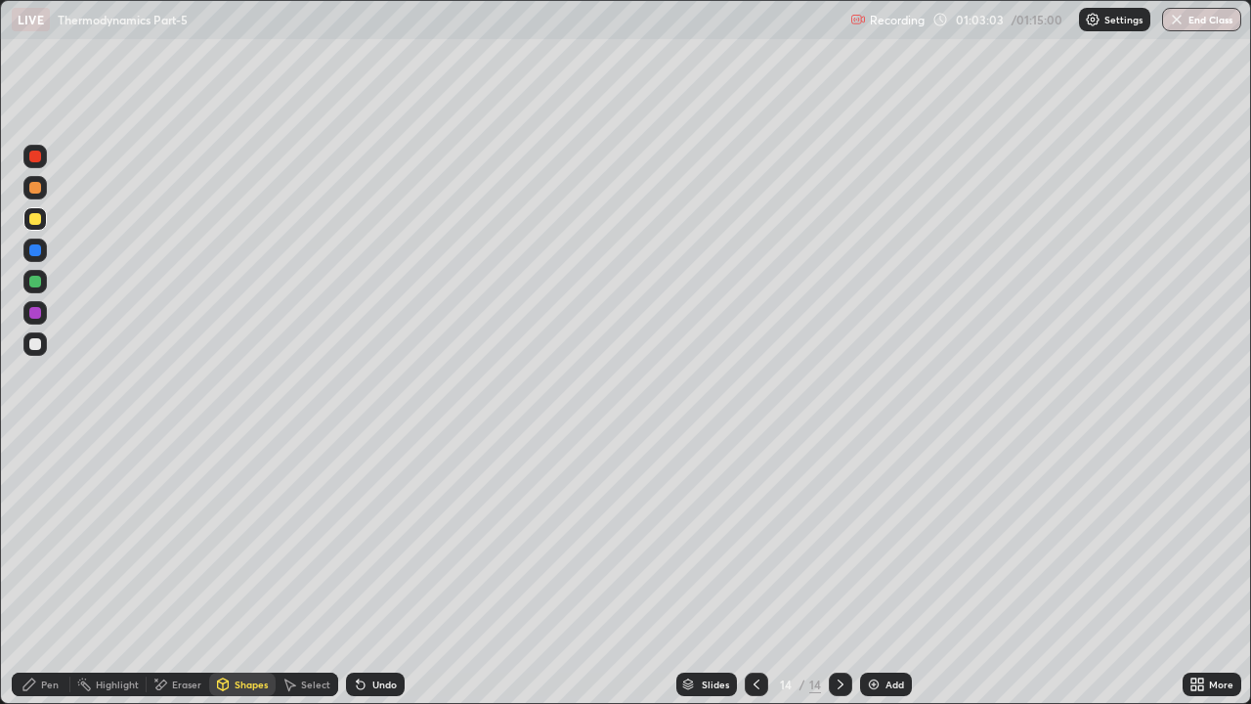
click at [885, 537] on div "Add" at bounding box center [894, 684] width 19 height 10
click at [369, 537] on div "Undo" at bounding box center [375, 683] width 59 height 23
click at [379, 537] on div "Undo" at bounding box center [375, 683] width 59 height 23
click at [34, 537] on icon at bounding box center [29, 684] width 16 height 16
click at [40, 291] on div at bounding box center [34, 281] width 23 height 23
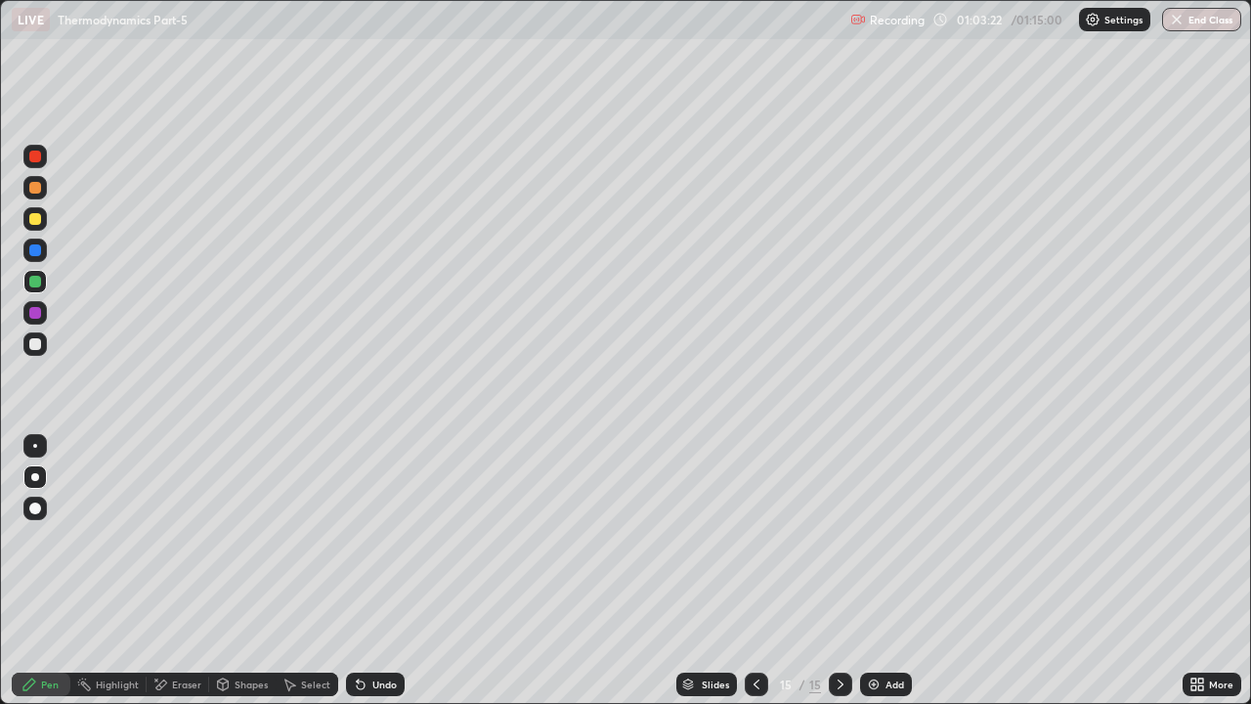
click at [388, 537] on div "Undo" at bounding box center [375, 683] width 59 height 23
click at [390, 537] on div "Undo" at bounding box center [384, 684] width 24 height 10
click at [391, 537] on div "Undo" at bounding box center [384, 684] width 24 height 10
click at [397, 537] on div "Undo" at bounding box center [375, 683] width 59 height 23
click at [383, 537] on div "Undo" at bounding box center [384, 684] width 24 height 10
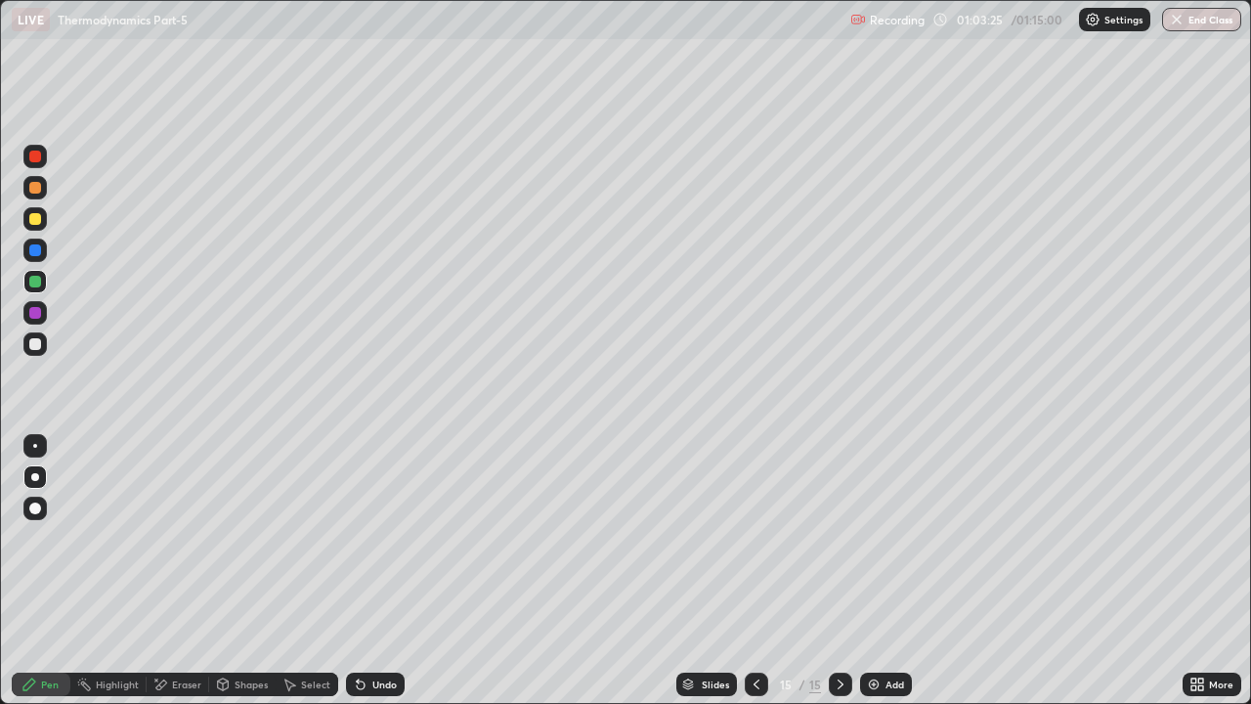
click at [383, 537] on div "Undo" at bounding box center [384, 684] width 24 height 10
click at [381, 537] on div "Undo" at bounding box center [375, 683] width 59 height 23
click at [36, 344] on div at bounding box center [35, 344] width 12 height 12
click at [240, 537] on div "Shapes" at bounding box center [251, 684] width 33 height 10
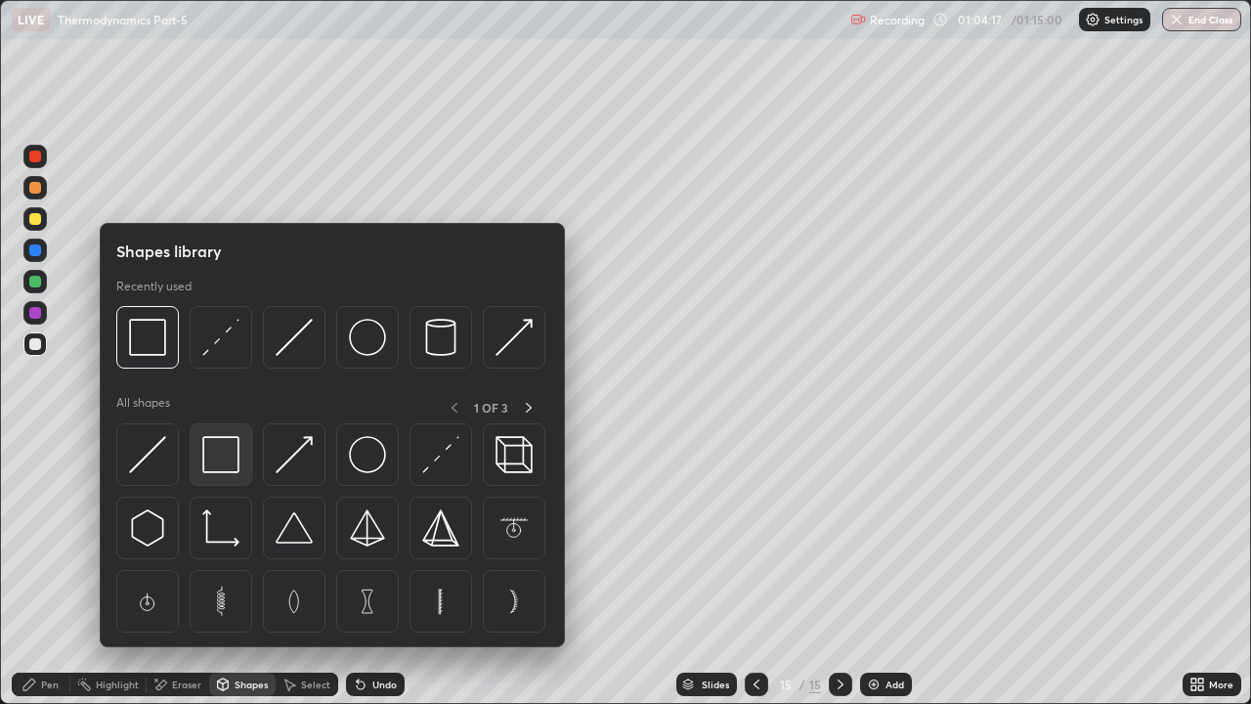
click at [223, 451] on img at bounding box center [220, 454] width 37 height 37
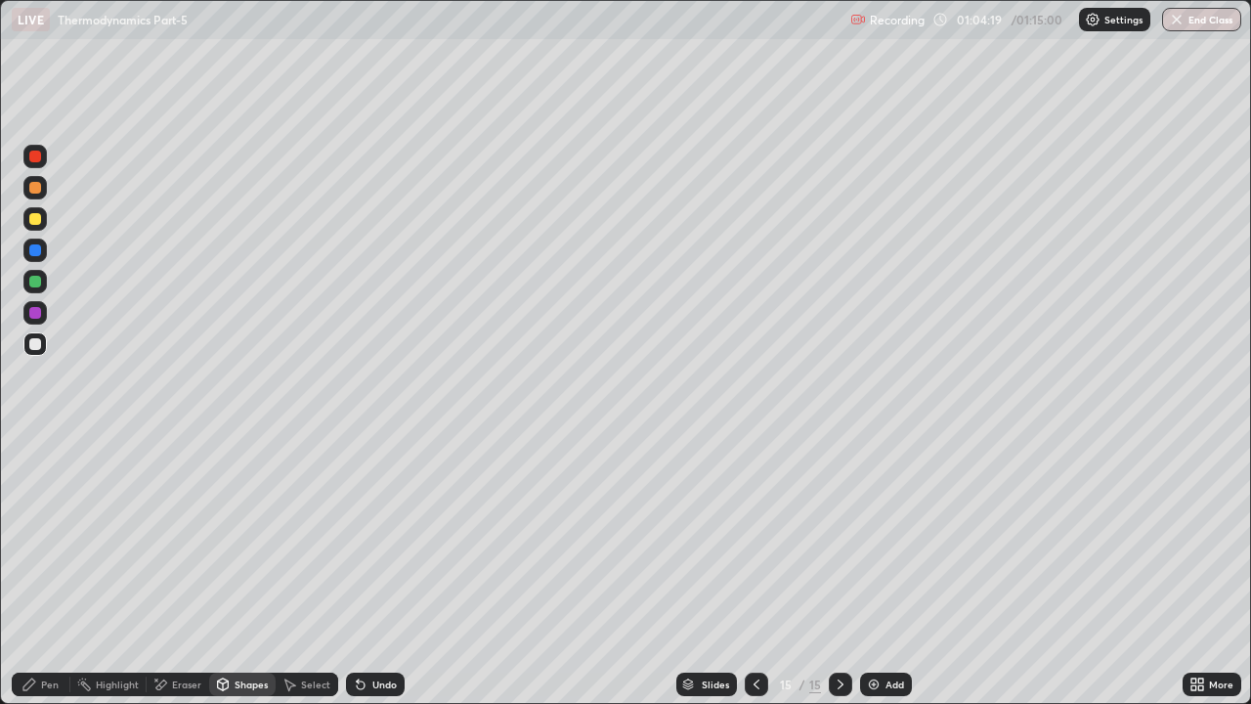
click at [38, 537] on div "Pen" at bounding box center [41, 683] width 59 height 23
click at [392, 537] on div "Undo" at bounding box center [375, 683] width 59 height 23
click at [388, 537] on div "Undo" at bounding box center [384, 684] width 24 height 10
click at [37, 305] on div at bounding box center [34, 312] width 23 height 23
click at [390, 537] on div "Undo" at bounding box center [384, 684] width 24 height 10
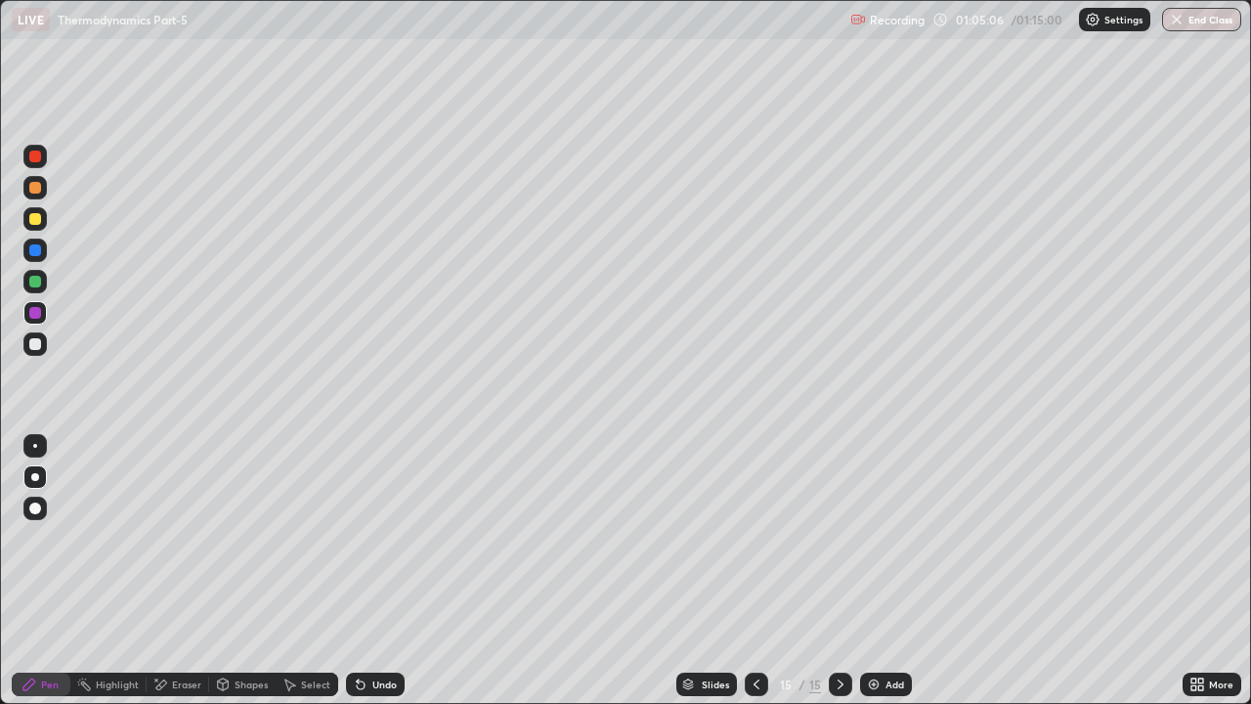
click at [384, 537] on div "Undo" at bounding box center [384, 684] width 24 height 10
click at [382, 537] on div "Undo" at bounding box center [384, 684] width 24 height 10
click at [172, 537] on div "Eraser" at bounding box center [186, 684] width 29 height 10
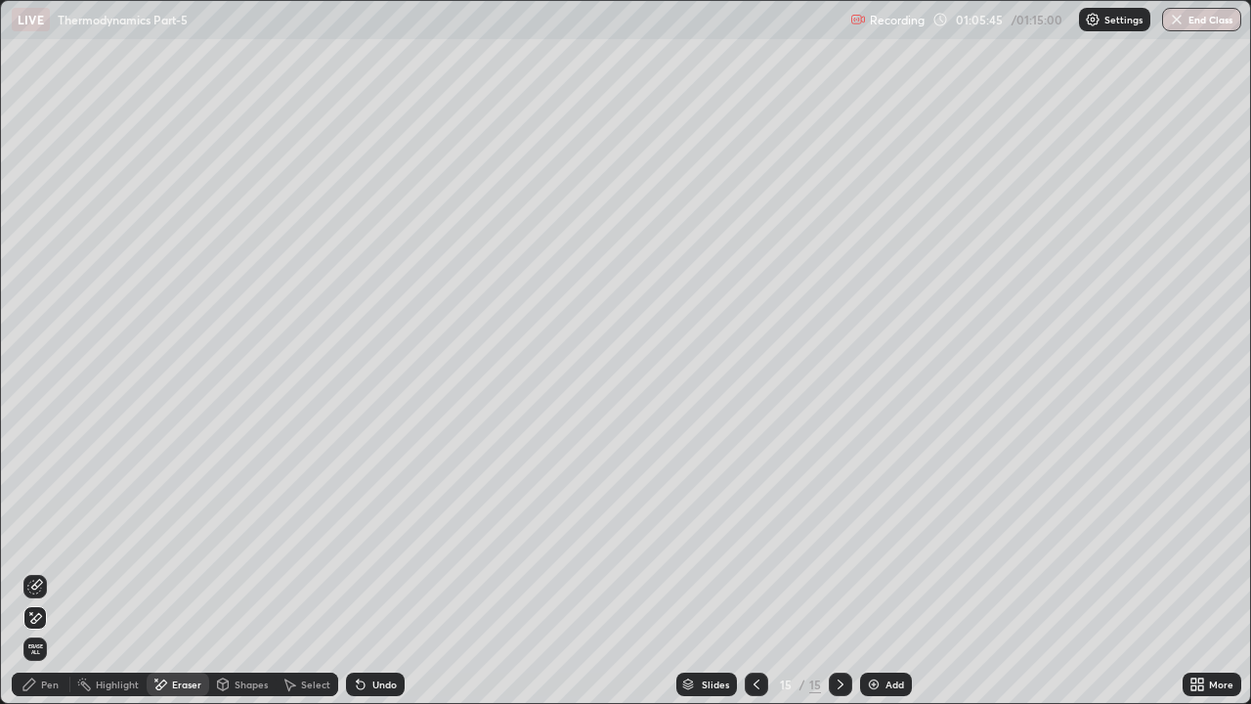
click at [50, 537] on div "Pen" at bounding box center [50, 684] width 18 height 10
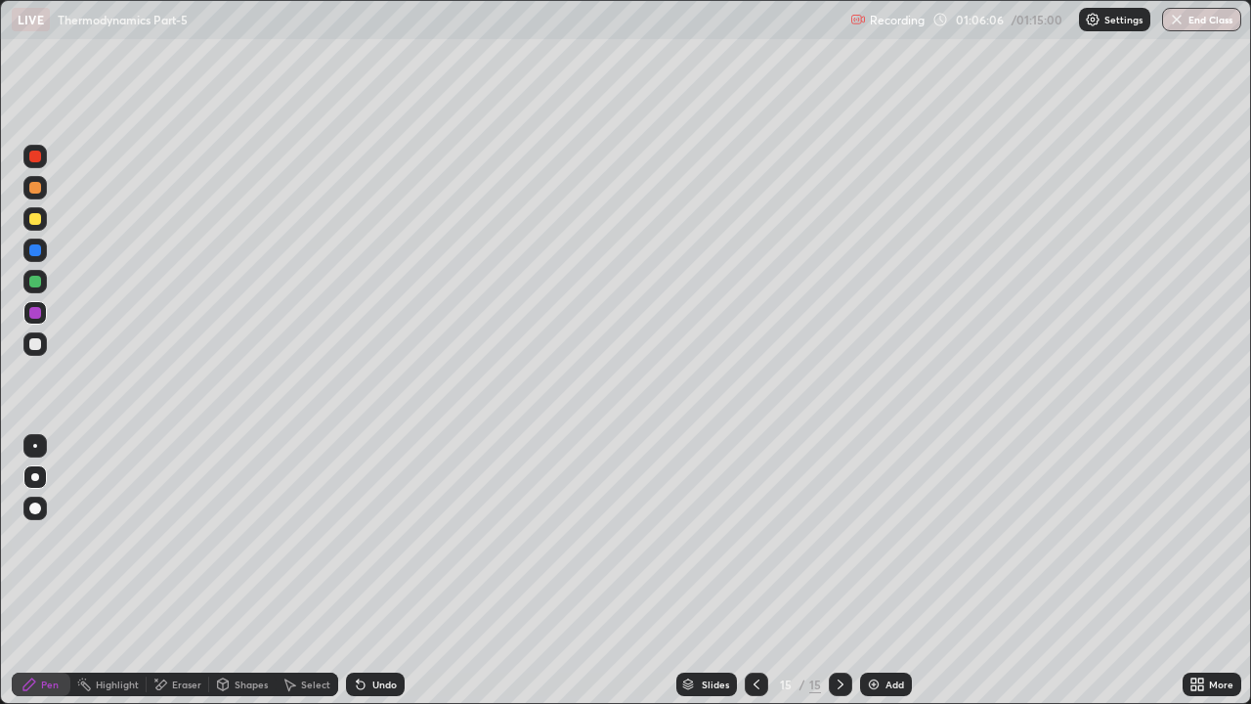
click at [877, 537] on img at bounding box center [874, 684] width 16 height 16
click at [35, 223] on div at bounding box center [35, 219] width 12 height 12
click at [252, 537] on div "Shapes" at bounding box center [251, 684] width 33 height 10
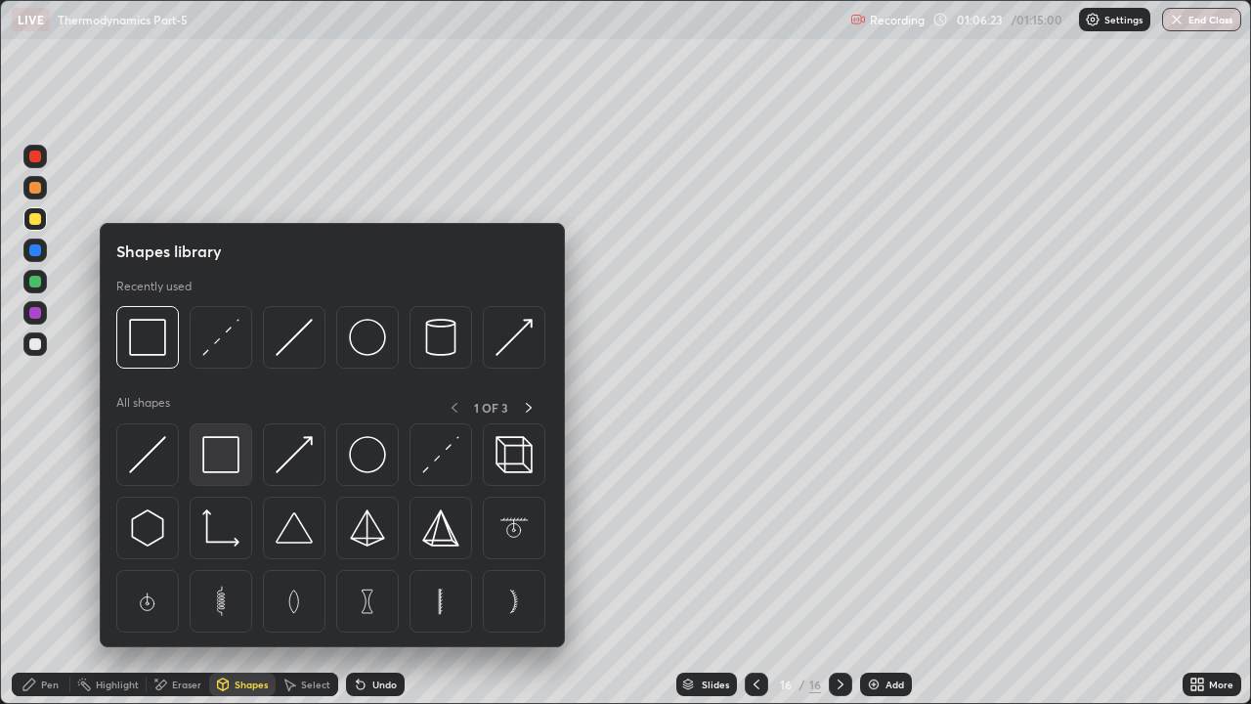
click at [222, 459] on img at bounding box center [220, 454] width 37 height 37
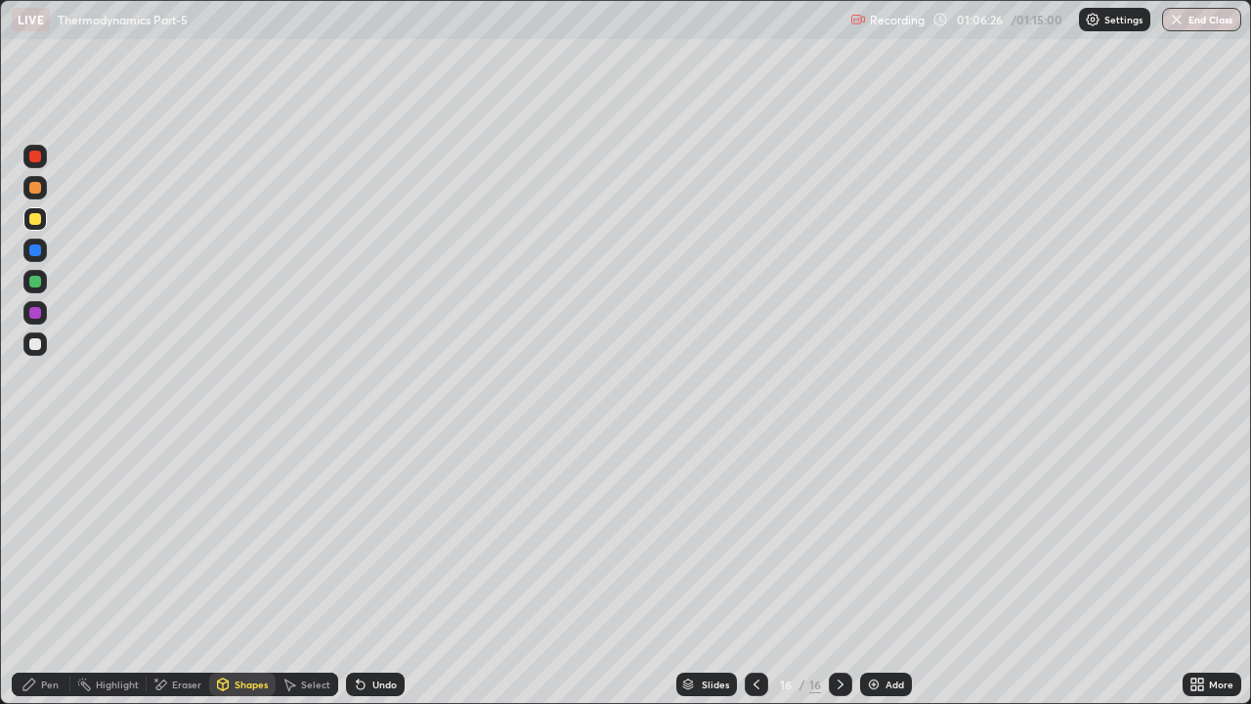
click at [43, 537] on div "Pen" at bounding box center [50, 684] width 18 height 10
click at [242, 537] on div "Shapes" at bounding box center [251, 684] width 33 height 10
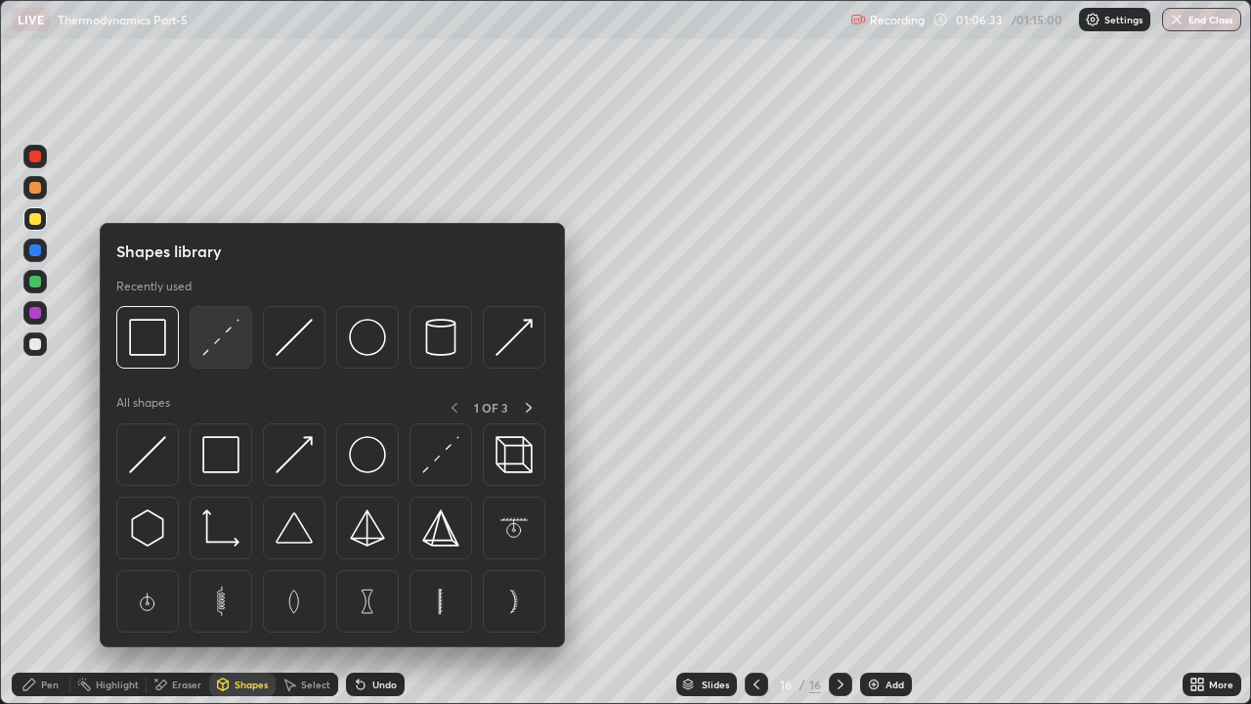
click at [218, 334] on img at bounding box center [220, 337] width 37 height 37
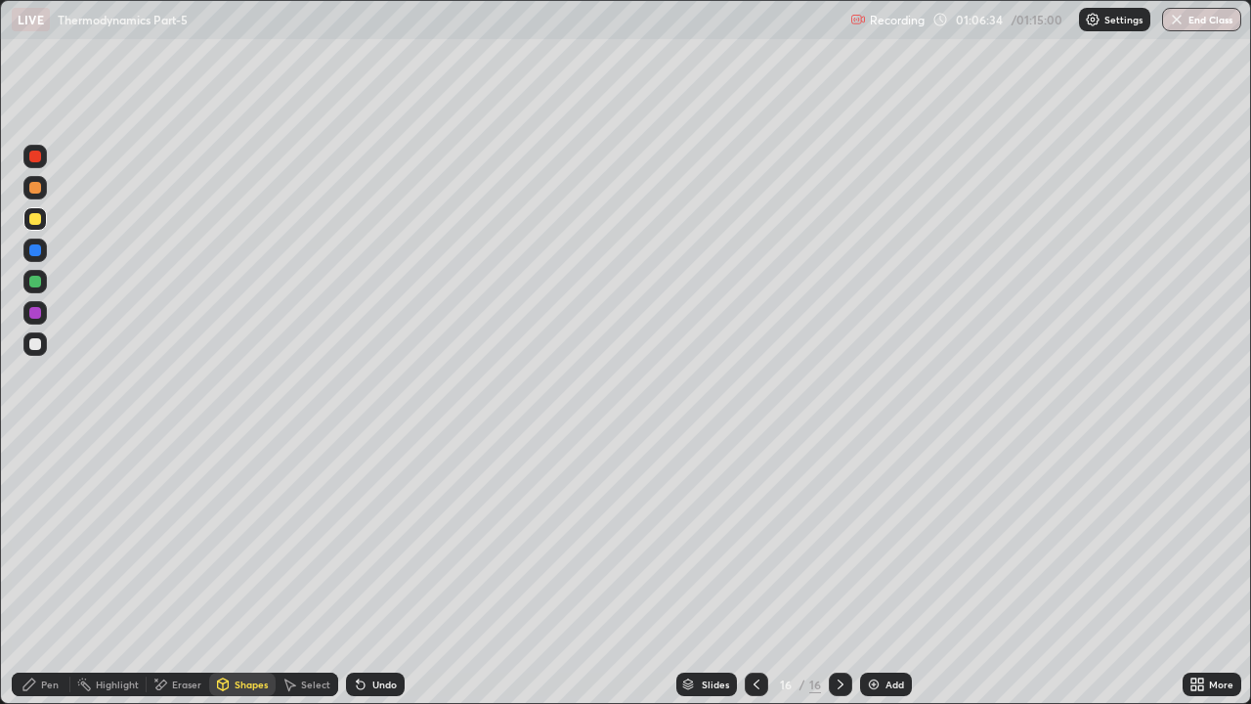
click at [34, 246] on div at bounding box center [35, 250] width 12 height 12
click at [35, 342] on div at bounding box center [35, 344] width 12 height 12
click at [40, 537] on div "Pen" at bounding box center [41, 683] width 59 height 23
click at [26, 192] on div at bounding box center [34, 187] width 23 height 23
click at [394, 537] on div "Undo" at bounding box center [375, 683] width 59 height 23
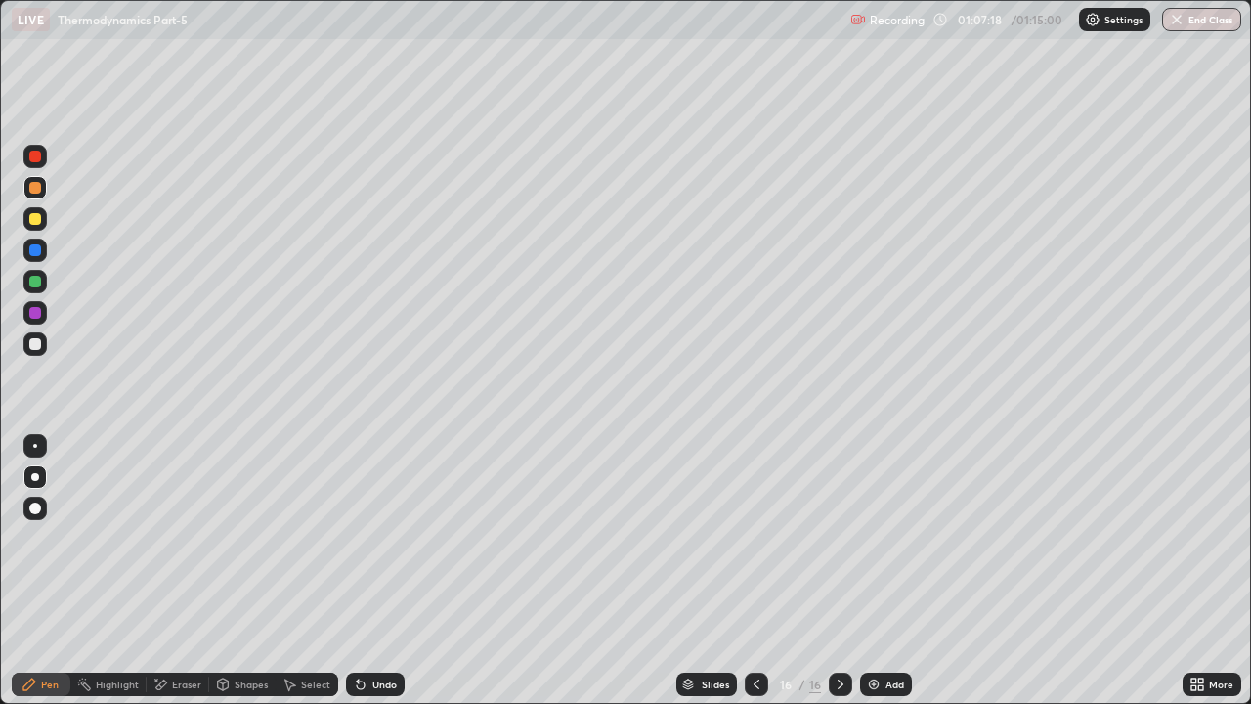
click at [394, 537] on div "Undo" at bounding box center [375, 683] width 59 height 23
click at [393, 537] on div "Undo" at bounding box center [384, 684] width 24 height 10
click at [399, 537] on div "Undo" at bounding box center [375, 683] width 59 height 23
click at [1207, 21] on button "End Class" at bounding box center [1202, 19] width 77 height 23
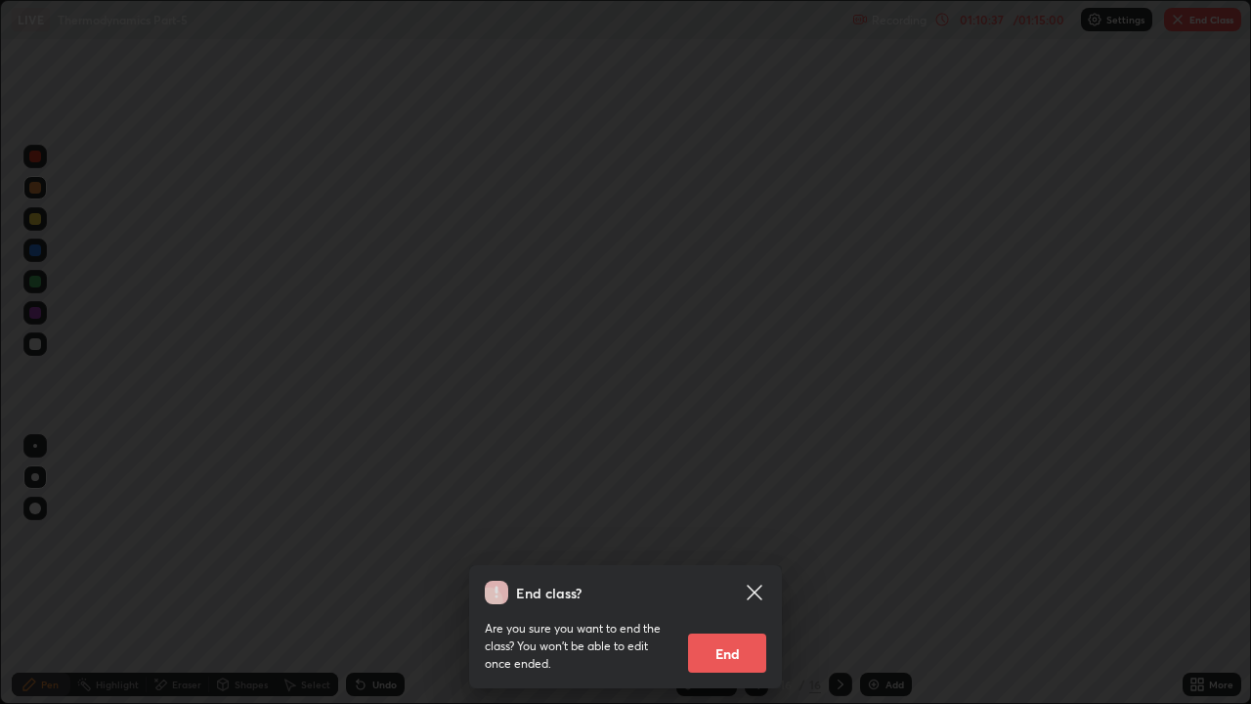
click at [732, 537] on button "End" at bounding box center [727, 652] width 78 height 39
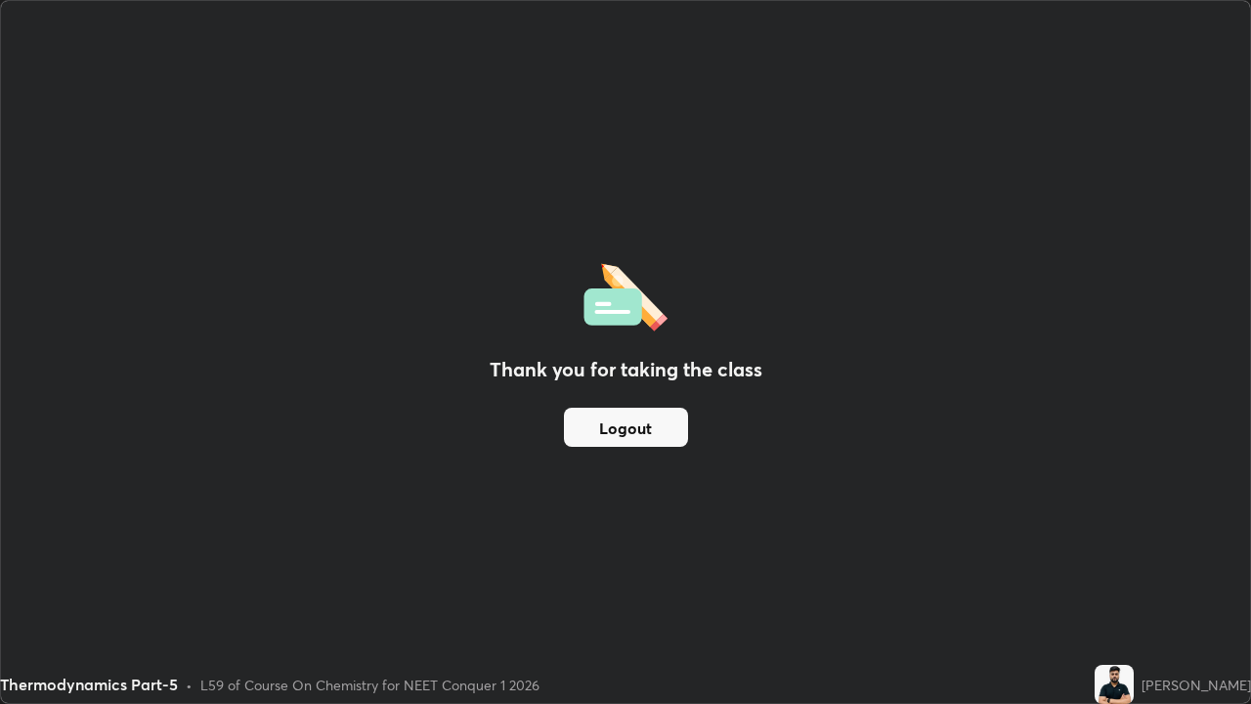
click at [626, 423] on button "Logout" at bounding box center [626, 426] width 124 height 39
click at [626, 416] on button "Logout" at bounding box center [626, 426] width 124 height 39
